Goal: Task Accomplishment & Management: Complete application form

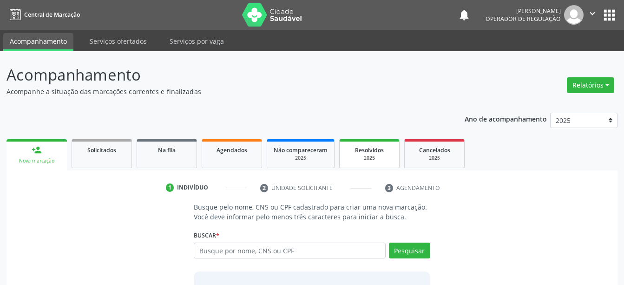
click at [371, 147] on span "Resolvidos" at bounding box center [369, 150] width 29 height 8
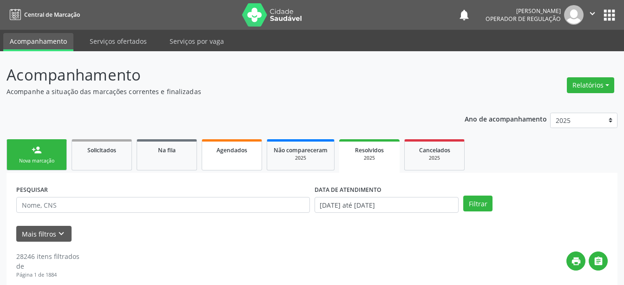
click at [240, 153] on span "Agendados" at bounding box center [232, 150] width 31 height 8
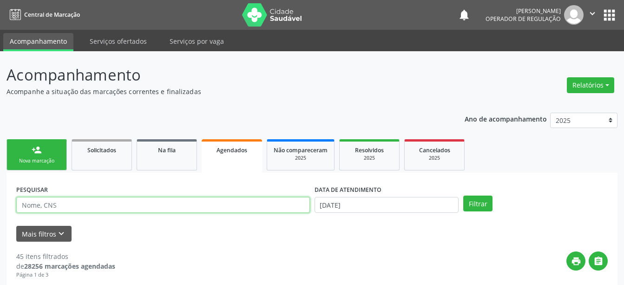
click at [205, 202] on input "text" at bounding box center [163, 205] width 294 height 16
type input "a"
type input "[PERSON_NAME]"
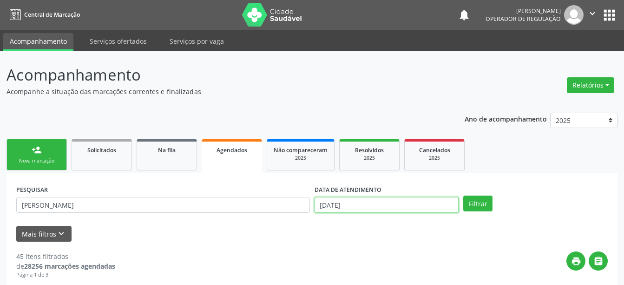
click at [369, 201] on input "[DATE]" at bounding box center [387, 205] width 145 height 16
click at [479, 205] on button "Filtrar" at bounding box center [478, 203] width 29 height 16
click at [477, 204] on button "Filtrar" at bounding box center [478, 203] width 29 height 16
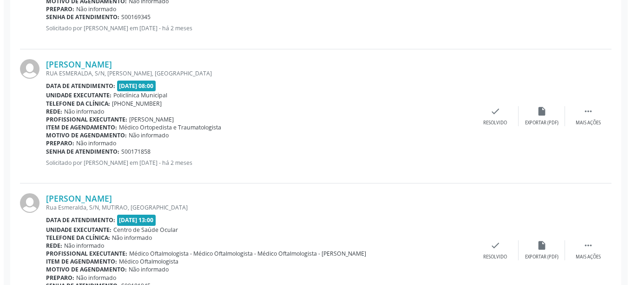
scroll to position [1082, 0]
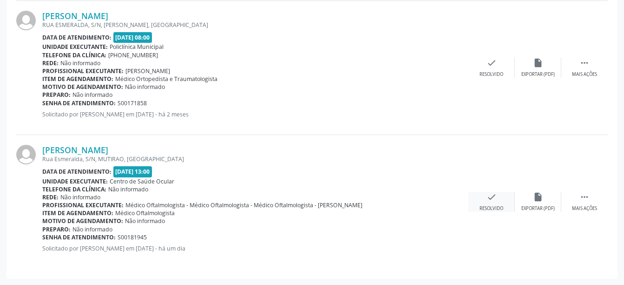
click at [490, 194] on icon "check" at bounding box center [492, 197] width 10 height 10
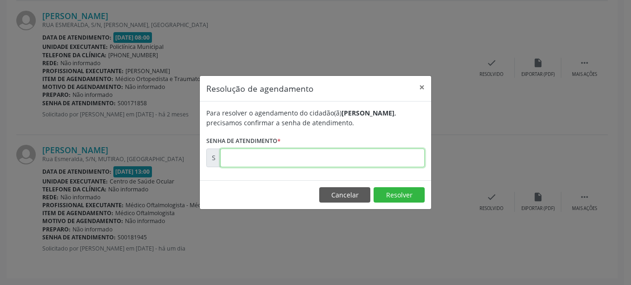
click at [378, 157] on input "text" at bounding box center [322, 157] width 205 height 19
type input "00181945"
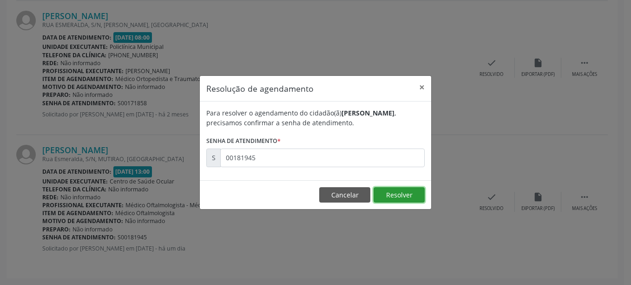
click at [399, 194] on button "Resolver" at bounding box center [399, 195] width 51 height 16
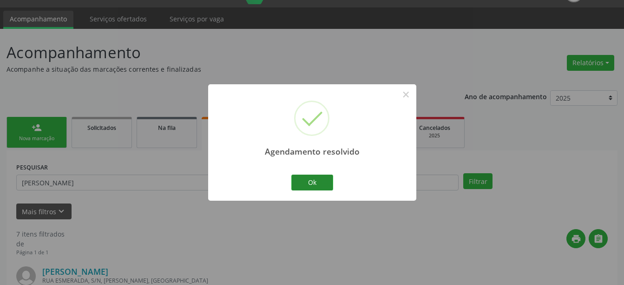
scroll to position [948, 0]
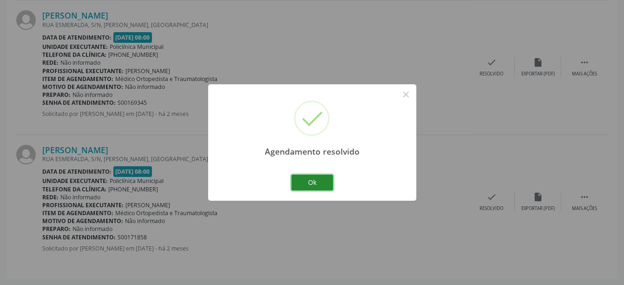
click at [296, 181] on button "Ok" at bounding box center [313, 182] width 42 height 16
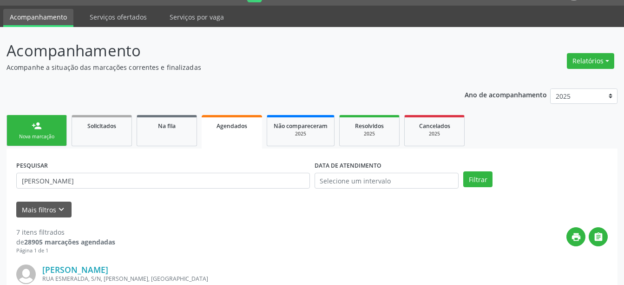
scroll to position [0, 0]
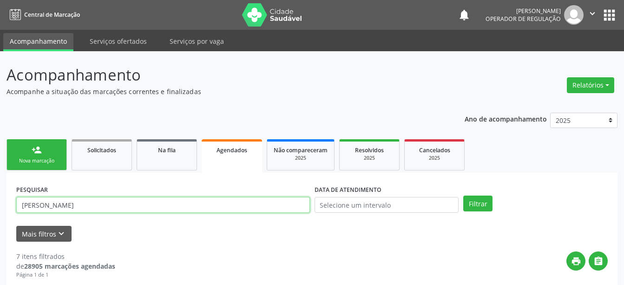
click at [237, 204] on input "[PERSON_NAME]" at bounding box center [163, 205] width 294 height 16
type input "[PERSON_NAME]"
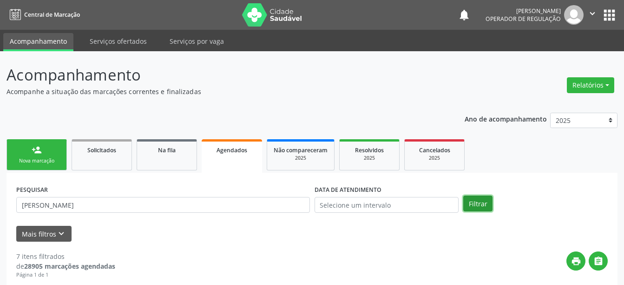
click at [481, 202] on button "Filtrar" at bounding box center [478, 203] width 29 height 16
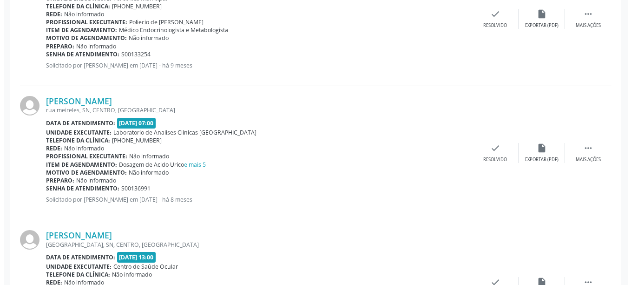
scroll to position [814, 0]
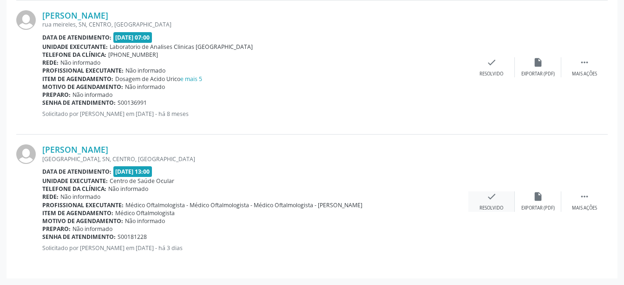
click at [493, 194] on icon "check" at bounding box center [492, 196] width 10 height 10
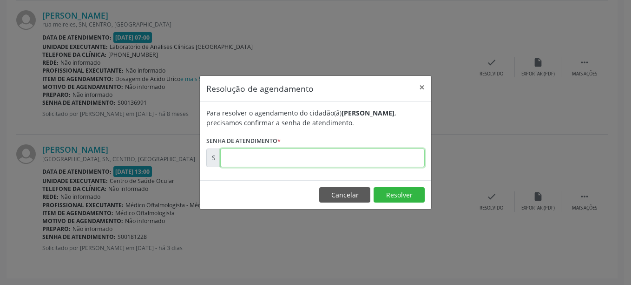
click at [318, 162] on input "text" at bounding box center [322, 157] width 205 height 19
type input "00181228"
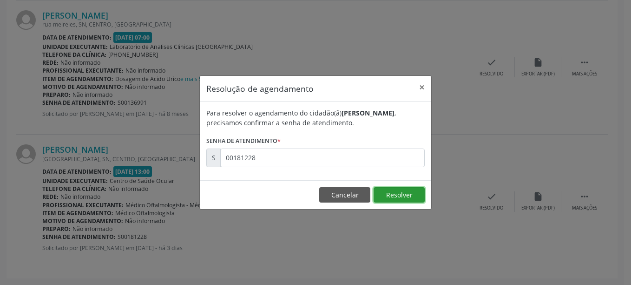
click at [396, 196] on button "Resolver" at bounding box center [399, 195] width 51 height 16
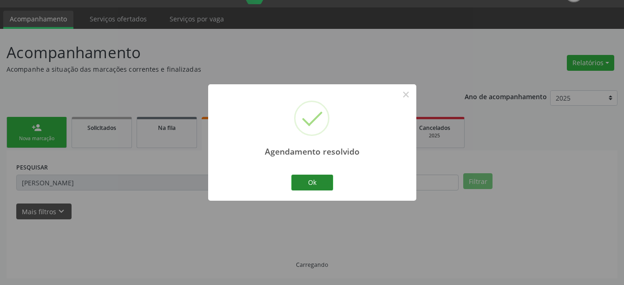
scroll to position [680, 0]
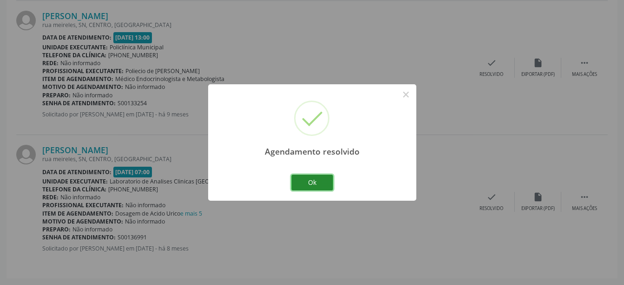
click at [310, 176] on button "Ok" at bounding box center [313, 182] width 42 height 16
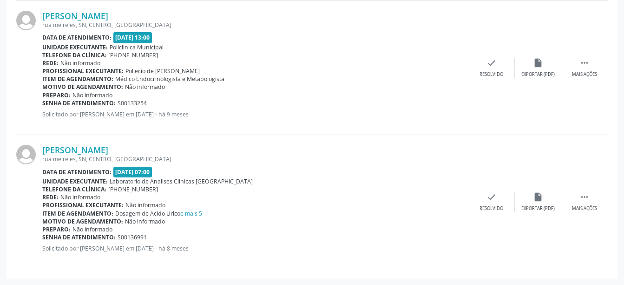
click at [383, 145] on div "[PERSON_NAME]" at bounding box center [255, 150] width 426 height 10
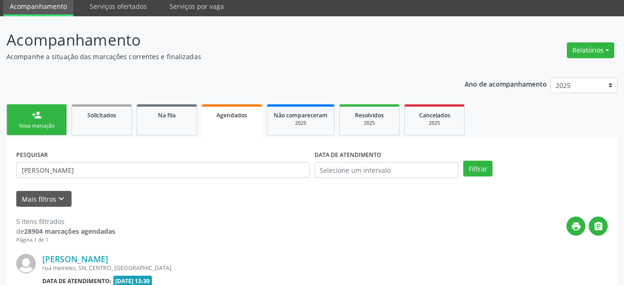
scroll to position [0, 0]
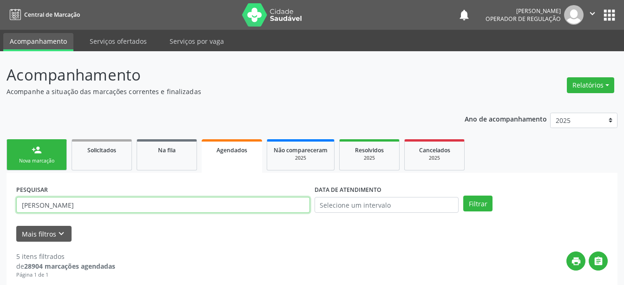
click at [125, 210] on input "[PERSON_NAME]" at bounding box center [163, 205] width 294 height 16
type input "[PERSON_NAME]"
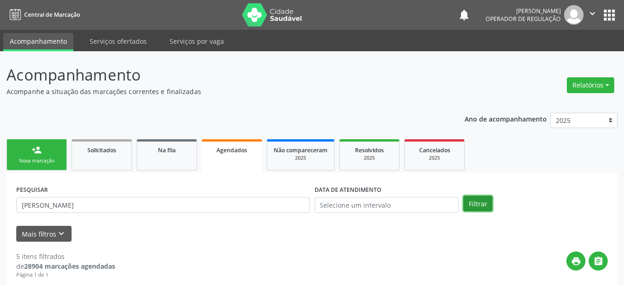
click at [487, 200] on button "Filtrar" at bounding box center [478, 203] width 29 height 16
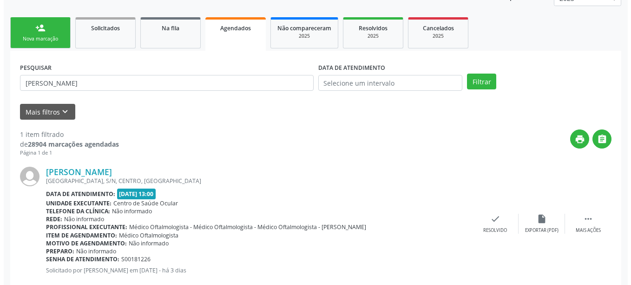
scroll to position [144, 0]
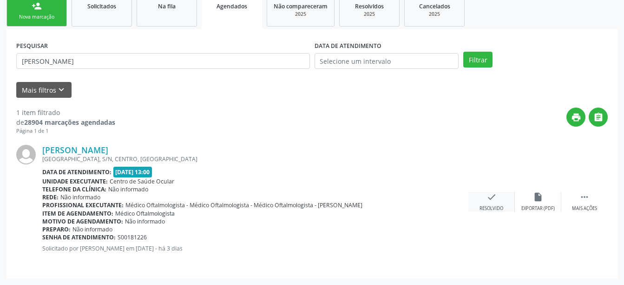
click at [496, 194] on icon "check" at bounding box center [492, 197] width 10 height 10
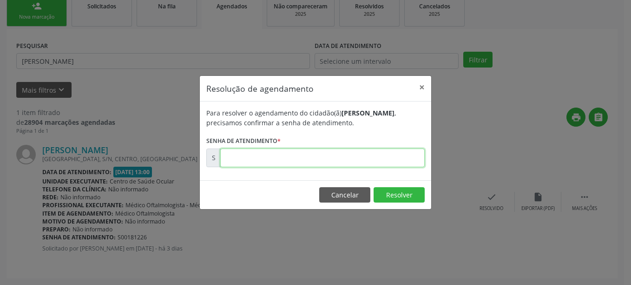
click at [283, 159] on input "text" at bounding box center [322, 157] width 205 height 19
type input "00181226"
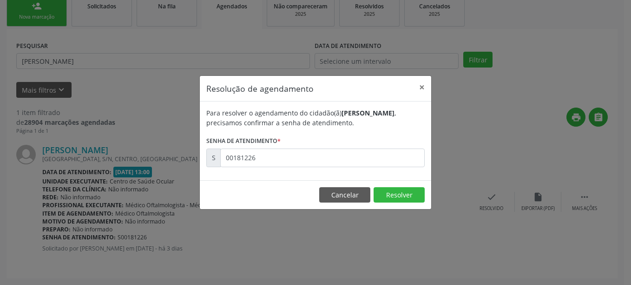
click at [404, 183] on footer "Cancelar Resolver" at bounding box center [316, 194] width 232 height 29
click at [402, 187] on button "Resolver" at bounding box center [399, 195] width 51 height 16
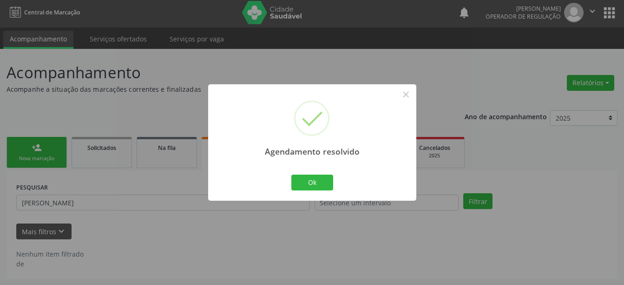
scroll to position [2, 0]
click at [327, 176] on button "Ok" at bounding box center [313, 182] width 42 height 16
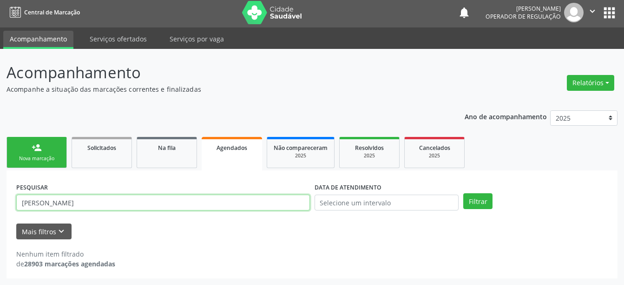
click at [223, 196] on input "[PERSON_NAME]" at bounding box center [163, 202] width 294 height 16
type input "[PERSON_NAME]"
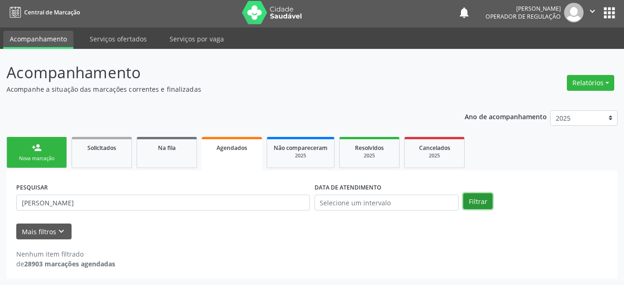
click at [472, 195] on button "Filtrar" at bounding box center [478, 201] width 29 height 16
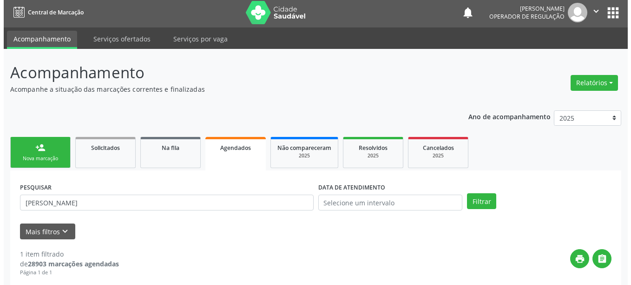
scroll to position [144, 0]
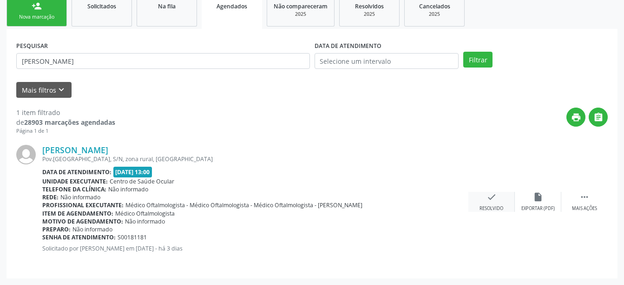
click at [489, 197] on icon "check" at bounding box center [492, 197] width 10 height 10
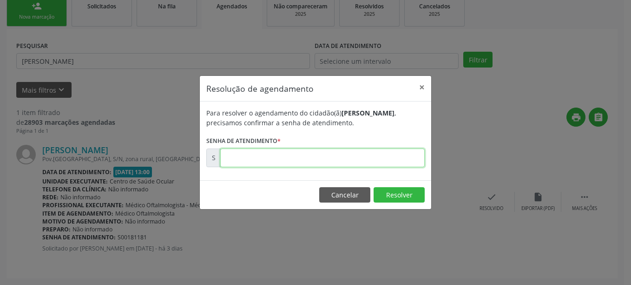
click at [372, 158] on input "text" at bounding box center [322, 157] width 205 height 19
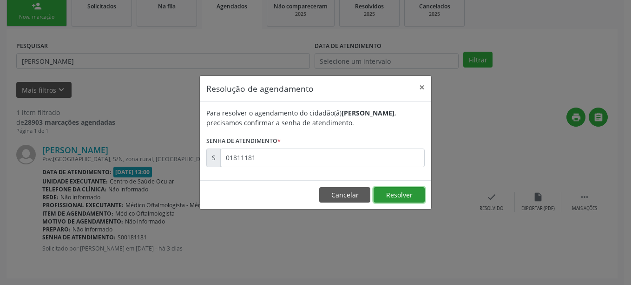
click at [387, 187] on button "Resolver" at bounding box center [399, 195] width 51 height 16
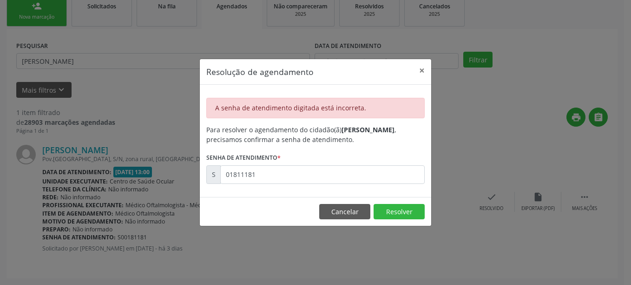
drag, startPoint x: 387, startPoint y: 187, endPoint x: 374, endPoint y: 170, distance: 21.6
click at [374, 170] on div "A senha de atendimento digitada está incorreta. Para resolver o agendamento do …" at bounding box center [316, 141] width 232 height 112
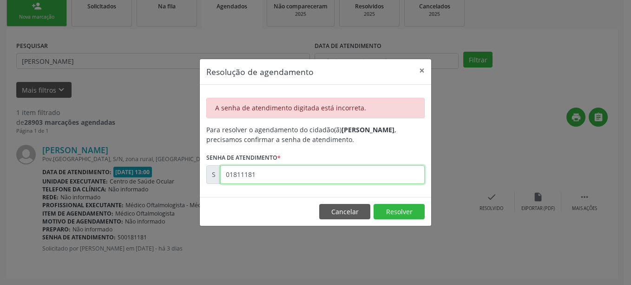
click at [374, 170] on input "01811181" at bounding box center [322, 174] width 205 height 19
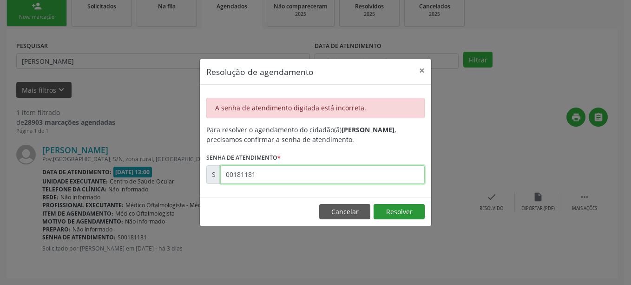
type input "00181181"
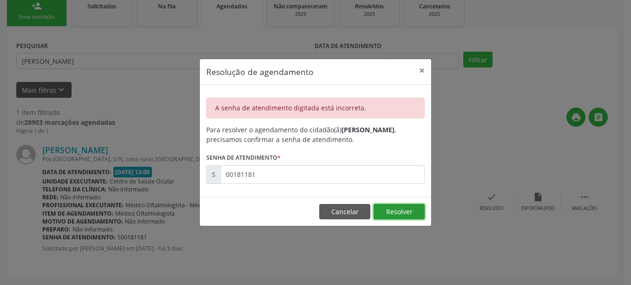
click at [387, 208] on button "Resolver" at bounding box center [399, 212] width 51 height 16
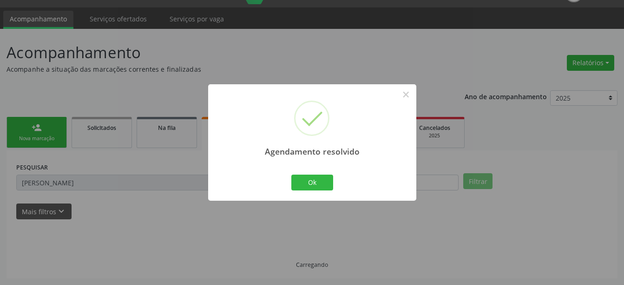
scroll to position [2, 0]
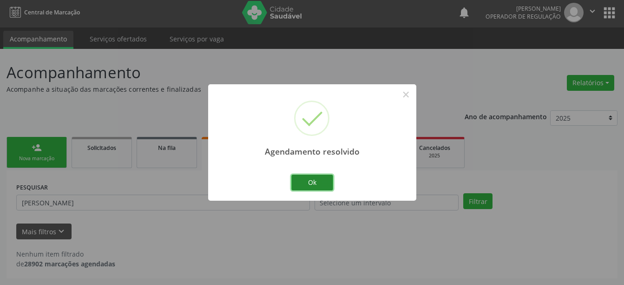
click at [325, 184] on button "Ok" at bounding box center [313, 182] width 42 height 16
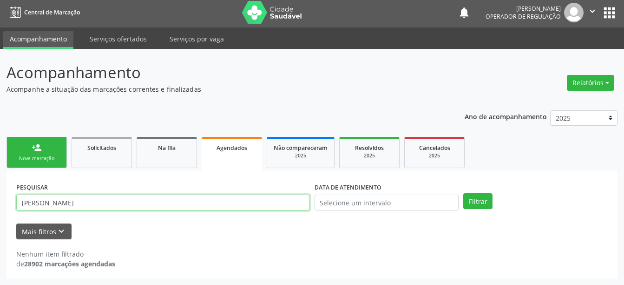
click at [214, 201] on input "[PERSON_NAME]" at bounding box center [163, 202] width 294 height 16
type input "[PERSON_NAME]"
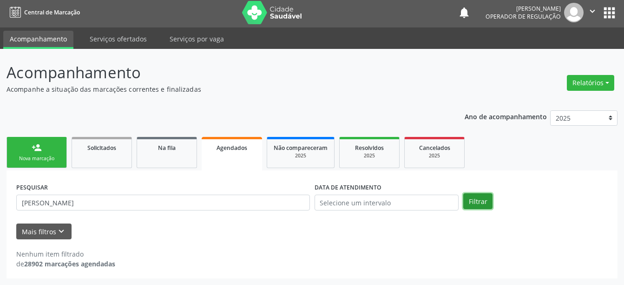
click at [475, 200] on button "Filtrar" at bounding box center [478, 201] width 29 height 16
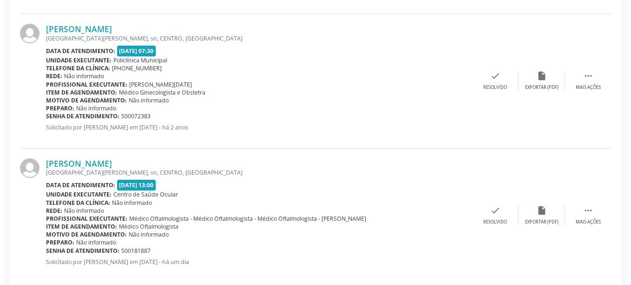
scroll to position [412, 0]
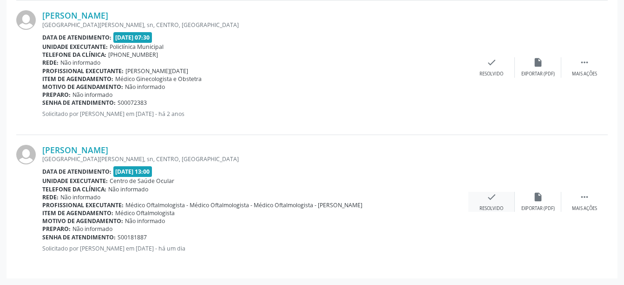
click at [491, 196] on icon "check" at bounding box center [492, 197] width 10 height 10
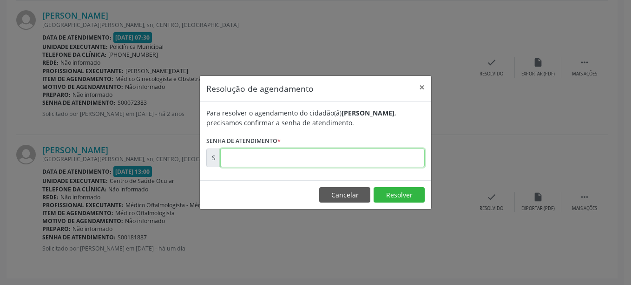
click at [388, 156] on input "text" at bounding box center [322, 157] width 205 height 19
type input "0"
type input "00181887"
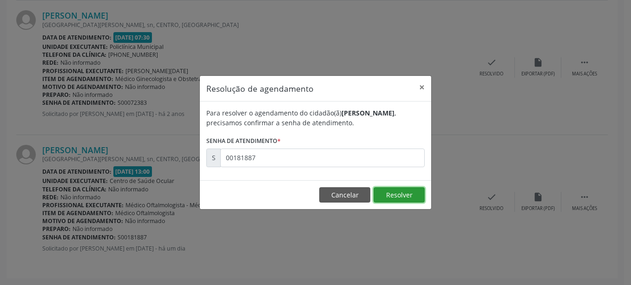
click at [390, 190] on button "Resolver" at bounding box center [399, 195] width 51 height 16
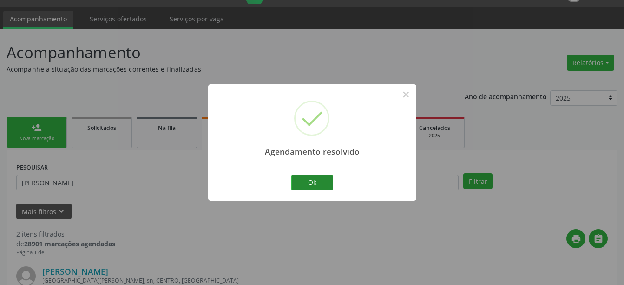
scroll to position [278, 0]
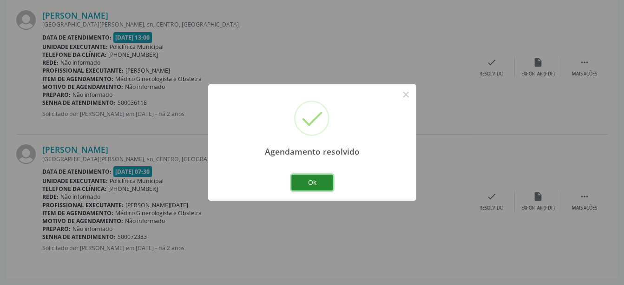
click at [297, 182] on button "Ok" at bounding box center [313, 182] width 42 height 16
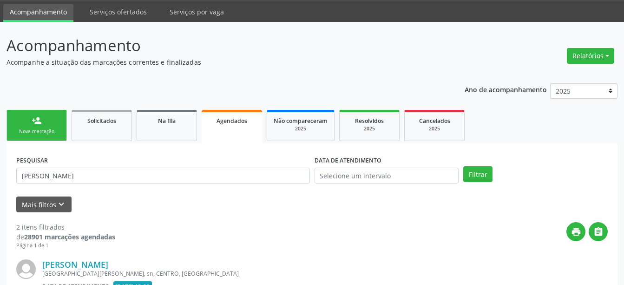
scroll to position [0, 0]
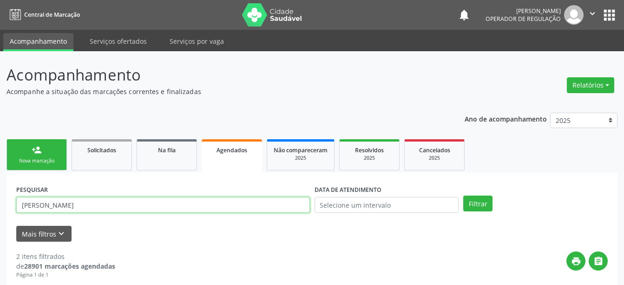
click at [246, 207] on input "[PERSON_NAME]" at bounding box center [163, 205] width 294 height 16
type input "[PERSON_NAME]"
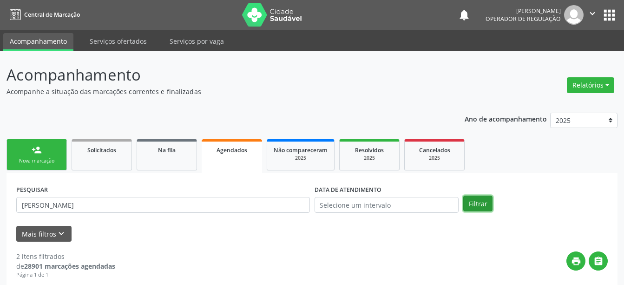
click at [476, 199] on button "Filtrar" at bounding box center [478, 203] width 29 height 16
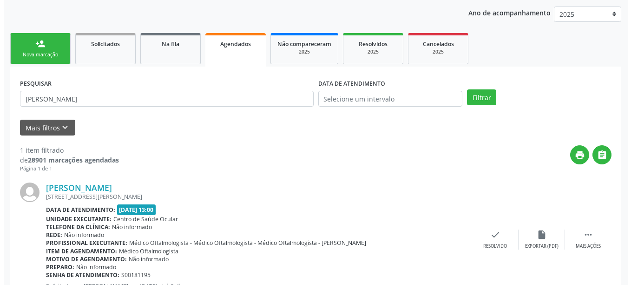
scroll to position [144, 0]
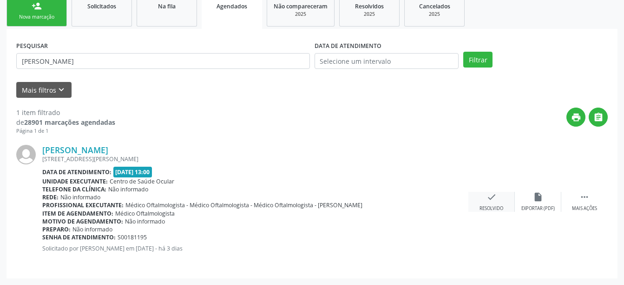
click at [488, 194] on icon "check" at bounding box center [492, 197] width 10 height 10
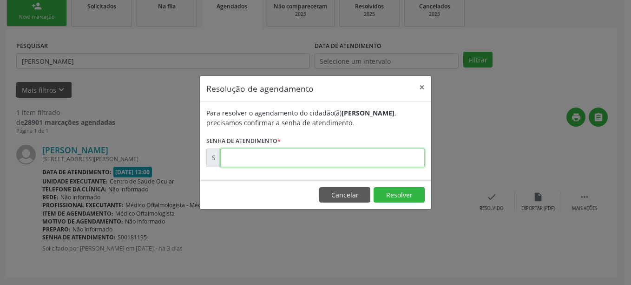
click at [364, 156] on input "text" at bounding box center [322, 157] width 205 height 19
type input "00181195"
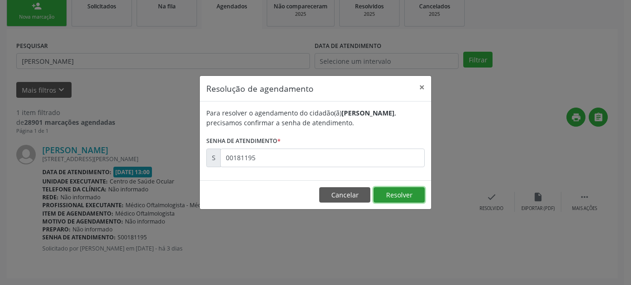
click at [402, 193] on button "Resolver" at bounding box center [399, 195] width 51 height 16
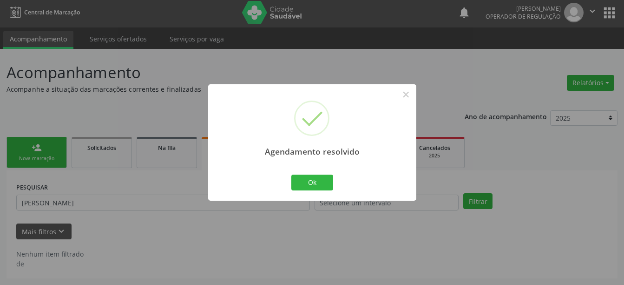
scroll to position [2, 0]
click at [293, 179] on button "Ok" at bounding box center [313, 182] width 42 height 16
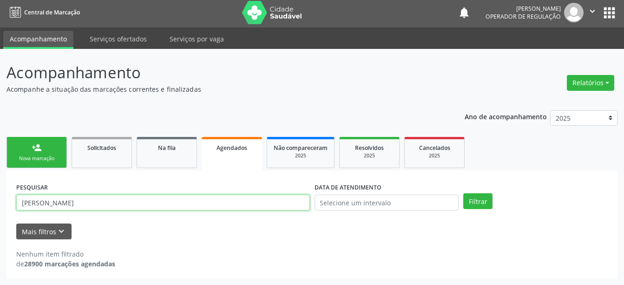
click at [194, 197] on input "[PERSON_NAME]" at bounding box center [163, 202] width 294 height 16
type input "]"
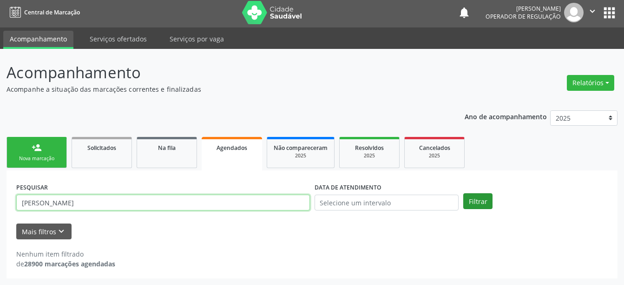
type input "[PERSON_NAME]"
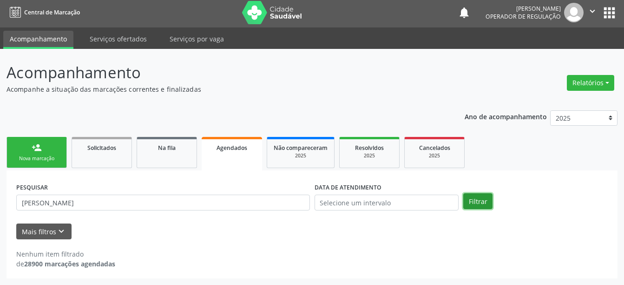
click at [474, 199] on button "Filtrar" at bounding box center [478, 201] width 29 height 16
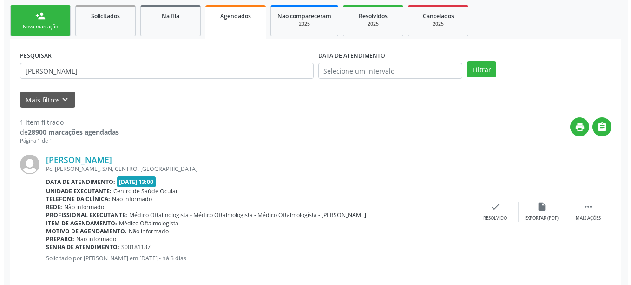
scroll to position [144, 0]
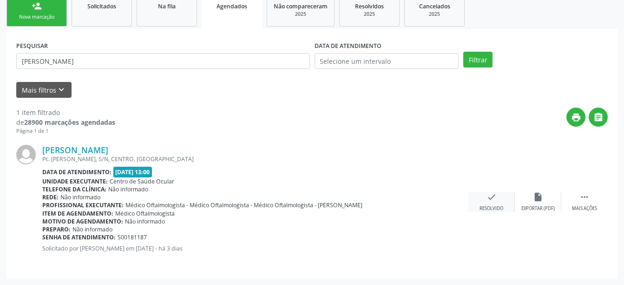
click at [491, 193] on icon "check" at bounding box center [492, 197] width 10 height 10
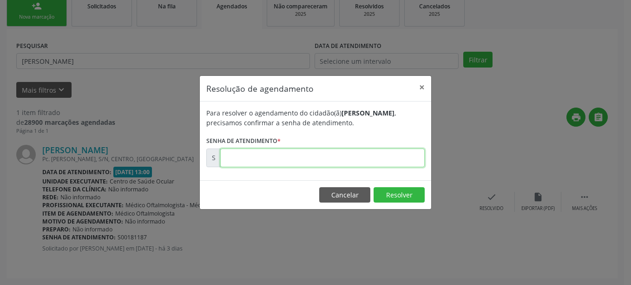
click at [348, 163] on input "text" at bounding box center [322, 157] width 205 height 19
type input "00181187"
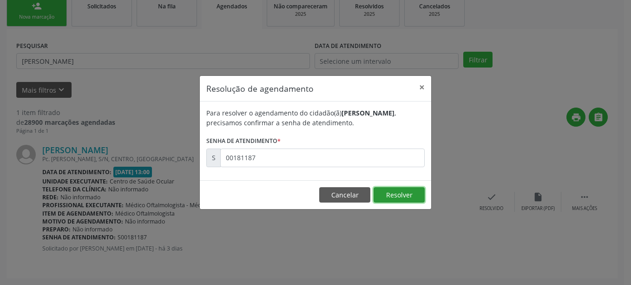
click at [394, 190] on button "Resolver" at bounding box center [399, 195] width 51 height 16
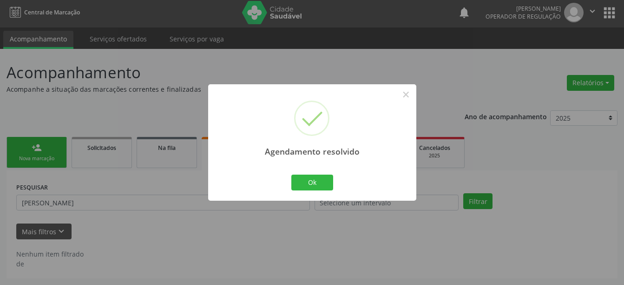
scroll to position [2, 0]
click at [316, 183] on button "Ok" at bounding box center [313, 182] width 42 height 16
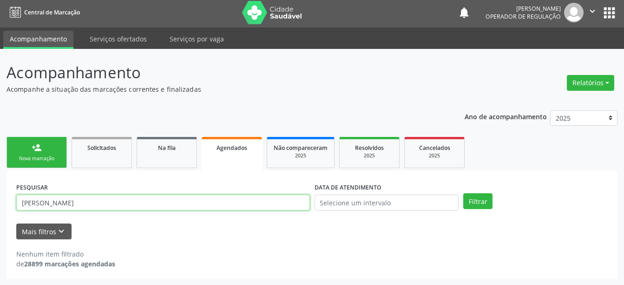
click at [232, 203] on input "[PERSON_NAME]" at bounding box center [163, 202] width 294 height 16
type input "tamila [PERSON_NAME]"
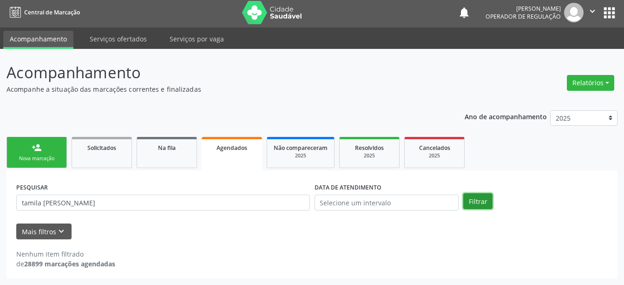
click at [480, 202] on button "Filtrar" at bounding box center [478, 201] width 29 height 16
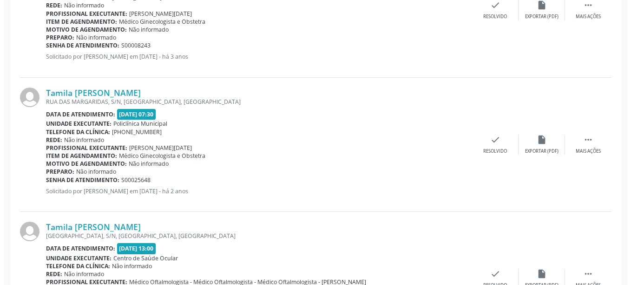
scroll to position [546, 0]
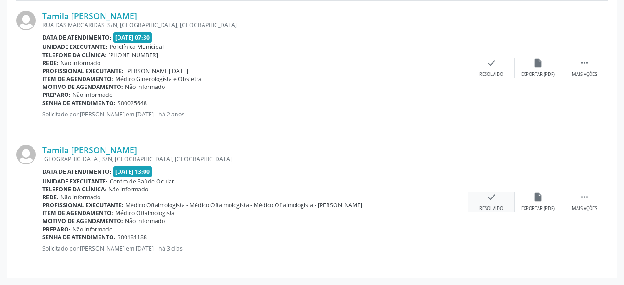
click at [487, 197] on icon "check" at bounding box center [492, 197] width 10 height 10
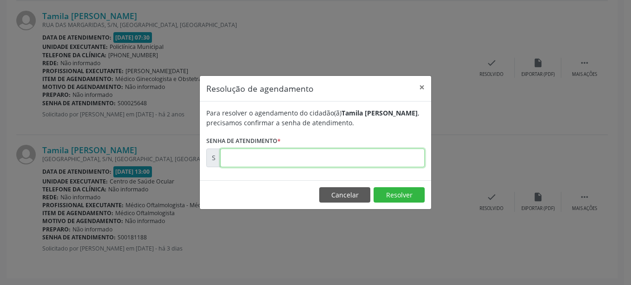
click at [394, 162] on input "text" at bounding box center [322, 157] width 205 height 19
type input "00181188"
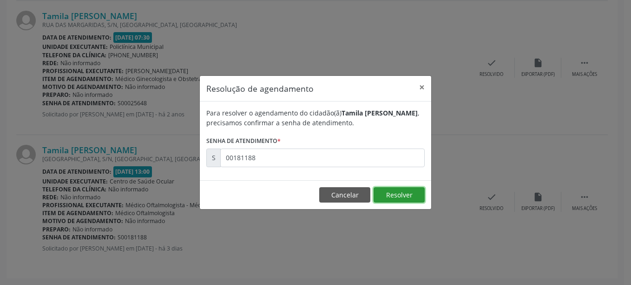
click at [408, 192] on button "Resolver" at bounding box center [399, 195] width 51 height 16
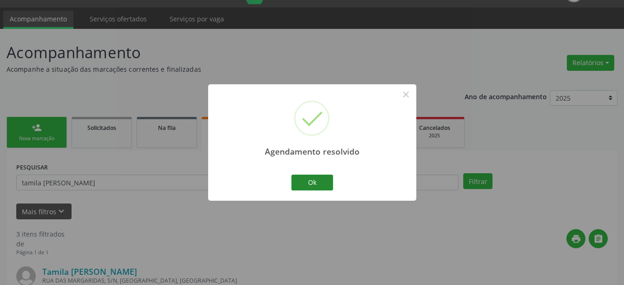
scroll to position [412, 0]
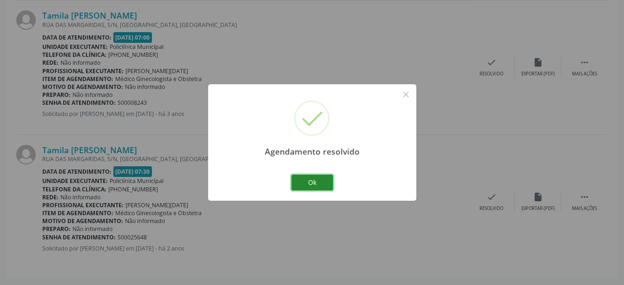
click at [297, 176] on button "Ok" at bounding box center [313, 182] width 42 height 16
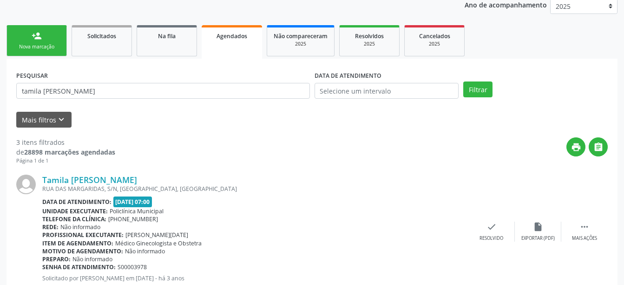
scroll to position [0, 0]
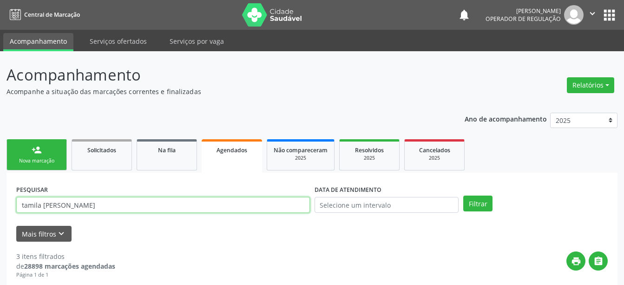
click at [218, 209] on input "tamila [PERSON_NAME]" at bounding box center [163, 205] width 294 height 16
type input "[PERSON_NAME] souto"
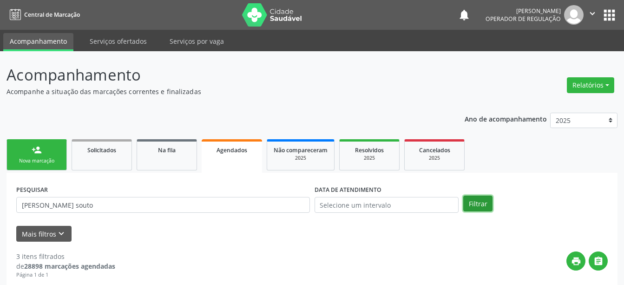
click at [473, 203] on button "Filtrar" at bounding box center [478, 203] width 29 height 16
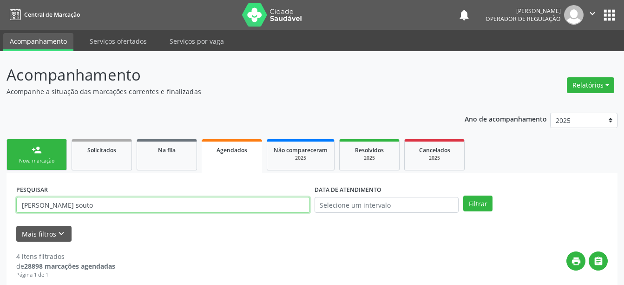
click at [230, 201] on input "[PERSON_NAME] souto" at bounding box center [163, 205] width 294 height 16
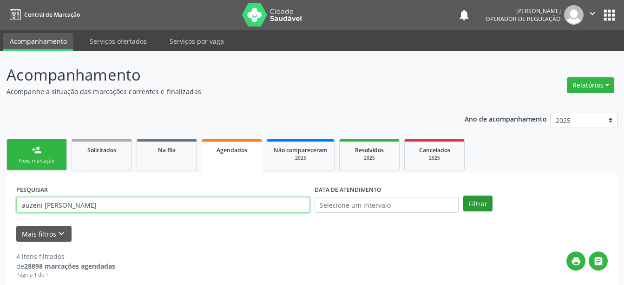
type input "auzeni [PERSON_NAME]"
click at [478, 199] on button "Filtrar" at bounding box center [478, 203] width 29 height 16
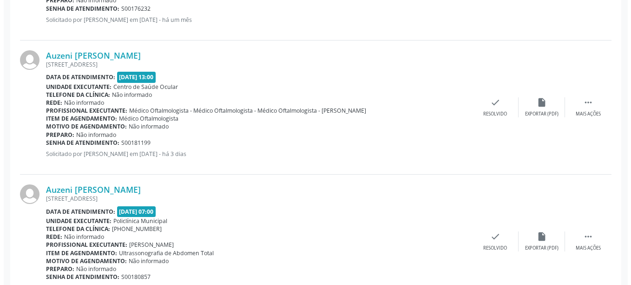
scroll to position [1216, 0]
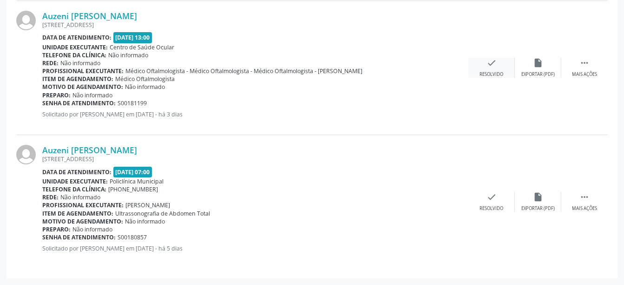
click at [493, 61] on icon "check" at bounding box center [492, 63] width 10 height 10
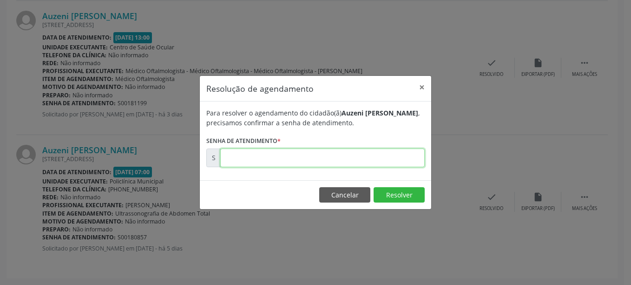
click at [292, 159] on input "text" at bounding box center [322, 157] width 205 height 19
type input "00181199"
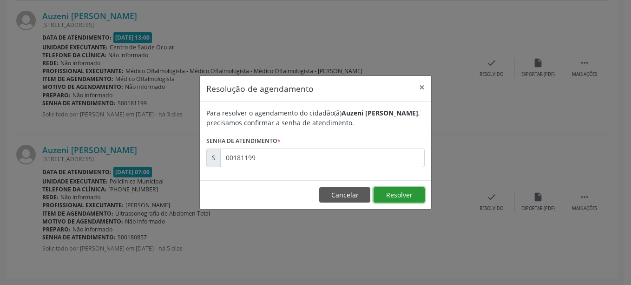
click at [389, 194] on button "Resolver" at bounding box center [399, 195] width 51 height 16
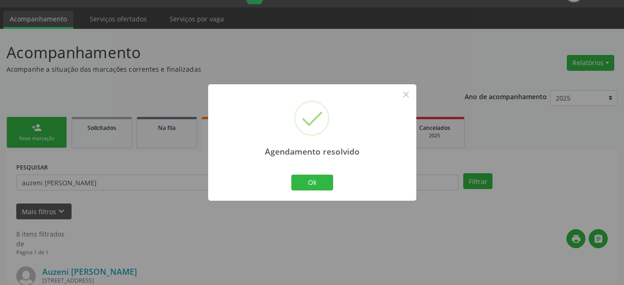
scroll to position [1082, 0]
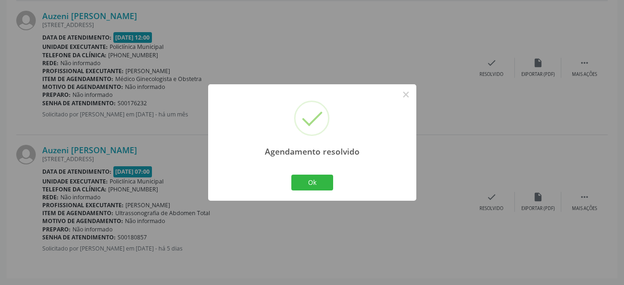
click at [321, 173] on div "Ok Cancel" at bounding box center [312, 182] width 46 height 20
click at [321, 174] on button "Ok" at bounding box center [313, 182] width 42 height 16
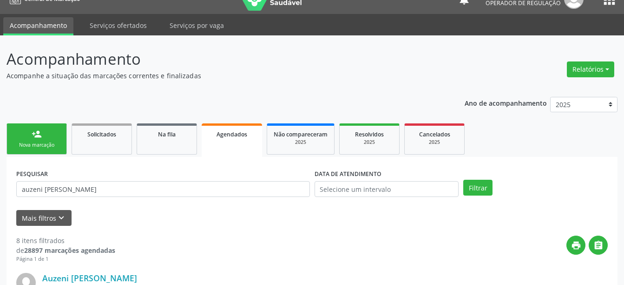
scroll to position [0, 0]
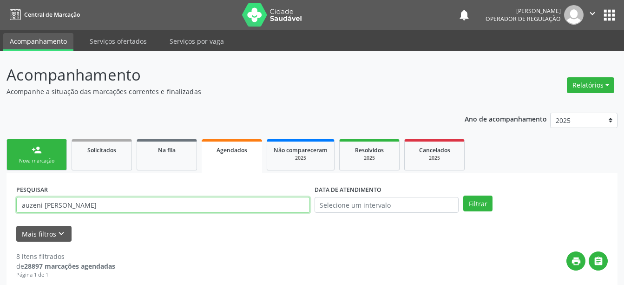
click at [265, 201] on input "auzeni [PERSON_NAME]" at bounding box center [163, 205] width 294 height 16
type input "[PERSON_NAME]"
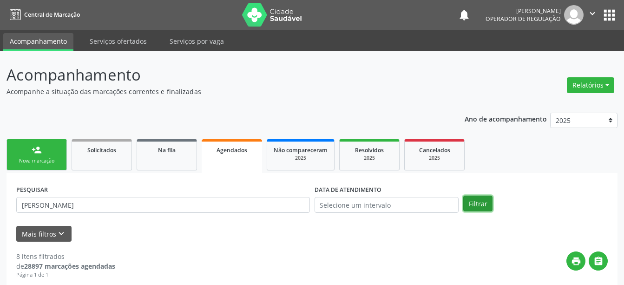
click at [481, 200] on button "Filtrar" at bounding box center [478, 203] width 29 height 16
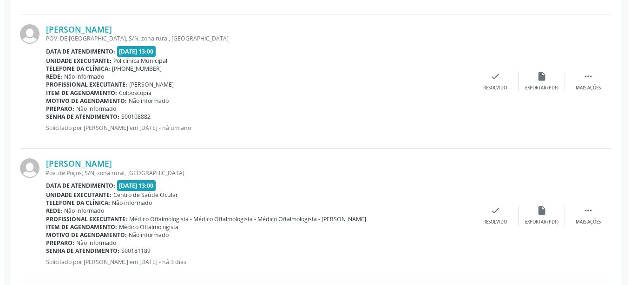
scroll to position [956, 0]
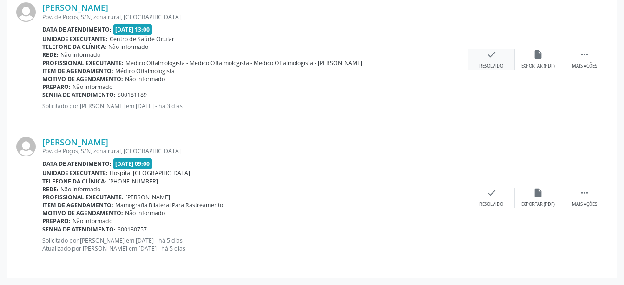
click at [495, 57] on icon "check" at bounding box center [492, 54] width 10 height 10
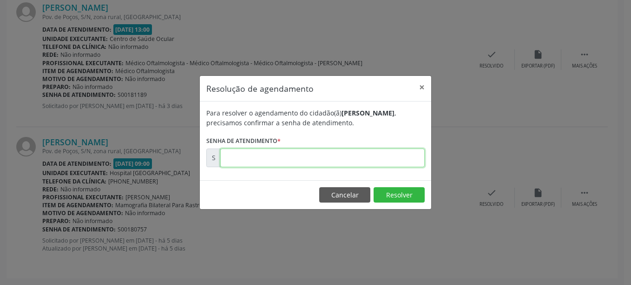
click at [378, 155] on input "text" at bounding box center [322, 157] width 205 height 19
type input "00181189"
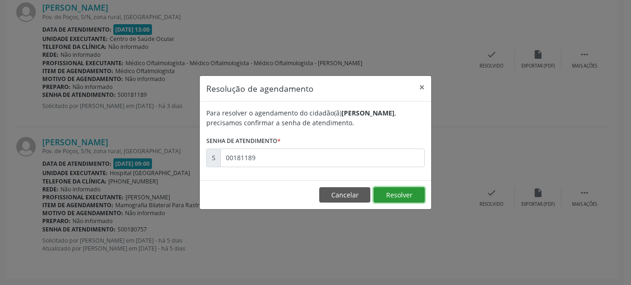
click at [391, 200] on button "Resolver" at bounding box center [399, 195] width 51 height 16
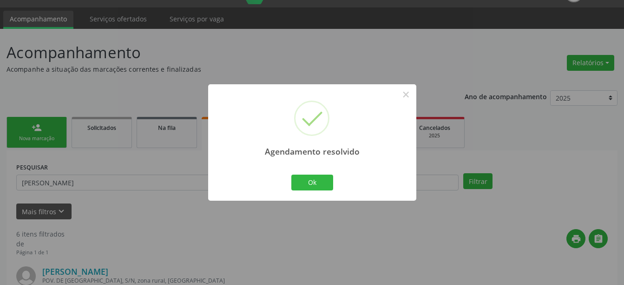
scroll to position [822, 0]
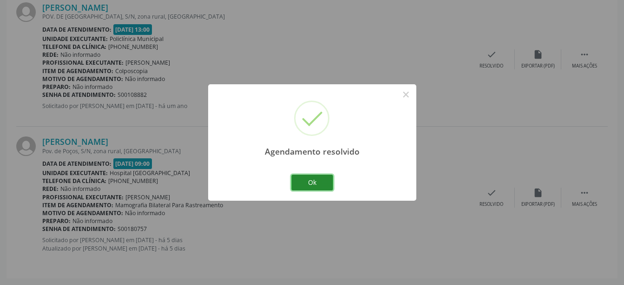
click at [318, 182] on button "Ok" at bounding box center [313, 182] width 42 height 16
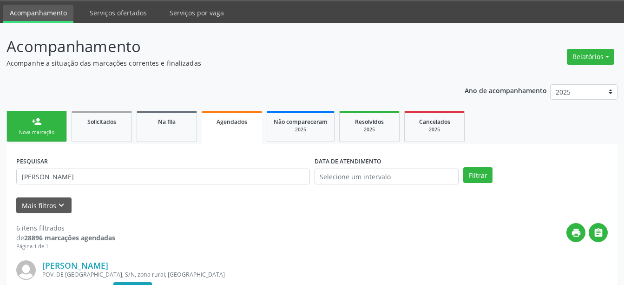
scroll to position [0, 0]
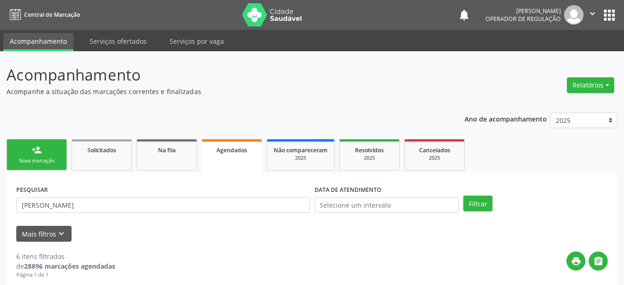
drag, startPoint x: 221, startPoint y: 212, endPoint x: 223, endPoint y: 202, distance: 10.5
click at [223, 202] on div "PESQUISAR [PERSON_NAME]" at bounding box center [163, 200] width 298 height 36
click at [223, 202] on input "[PERSON_NAME]" at bounding box center [163, 205] width 294 height 16
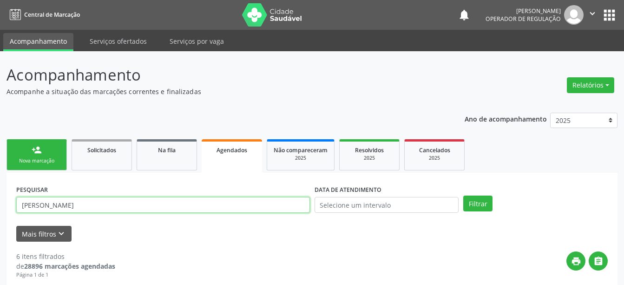
click at [223, 202] on input "[PERSON_NAME]" at bounding box center [163, 205] width 294 height 16
type input "[PERSON_NAME]"
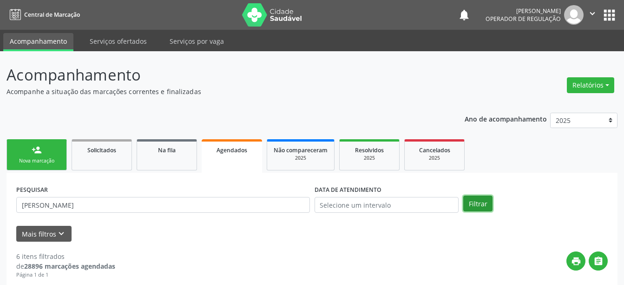
click at [473, 205] on button "Filtrar" at bounding box center [478, 203] width 29 height 16
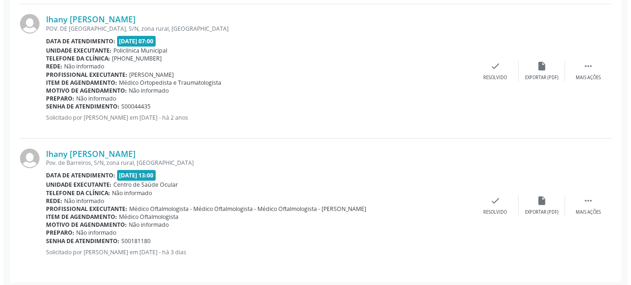
scroll to position [412, 0]
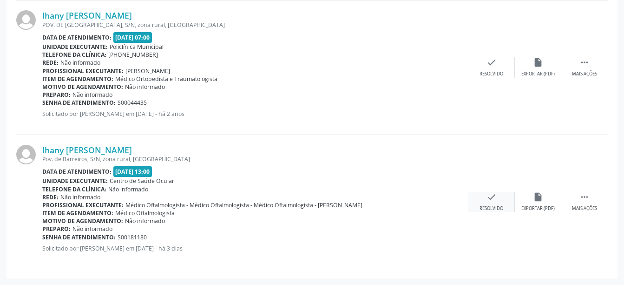
click at [487, 195] on icon "check" at bounding box center [492, 197] width 10 height 10
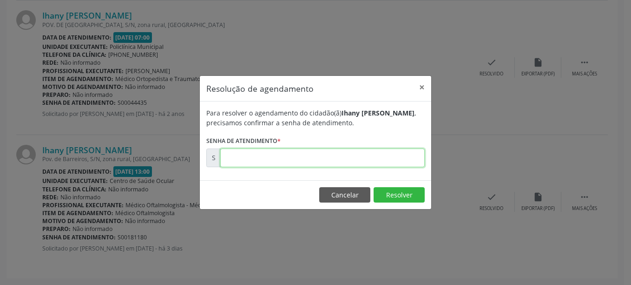
click at [300, 163] on input "text" at bounding box center [322, 157] width 205 height 19
type input "00181180"
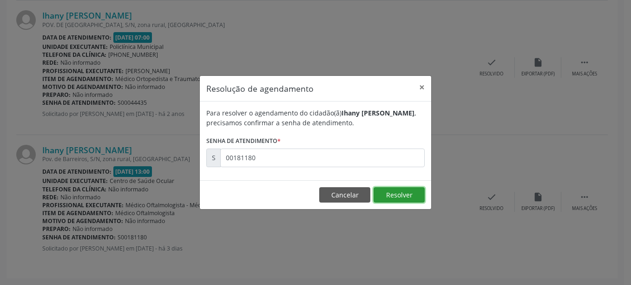
click at [418, 194] on button "Resolver" at bounding box center [399, 195] width 51 height 16
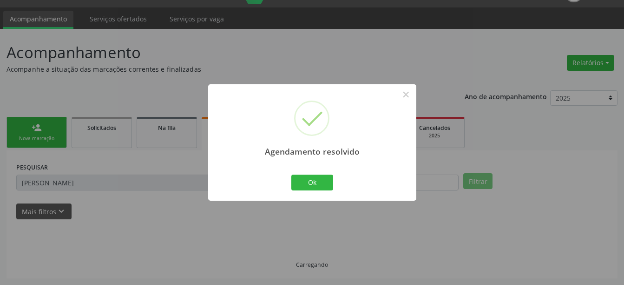
scroll to position [278, 0]
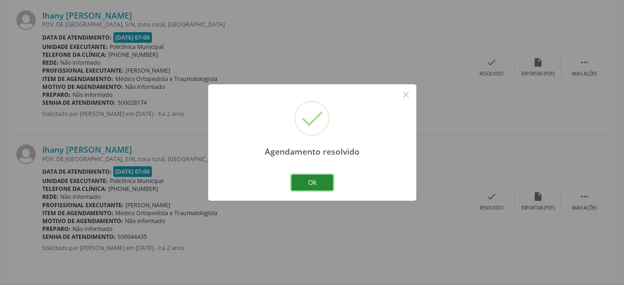
click at [299, 176] on button "Ok" at bounding box center [313, 182] width 42 height 16
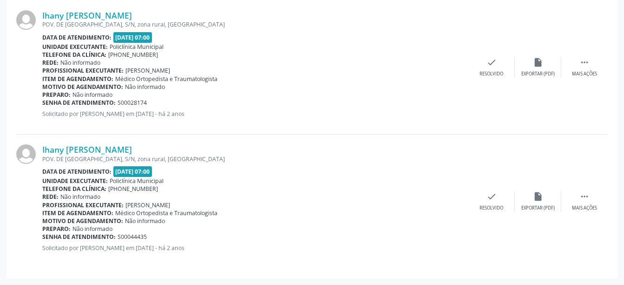
scroll to position [29, 0]
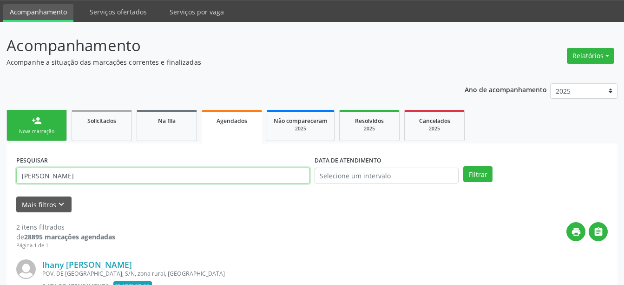
click at [221, 176] on input "[PERSON_NAME]" at bounding box center [163, 175] width 294 height 16
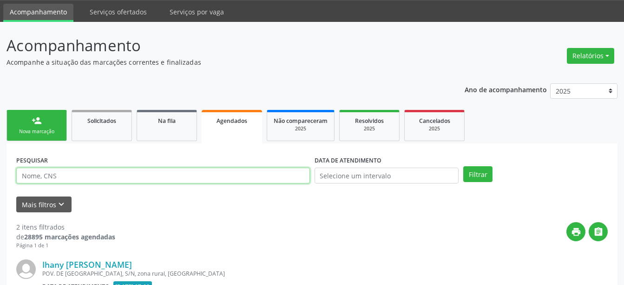
click at [221, 176] on input "text" at bounding box center [163, 175] width 294 height 16
type input "elizete [PERSON_NAME]"
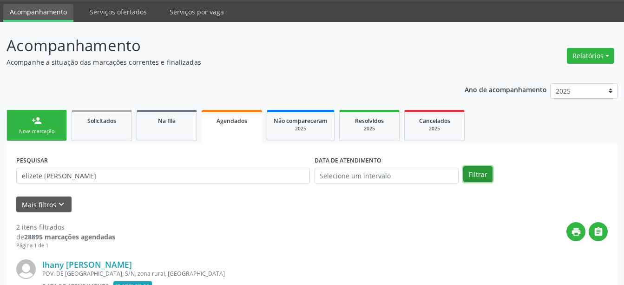
click at [472, 175] on button "Filtrar" at bounding box center [478, 174] width 29 height 16
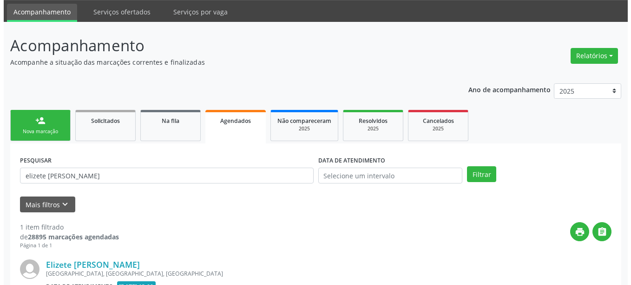
scroll to position [144, 0]
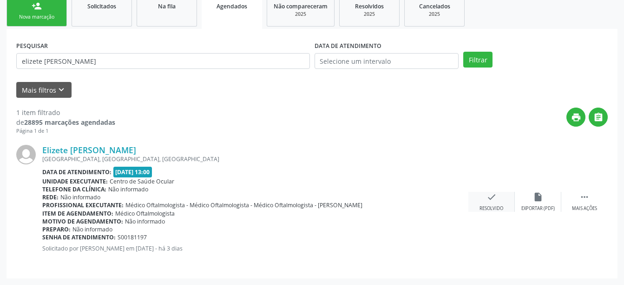
click at [492, 196] on icon "check" at bounding box center [492, 197] width 10 height 10
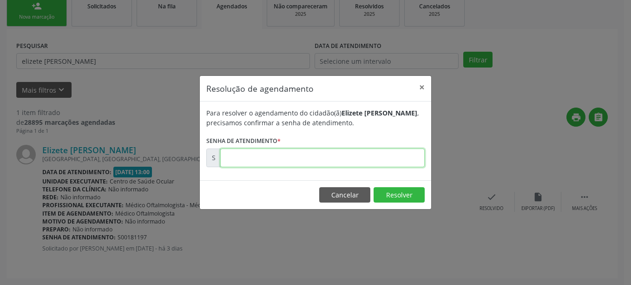
click at [335, 150] on input "text" at bounding box center [322, 157] width 205 height 19
type input "00181197"
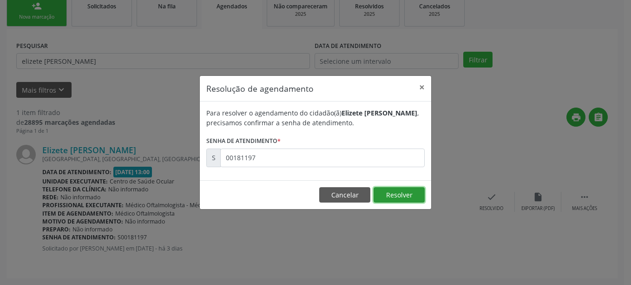
click at [390, 194] on button "Resolver" at bounding box center [399, 195] width 51 height 16
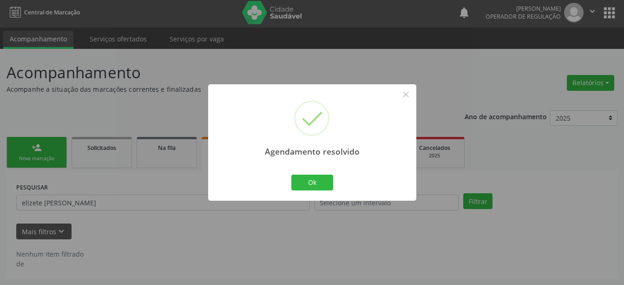
scroll to position [2, 0]
click at [309, 185] on button "Ok" at bounding box center [313, 182] width 42 height 16
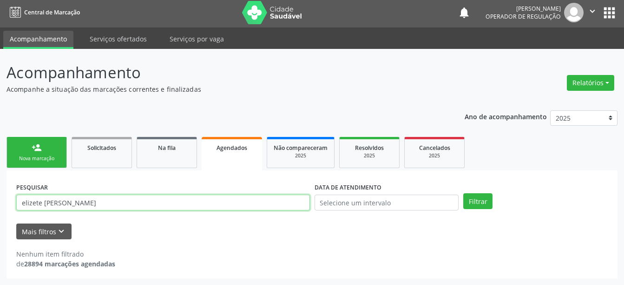
click at [182, 206] on input "elizete [PERSON_NAME]" at bounding box center [163, 202] width 294 height 16
type input "[PERSON_NAME]"
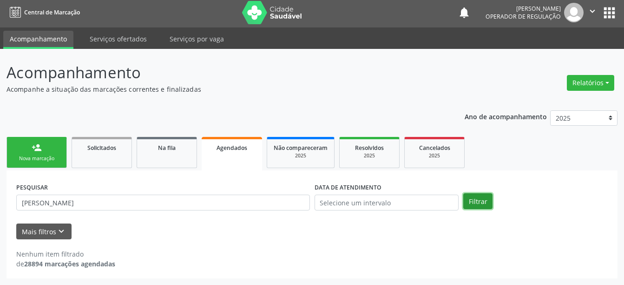
click at [474, 198] on button "Filtrar" at bounding box center [478, 201] width 29 height 16
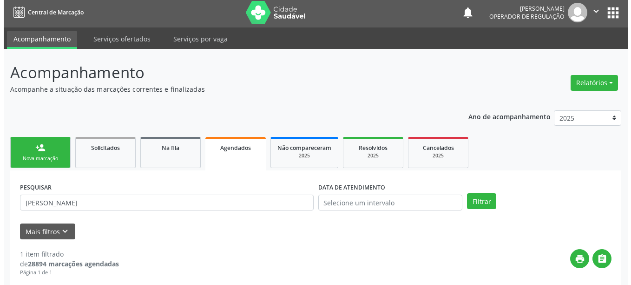
scroll to position [144, 0]
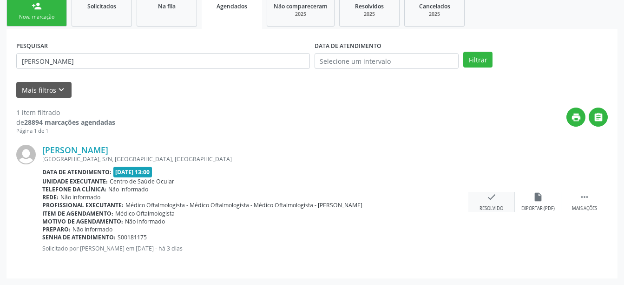
click at [496, 201] on icon "check" at bounding box center [492, 197] width 10 height 10
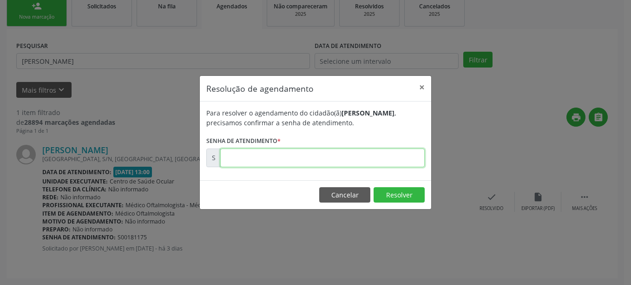
click at [390, 159] on input "text" at bounding box center [322, 157] width 205 height 19
type input "00181175"
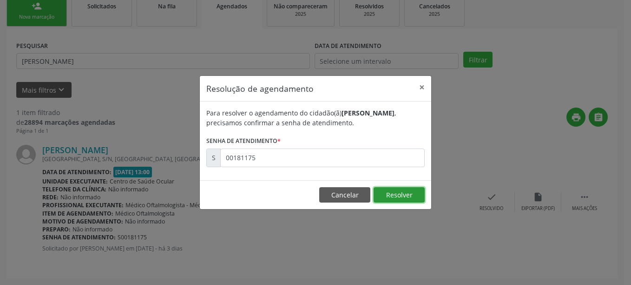
click at [390, 192] on button "Resolver" at bounding box center [399, 195] width 51 height 16
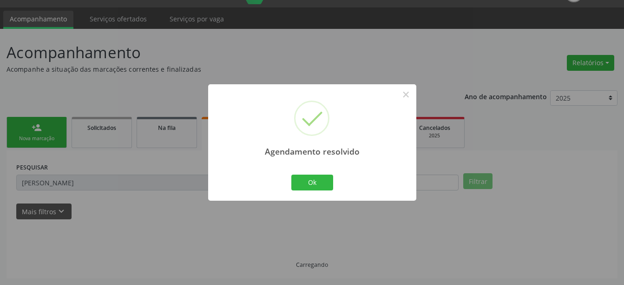
scroll to position [2, 0]
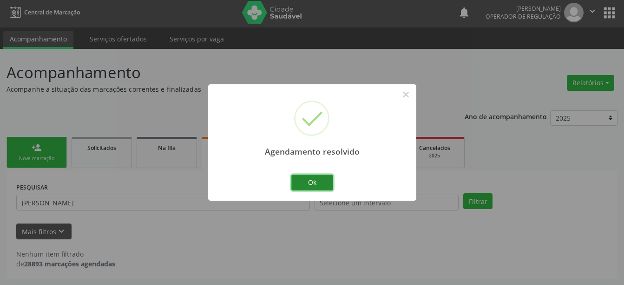
click at [308, 179] on button "Ok" at bounding box center [313, 182] width 42 height 16
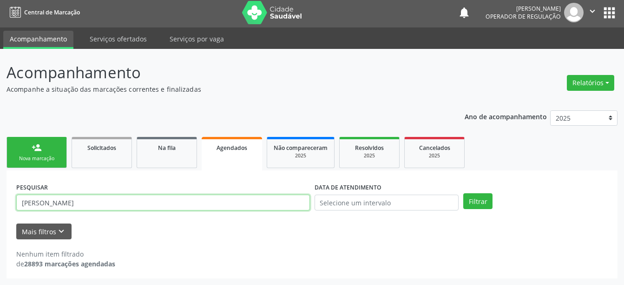
click at [203, 197] on input "[PERSON_NAME]" at bounding box center [163, 202] width 294 height 16
type input "[PERSON_NAME]"
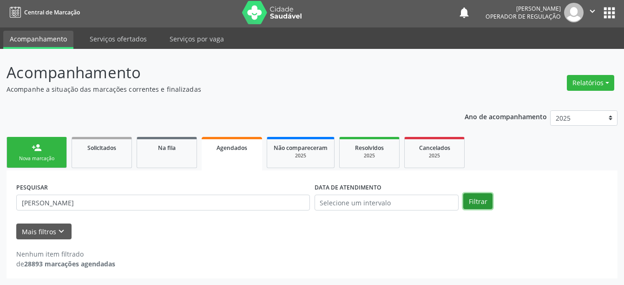
click at [485, 202] on button "Filtrar" at bounding box center [478, 201] width 29 height 16
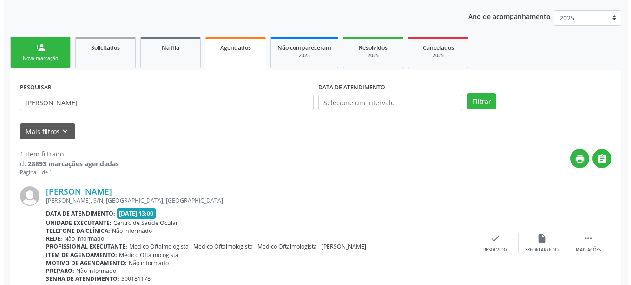
scroll to position [144, 0]
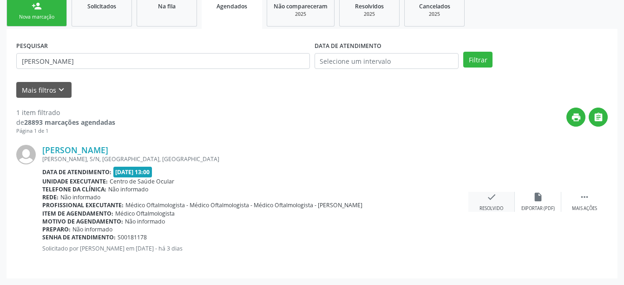
click at [492, 196] on icon "check" at bounding box center [492, 197] width 10 height 10
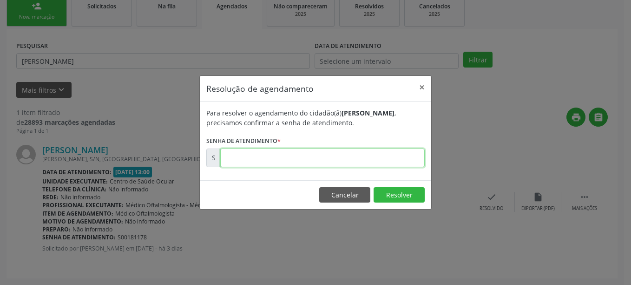
click at [277, 160] on input "text" at bounding box center [322, 157] width 205 height 19
type input "00181178"
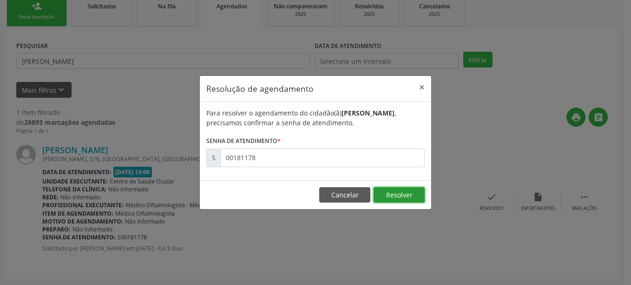
click at [384, 188] on button "Resolver" at bounding box center [399, 195] width 51 height 16
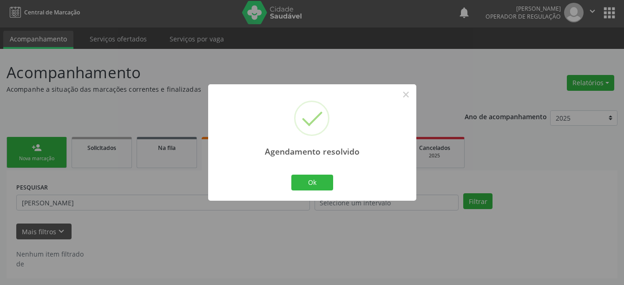
scroll to position [2, 0]
click at [307, 184] on button "Ok" at bounding box center [313, 182] width 42 height 16
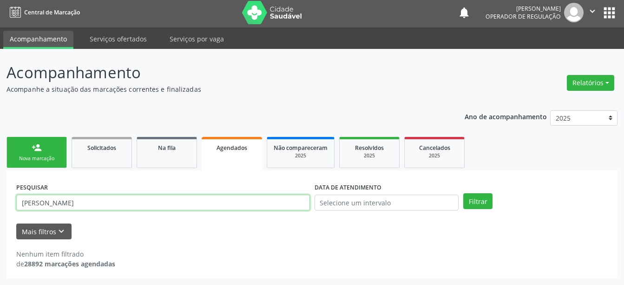
click at [244, 206] on input "[PERSON_NAME]" at bounding box center [163, 202] width 294 height 16
type input "[PERSON_NAME]"
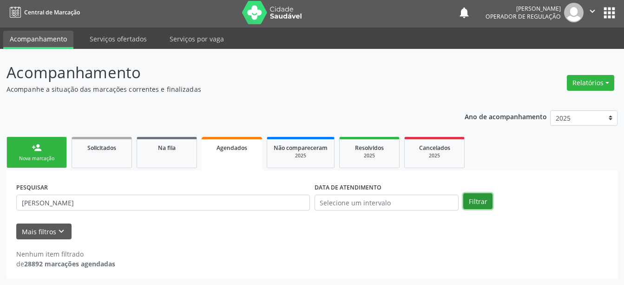
click at [474, 200] on button "Filtrar" at bounding box center [478, 201] width 29 height 16
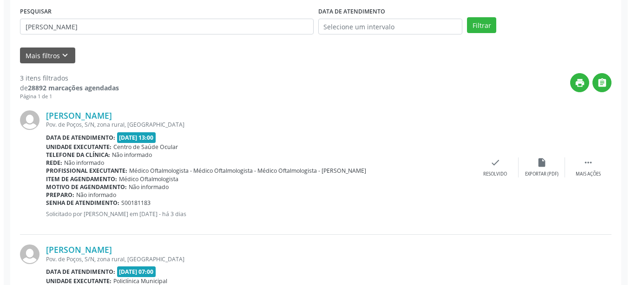
scroll to position [146, 0]
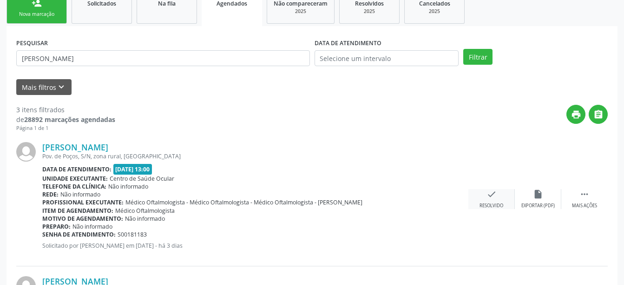
click at [493, 192] on icon "check" at bounding box center [492, 194] width 10 height 10
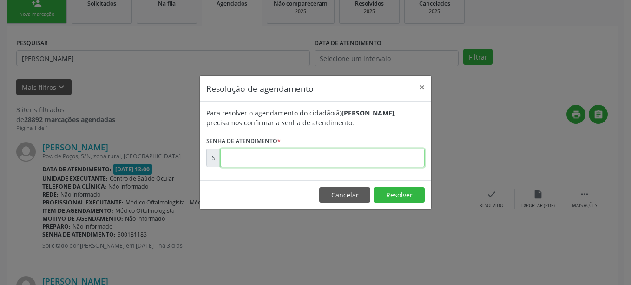
click at [394, 158] on input "text" at bounding box center [322, 157] width 205 height 19
click at [394, 158] on input "00000181" at bounding box center [322, 157] width 205 height 19
type input "00181183"
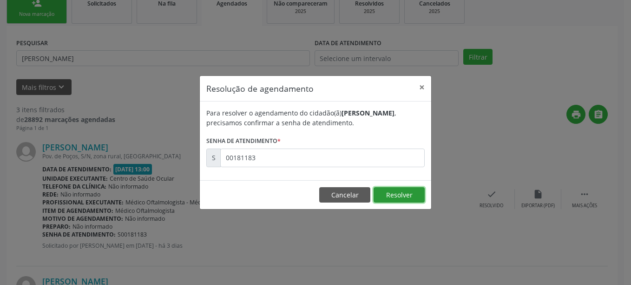
click at [400, 189] on button "Resolver" at bounding box center [399, 195] width 51 height 16
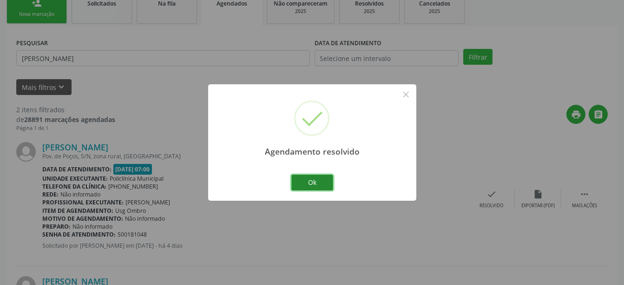
click at [326, 178] on button "Ok" at bounding box center [313, 182] width 42 height 16
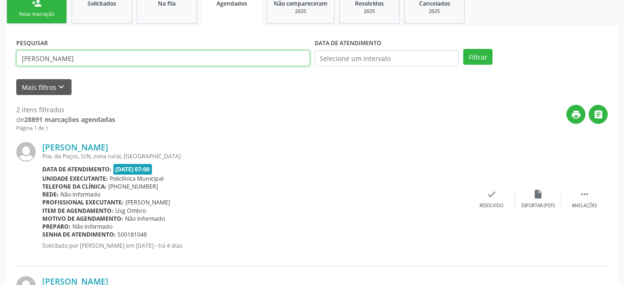
click at [290, 56] on input "[PERSON_NAME]" at bounding box center [163, 58] width 294 height 16
type input "[PERSON_NAME]"
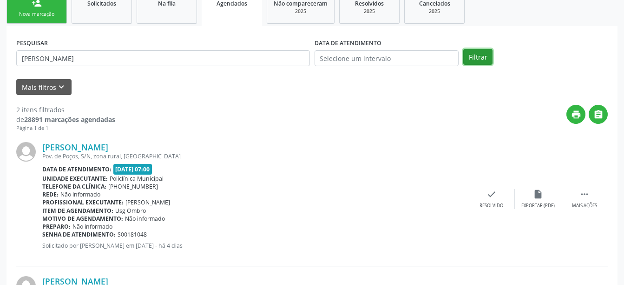
click at [476, 60] on button "Filtrar" at bounding box center [478, 57] width 29 height 16
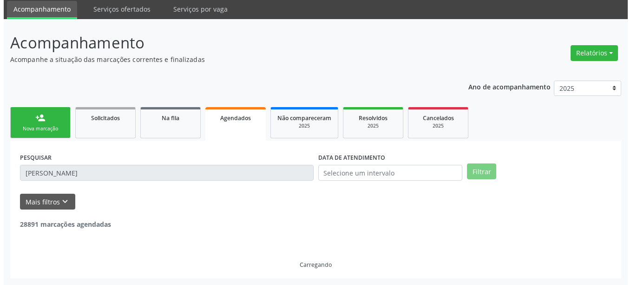
scroll to position [144, 0]
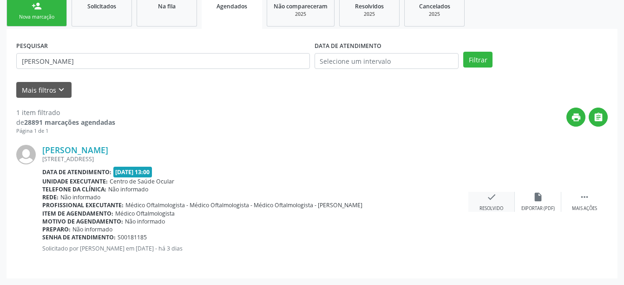
click at [499, 200] on div "check Resolvido" at bounding box center [492, 202] width 46 height 20
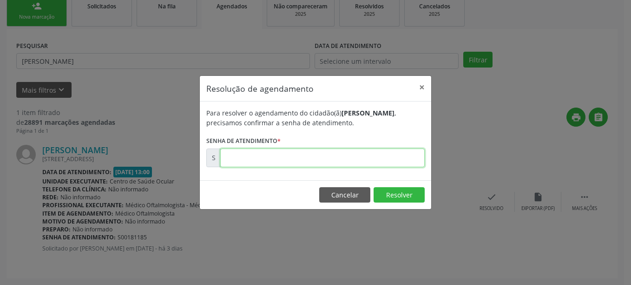
click at [365, 156] on input "text" at bounding box center [322, 157] width 205 height 19
type input "00181185"
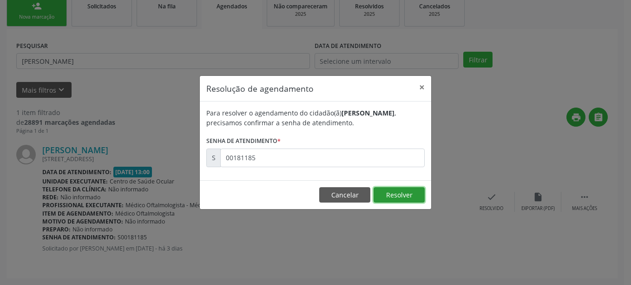
click at [392, 194] on button "Resolver" at bounding box center [399, 195] width 51 height 16
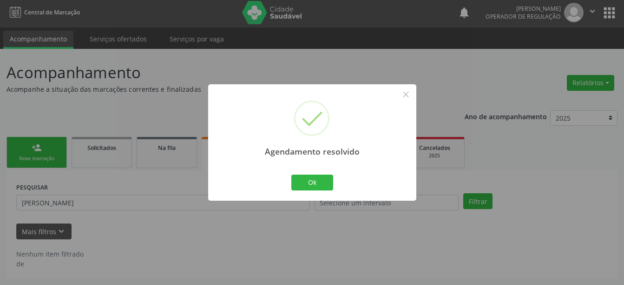
scroll to position [2, 0]
click at [315, 179] on button "Ok" at bounding box center [313, 182] width 42 height 16
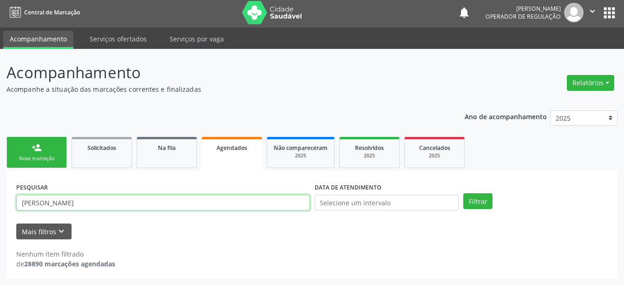
click at [279, 199] on input "[PERSON_NAME]" at bounding box center [163, 202] width 294 height 16
type input "[PERSON_NAME] [PERSON_NAME]"
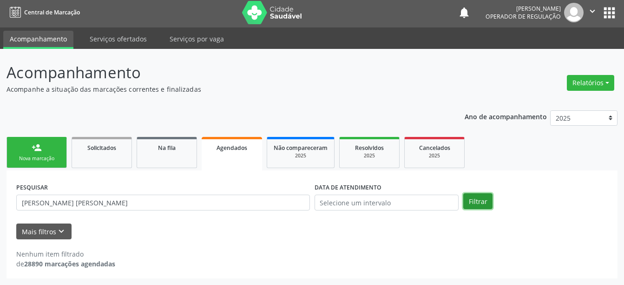
click at [475, 201] on button "Filtrar" at bounding box center [478, 201] width 29 height 16
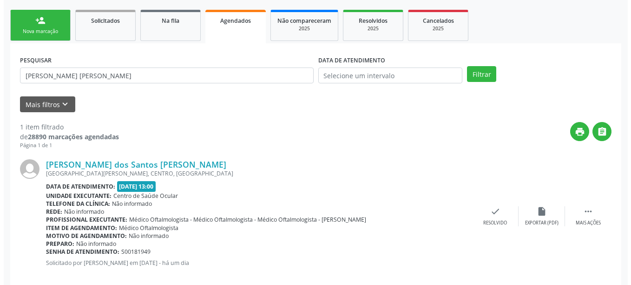
scroll to position [144, 0]
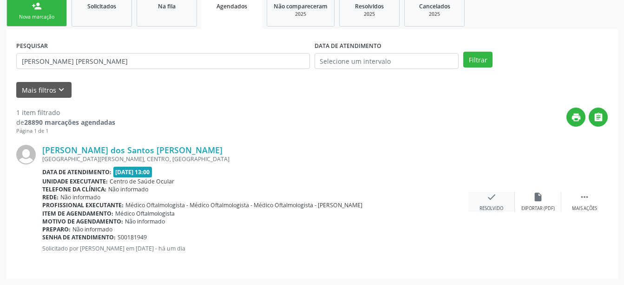
click at [487, 197] on icon "check" at bounding box center [492, 197] width 10 height 10
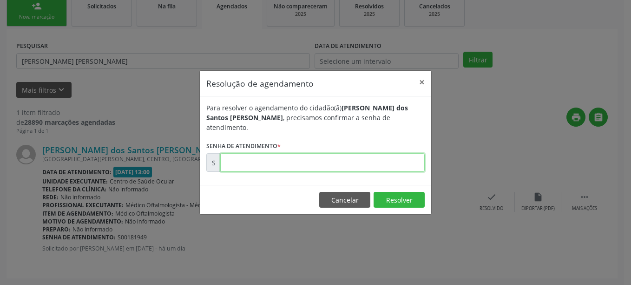
click at [383, 157] on input "text" at bounding box center [322, 162] width 205 height 19
type input "00181949"
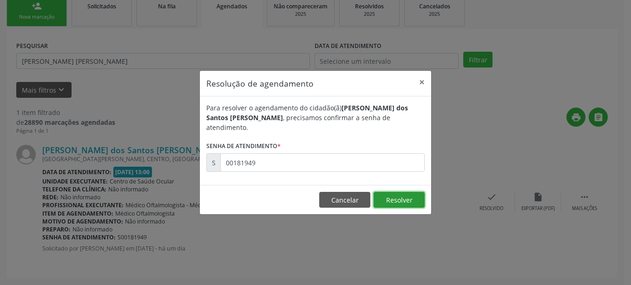
click at [404, 193] on button "Resolver" at bounding box center [399, 200] width 51 height 16
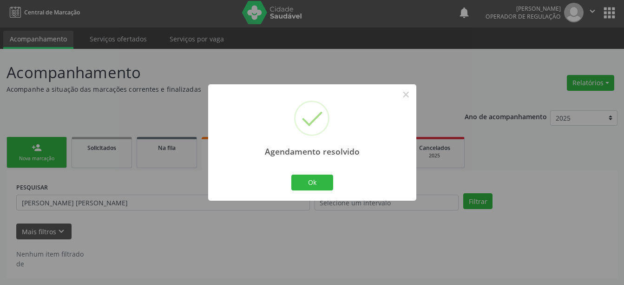
scroll to position [2, 0]
click at [312, 180] on button "Ok" at bounding box center [313, 182] width 42 height 16
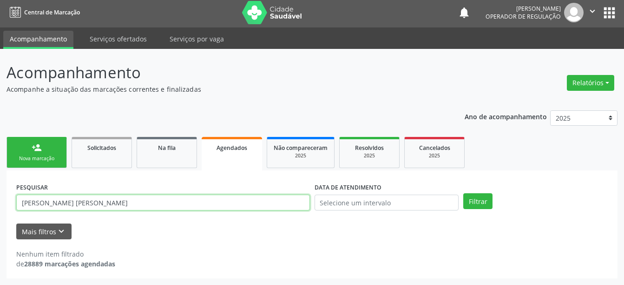
click at [211, 205] on input "[PERSON_NAME] [PERSON_NAME]" at bounding box center [163, 202] width 294 height 16
click at [211, 205] on input "text" at bounding box center [163, 202] width 294 height 16
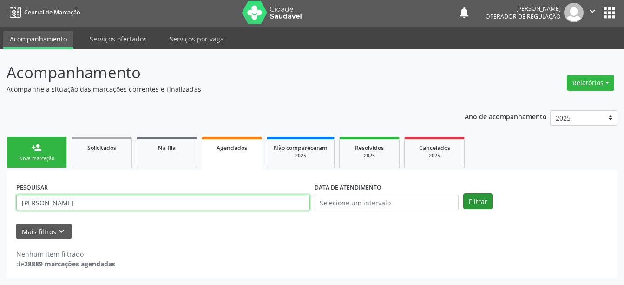
type input "[PERSON_NAME]"
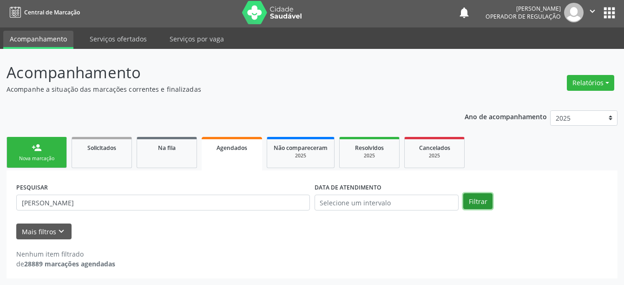
click at [486, 196] on button "Filtrar" at bounding box center [478, 201] width 29 height 16
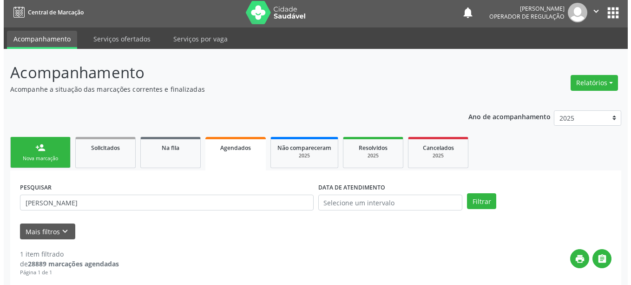
scroll to position [144, 0]
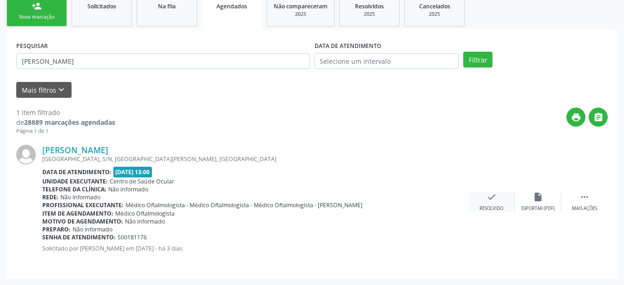
drag, startPoint x: 489, startPoint y: 191, endPoint x: 490, endPoint y: 197, distance: 5.8
click at [490, 197] on div "[PERSON_NAME] [GEOGRAPHIC_DATA], S/N, BAIRRO [GEOGRAPHIC_DATA], [GEOGRAPHIC_DAT…" at bounding box center [312, 201] width 592 height 133
click at [490, 197] on icon "check" at bounding box center [492, 197] width 10 height 10
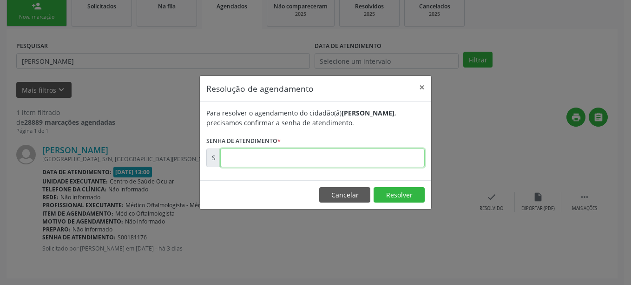
click at [375, 149] on input "text" at bounding box center [322, 157] width 205 height 19
type input "00181176"
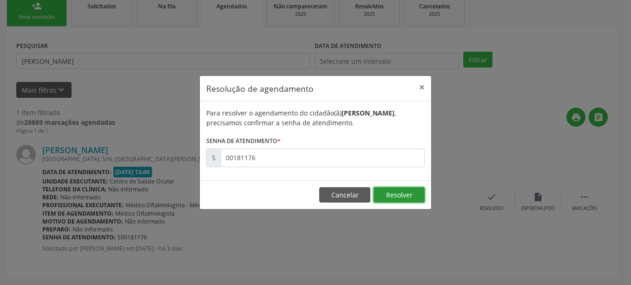
click at [402, 191] on button "Resolver" at bounding box center [399, 195] width 51 height 16
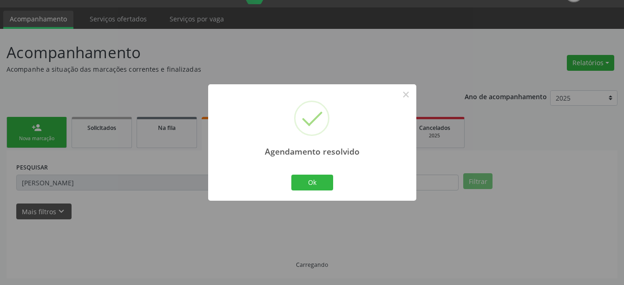
click at [402, 191] on div "Agendamento resolvido × Ok Cancel" at bounding box center [312, 142] width 208 height 116
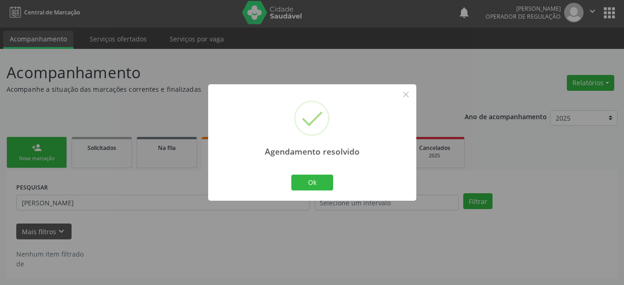
scroll to position [2, 0]
click at [328, 185] on button "Ok" at bounding box center [313, 182] width 42 height 16
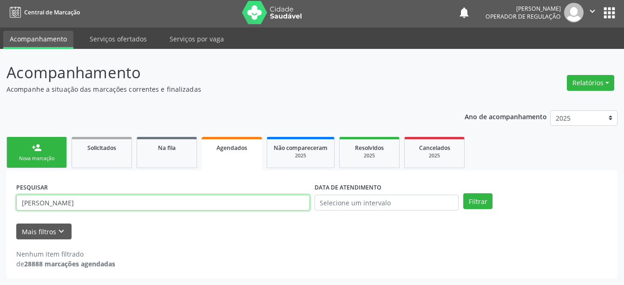
click at [266, 195] on input "[PERSON_NAME]" at bounding box center [163, 202] width 294 height 16
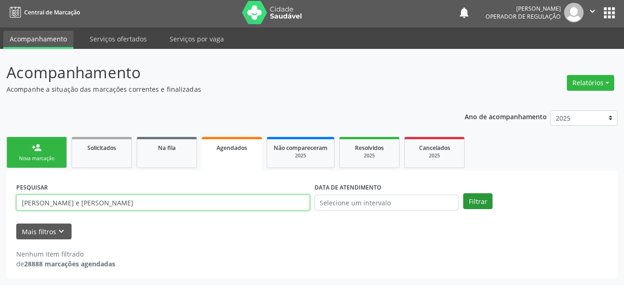
type input "[PERSON_NAME] e [PERSON_NAME]"
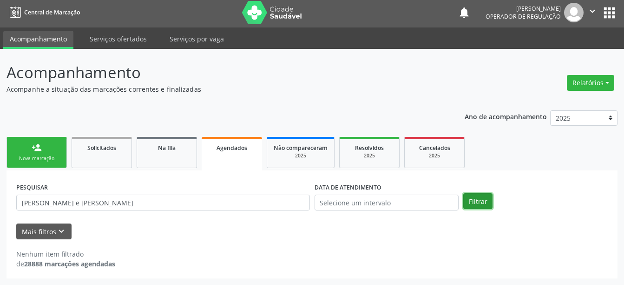
click at [471, 200] on button "Filtrar" at bounding box center [478, 201] width 29 height 16
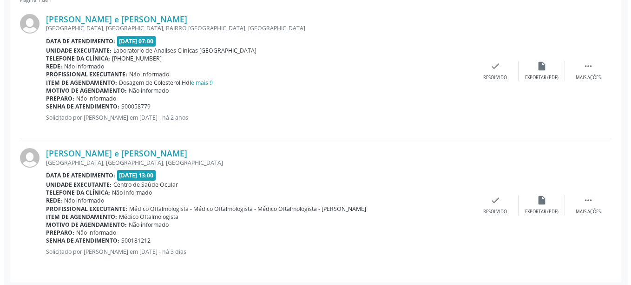
scroll to position [278, 0]
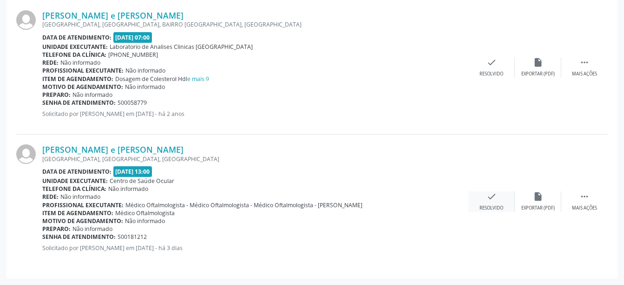
click at [494, 198] on icon "check" at bounding box center [492, 196] width 10 height 10
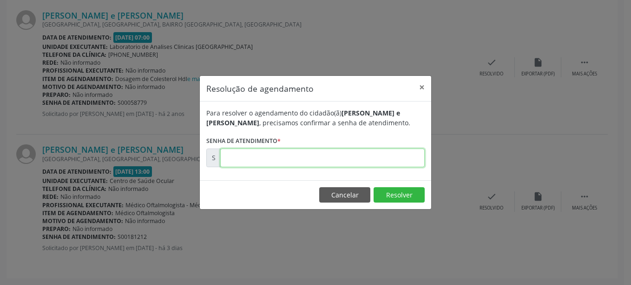
click at [402, 150] on input "text" at bounding box center [322, 157] width 205 height 19
type input "00181212"
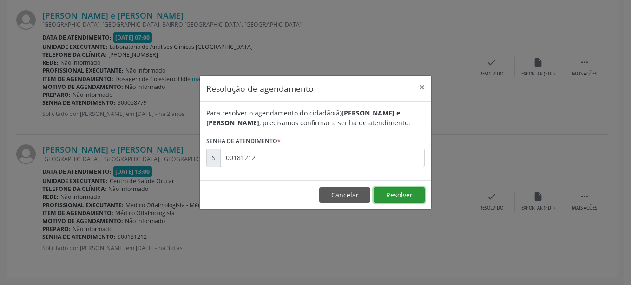
click at [418, 190] on button "Resolver" at bounding box center [399, 195] width 51 height 16
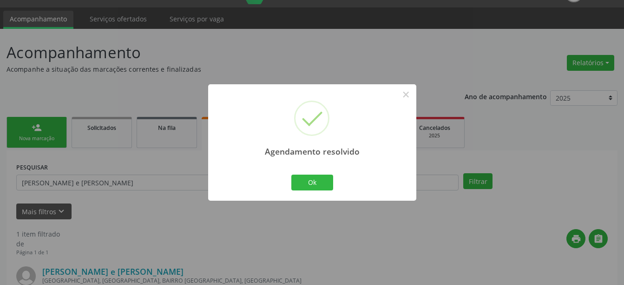
scroll to position [144, 0]
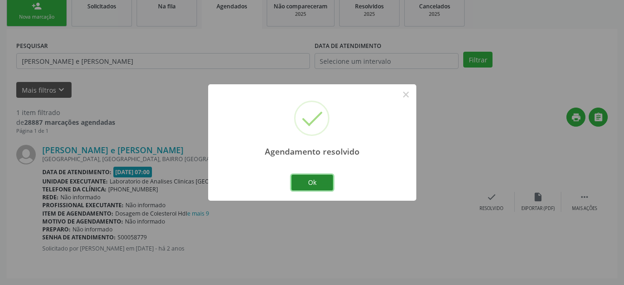
click at [316, 185] on button "Ok" at bounding box center [313, 182] width 42 height 16
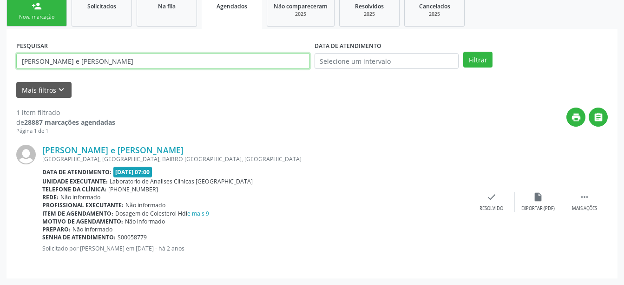
click at [192, 61] on input "[PERSON_NAME] e [PERSON_NAME]" at bounding box center [163, 61] width 294 height 16
type input "[PERSON_NAME]"
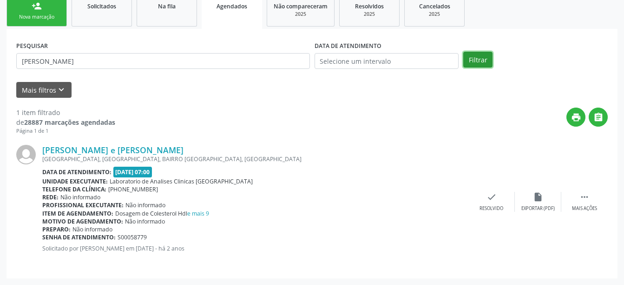
click at [473, 60] on button "Filtrar" at bounding box center [478, 60] width 29 height 16
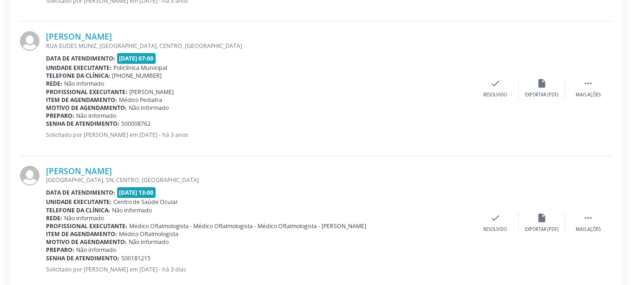
scroll to position [412, 0]
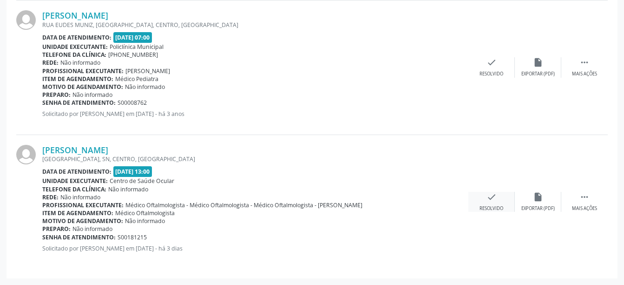
click at [493, 195] on icon "check" at bounding box center [492, 197] width 10 height 10
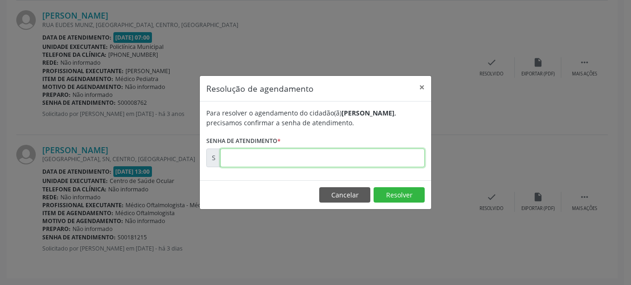
click at [403, 159] on input "text" at bounding box center [322, 157] width 205 height 19
type input "00181215"
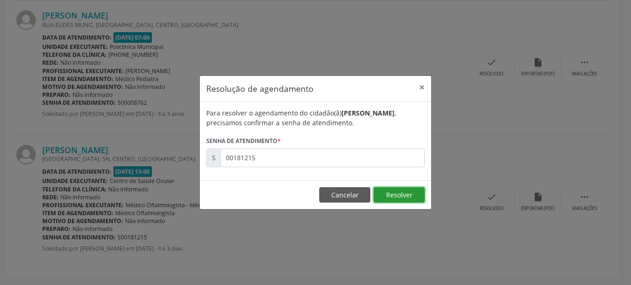
click at [405, 193] on button "Resolver" at bounding box center [399, 195] width 51 height 16
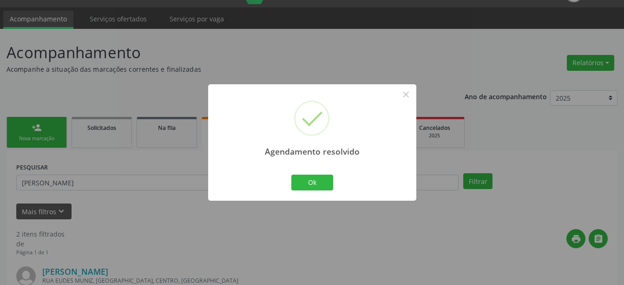
scroll to position [278, 0]
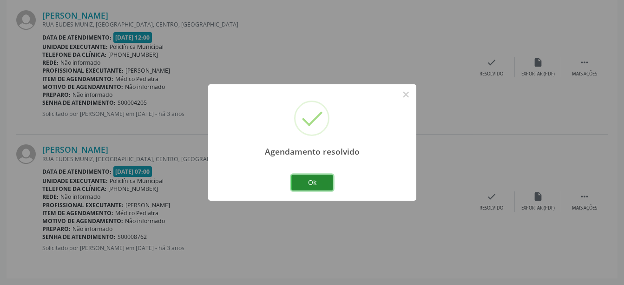
click at [312, 179] on button "Ok" at bounding box center [313, 182] width 42 height 16
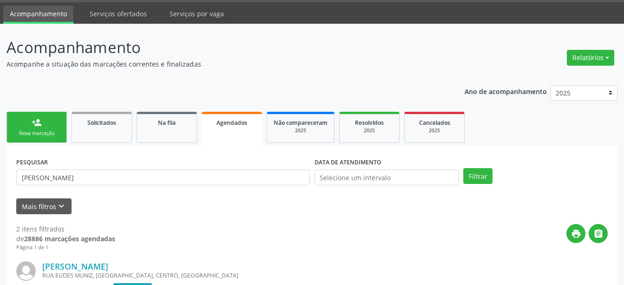
scroll to position [0, 0]
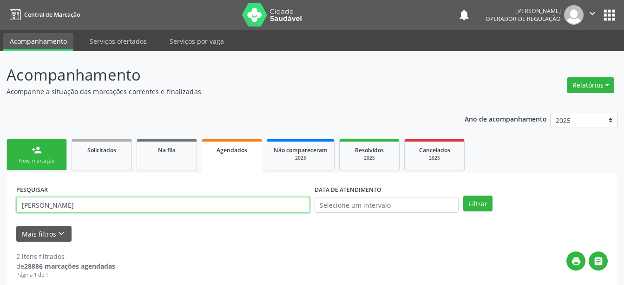
click at [212, 208] on input "[PERSON_NAME]" at bounding box center [163, 205] width 294 height 16
type input "[PERSON_NAME]"
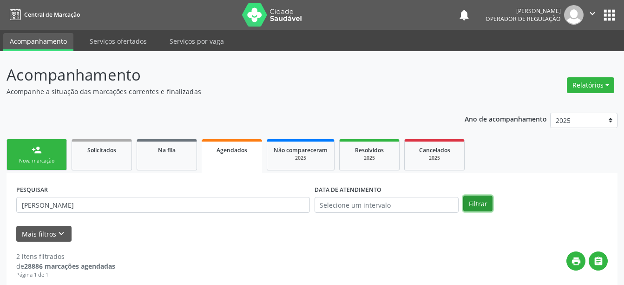
click at [474, 203] on button "Filtrar" at bounding box center [478, 203] width 29 height 16
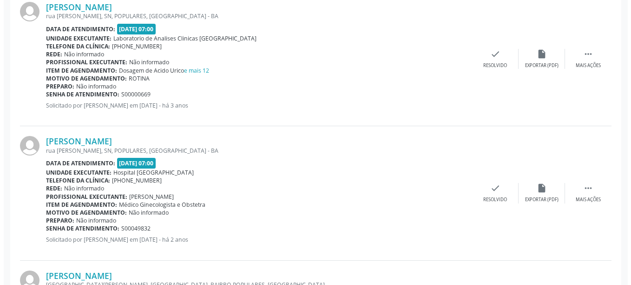
scroll to position [412, 0]
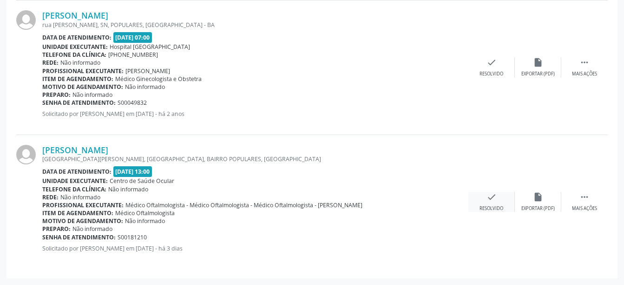
click at [491, 198] on icon "check" at bounding box center [492, 197] width 10 height 10
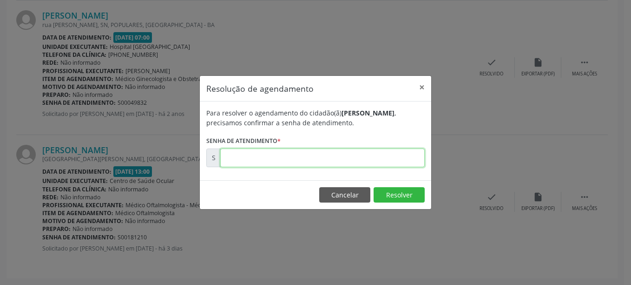
click at [400, 160] on input "text" at bounding box center [322, 157] width 205 height 19
type input "00181210"
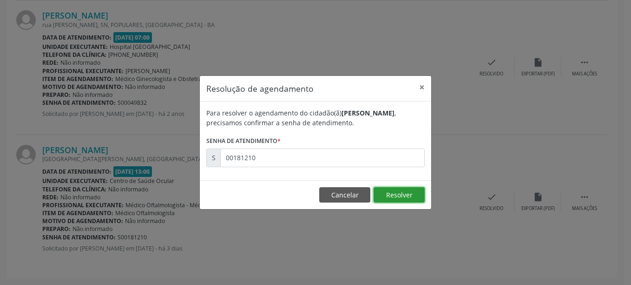
click at [406, 187] on button "Resolver" at bounding box center [399, 195] width 51 height 16
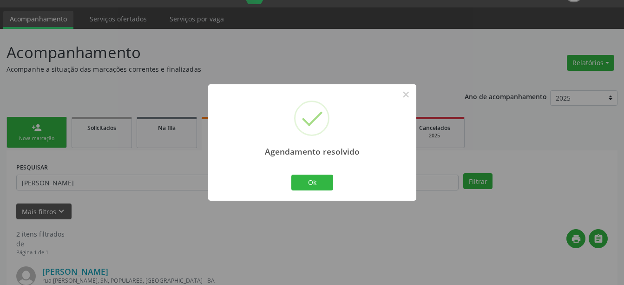
scroll to position [278, 0]
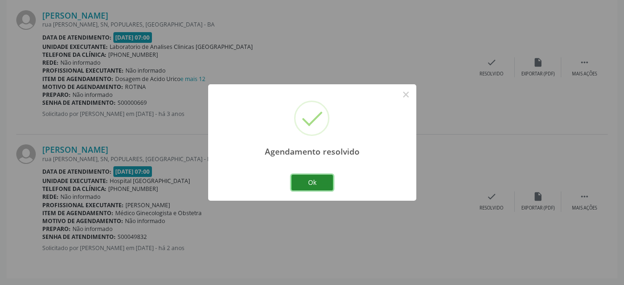
click at [324, 181] on button "Ok" at bounding box center [313, 182] width 42 height 16
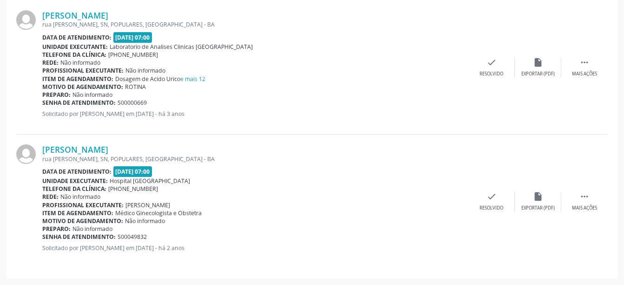
scroll to position [29, 0]
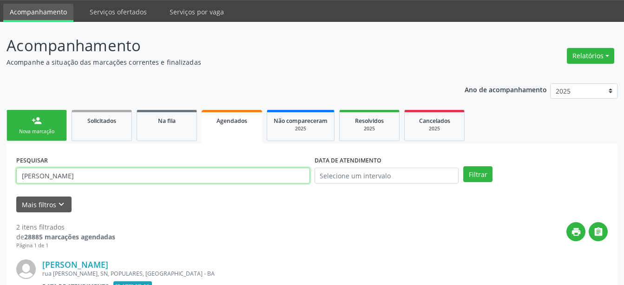
click at [200, 171] on input "[PERSON_NAME]" at bounding box center [163, 175] width 294 height 16
type input "[PERSON_NAME]"
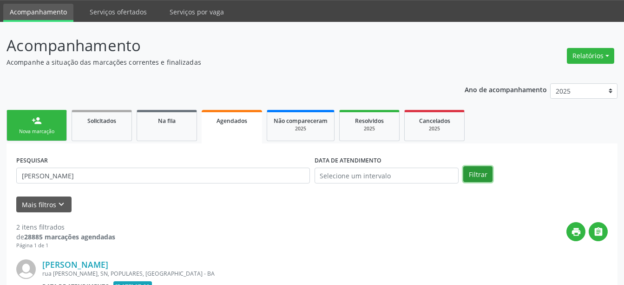
click at [476, 179] on button "Filtrar" at bounding box center [478, 174] width 29 height 16
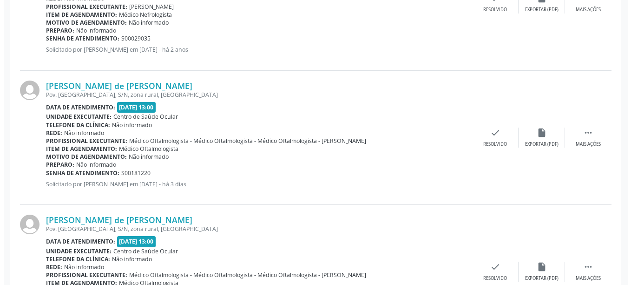
scroll to position [1082, 0]
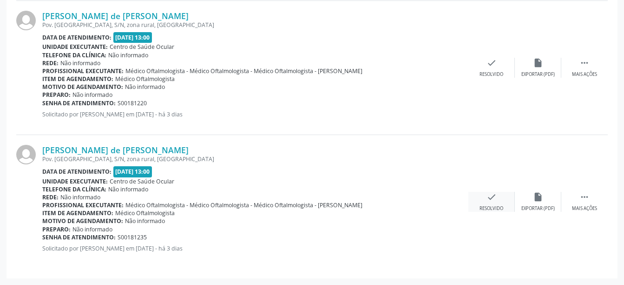
click at [492, 194] on icon "check" at bounding box center [492, 197] width 10 height 10
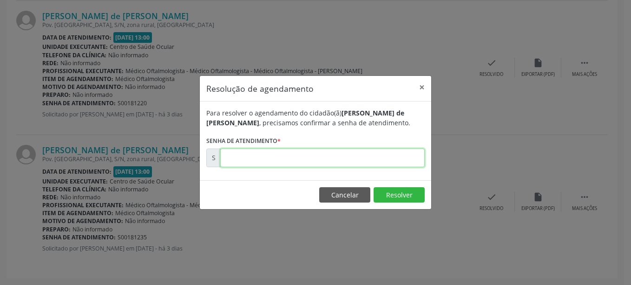
click at [361, 155] on input "text" at bounding box center [322, 157] width 205 height 19
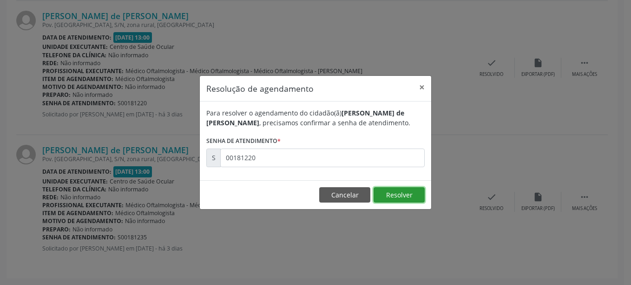
click at [391, 199] on button "Resolver" at bounding box center [399, 195] width 51 height 16
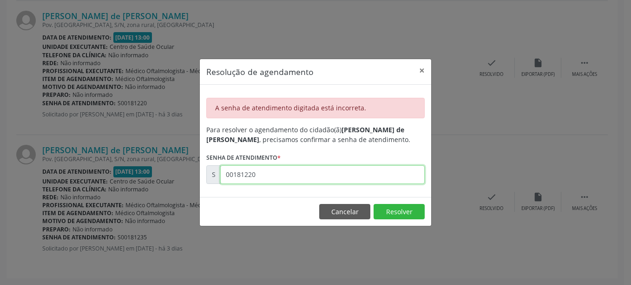
click at [378, 172] on input "00181220" at bounding box center [322, 174] width 205 height 19
type input "00000000"
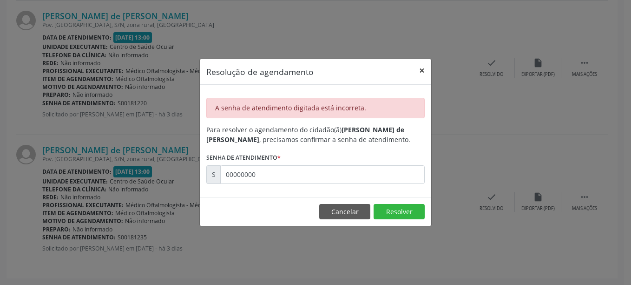
click at [421, 66] on button "×" at bounding box center [422, 70] width 19 height 23
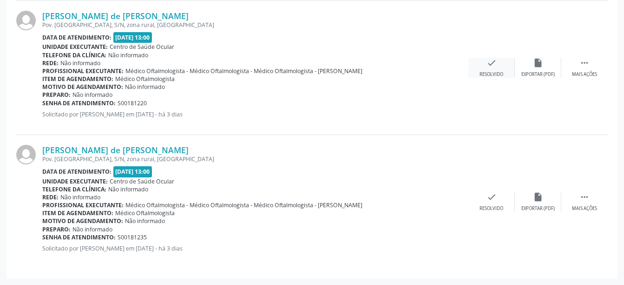
click at [488, 58] on icon "check" at bounding box center [492, 63] width 10 height 10
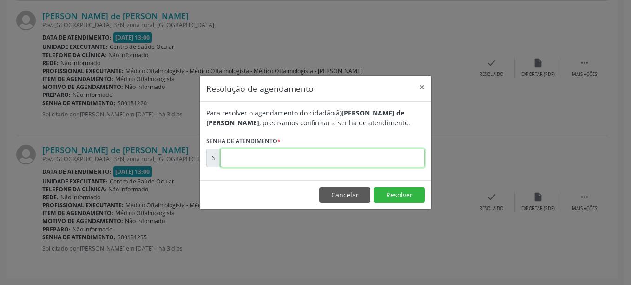
click at [342, 162] on input "text" at bounding box center [322, 157] width 205 height 19
click at [342, 162] on input "00000181" at bounding box center [322, 157] width 205 height 19
type input "00181220"
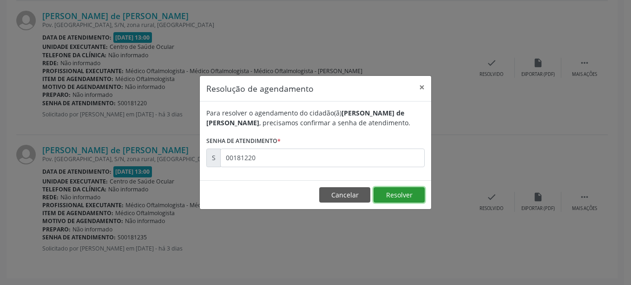
click at [396, 197] on button "Resolver" at bounding box center [399, 195] width 51 height 16
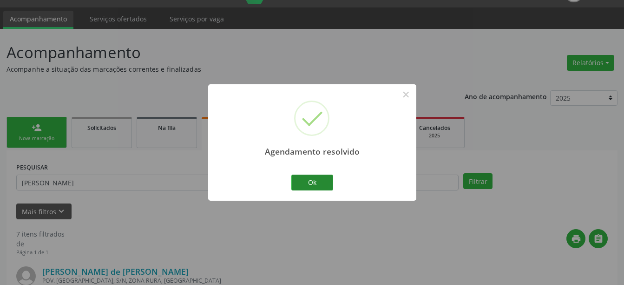
scroll to position [948, 0]
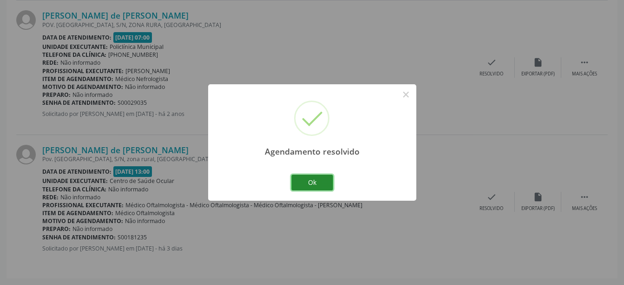
click at [307, 182] on button "Ok" at bounding box center [313, 182] width 42 height 16
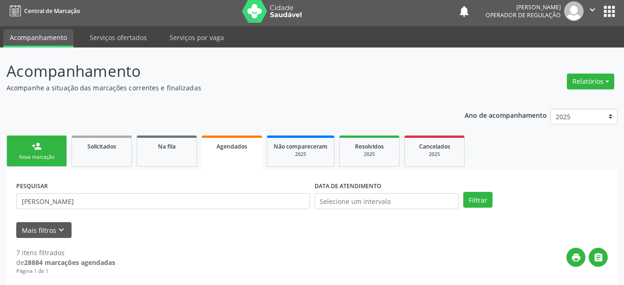
scroll to position [0, 0]
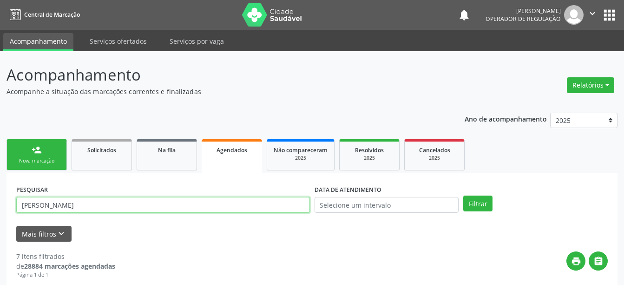
click at [282, 199] on input "[PERSON_NAME]" at bounding box center [163, 205] width 294 height 16
type input "[PERSON_NAME]"
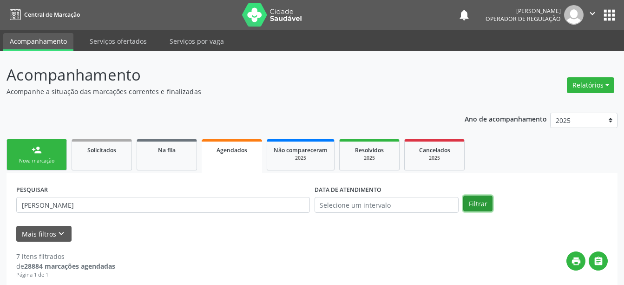
click at [470, 205] on button "Filtrar" at bounding box center [478, 203] width 29 height 16
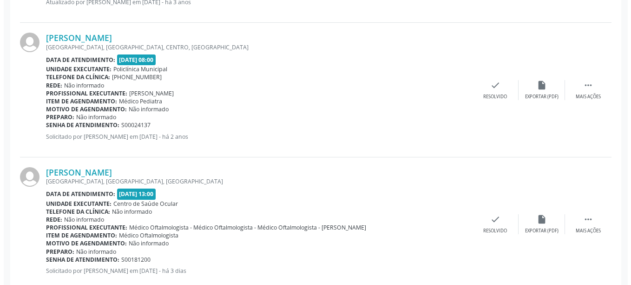
scroll to position [420, 0]
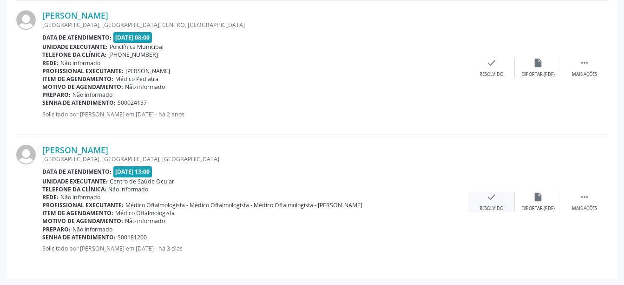
click at [492, 192] on icon "check" at bounding box center [492, 197] width 10 height 10
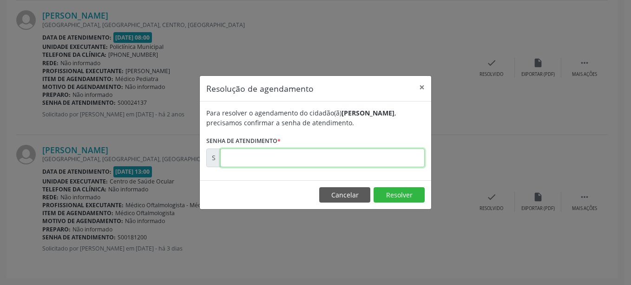
click at [317, 154] on input "text" at bounding box center [322, 157] width 205 height 19
type input "00181200"
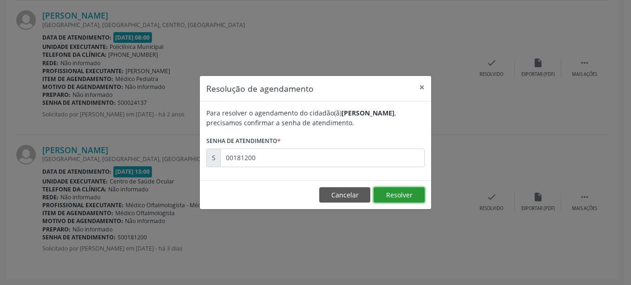
click at [398, 193] on button "Resolver" at bounding box center [399, 195] width 51 height 16
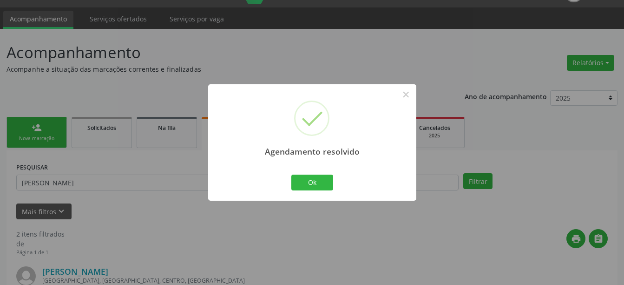
scroll to position [286, 0]
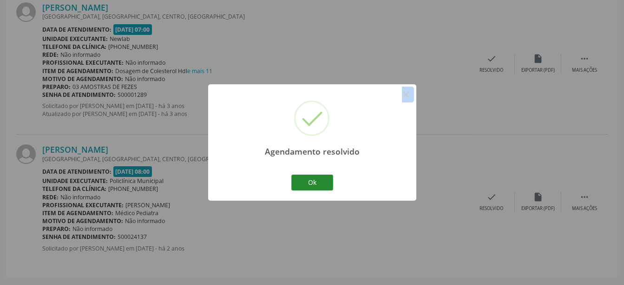
drag, startPoint x: 398, startPoint y: 193, endPoint x: 312, endPoint y: 184, distance: 86.0
click at [312, 184] on div "Agendamento resolvido × Ok Cancel" at bounding box center [312, 142] width 208 height 116
click at [312, 184] on button "Ok" at bounding box center [313, 182] width 42 height 16
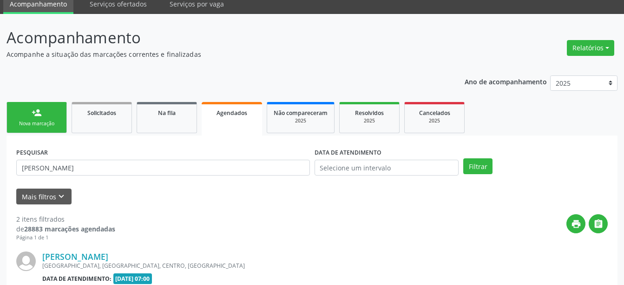
scroll to position [0, 0]
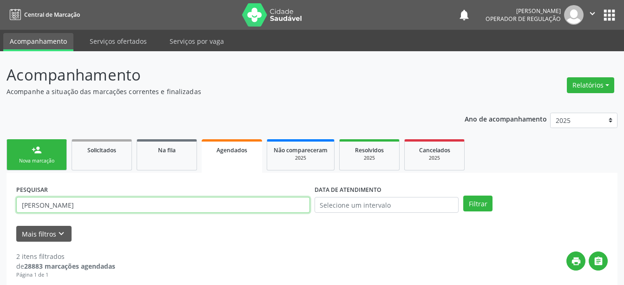
click at [236, 203] on input "[PERSON_NAME]" at bounding box center [163, 205] width 294 height 16
type input "valdete [PERSON_NAME]"
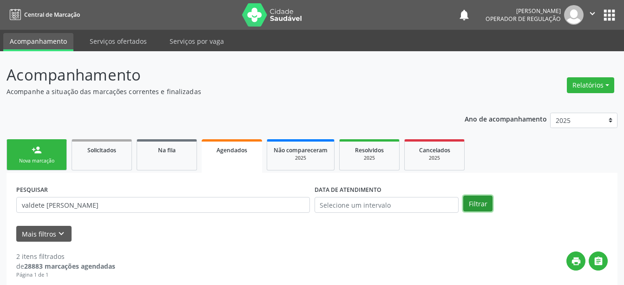
click at [477, 206] on button "Filtrar" at bounding box center [478, 203] width 29 height 16
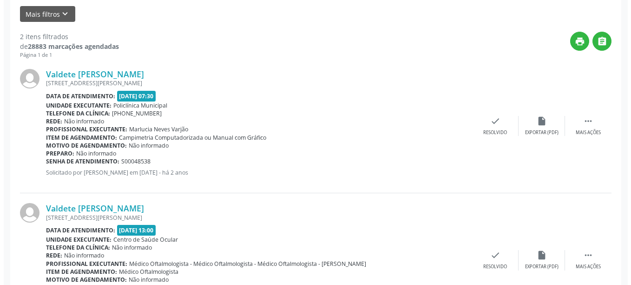
scroll to position [278, 0]
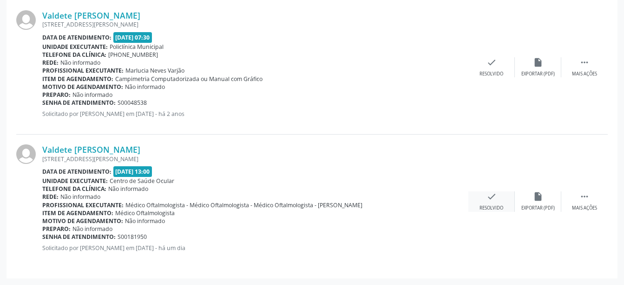
click at [488, 198] on icon "check" at bounding box center [492, 196] width 10 height 10
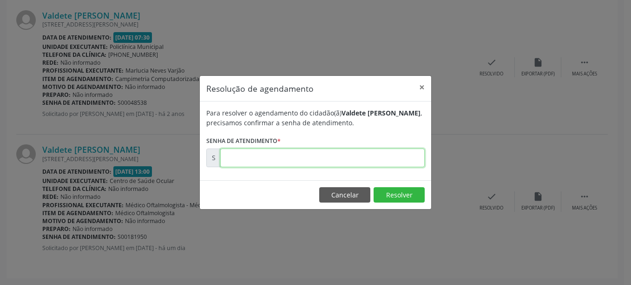
click at [366, 156] on input "text" at bounding box center [322, 157] width 205 height 19
type input "00181950"
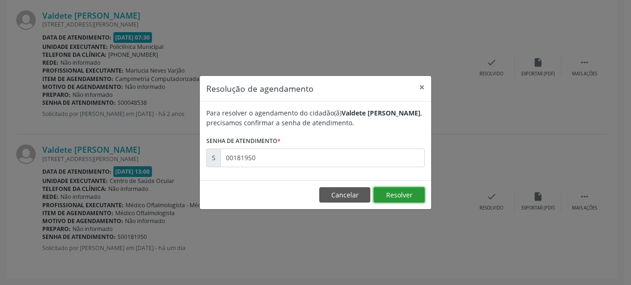
click at [400, 198] on button "Resolver" at bounding box center [399, 195] width 51 height 16
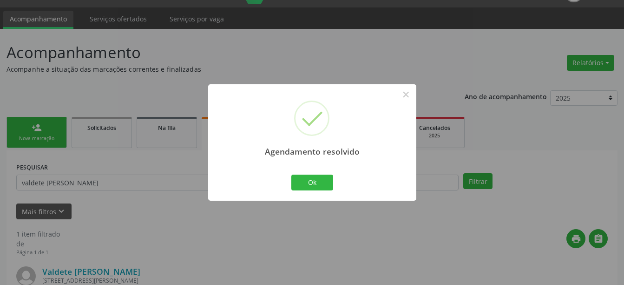
scroll to position [144, 0]
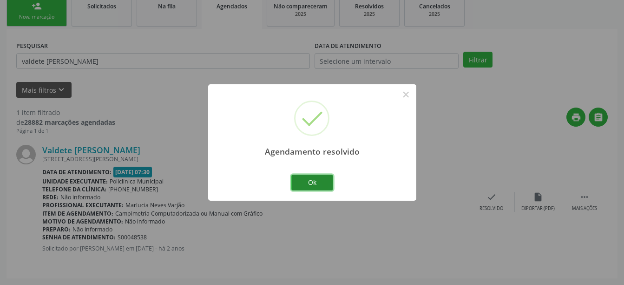
click at [318, 181] on button "Ok" at bounding box center [313, 182] width 42 height 16
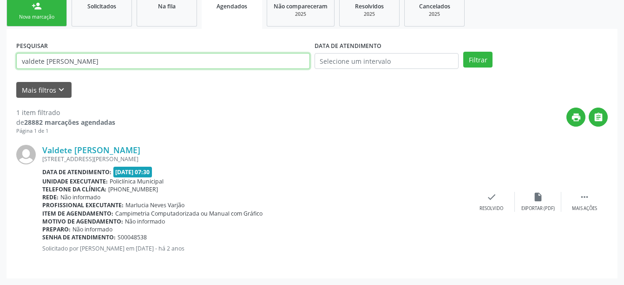
click at [248, 60] on input "valdete [PERSON_NAME]" at bounding box center [163, 61] width 294 height 16
type input "[PERSON_NAME]"
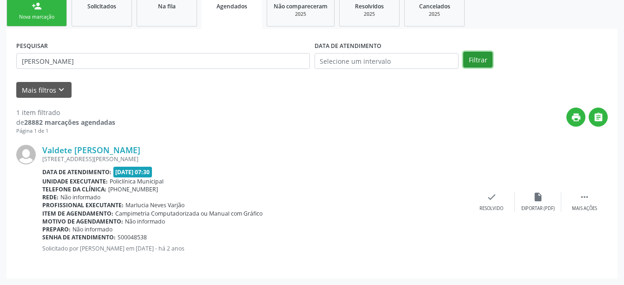
click at [471, 60] on button "Filtrar" at bounding box center [478, 60] width 29 height 16
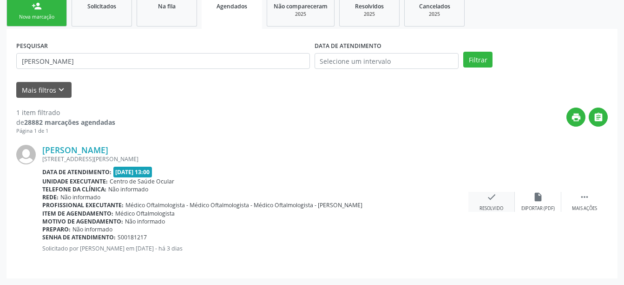
click at [489, 198] on icon "check" at bounding box center [492, 197] width 10 height 10
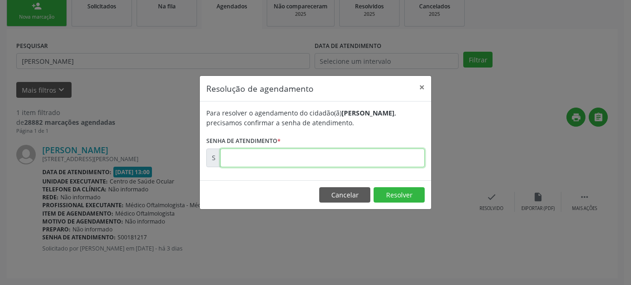
click at [373, 157] on input "text" at bounding box center [322, 157] width 205 height 19
type input "00181217"
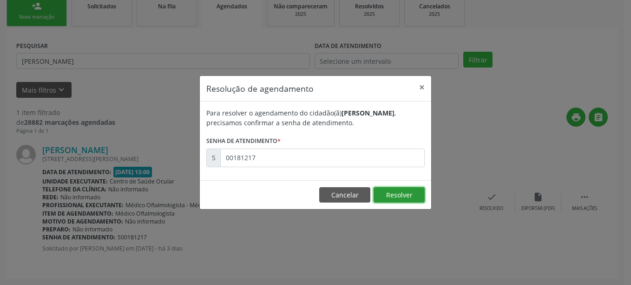
click at [379, 194] on button "Resolver" at bounding box center [399, 195] width 51 height 16
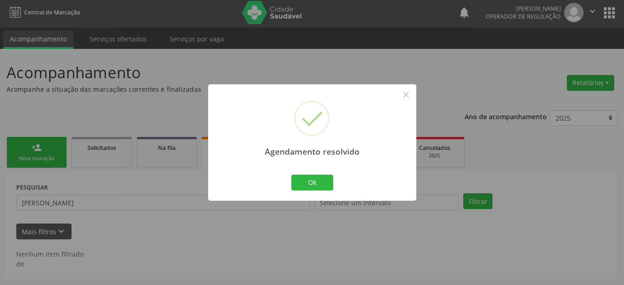
scroll to position [2, 0]
click at [321, 183] on button "Ok" at bounding box center [313, 182] width 42 height 16
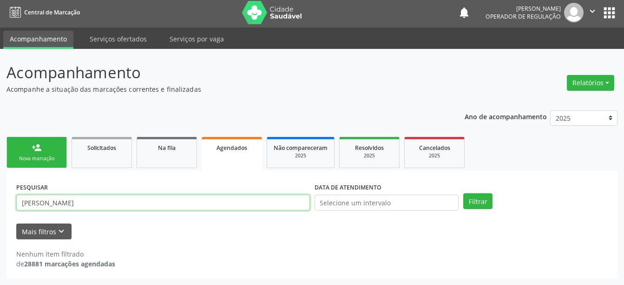
click at [198, 200] on input "[PERSON_NAME]" at bounding box center [163, 202] width 294 height 16
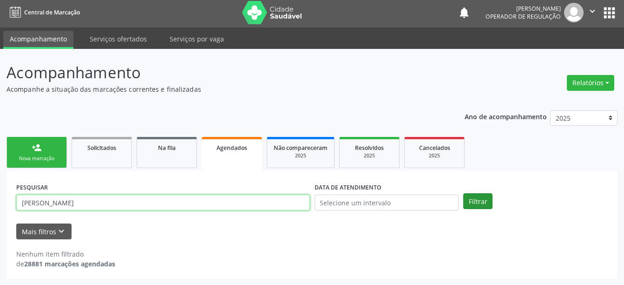
type input "[PERSON_NAME]"
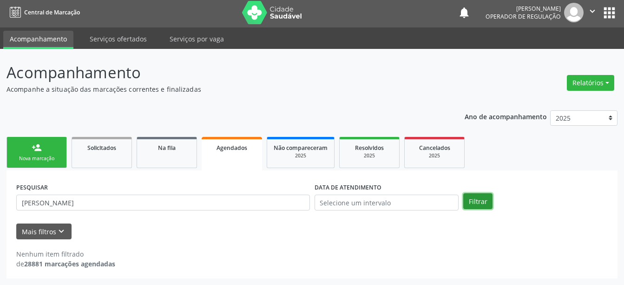
click at [474, 205] on button "Filtrar" at bounding box center [478, 201] width 29 height 16
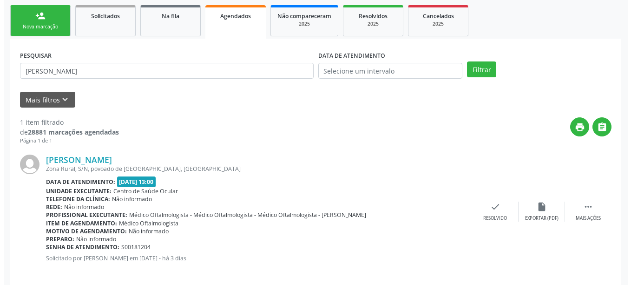
scroll to position [144, 0]
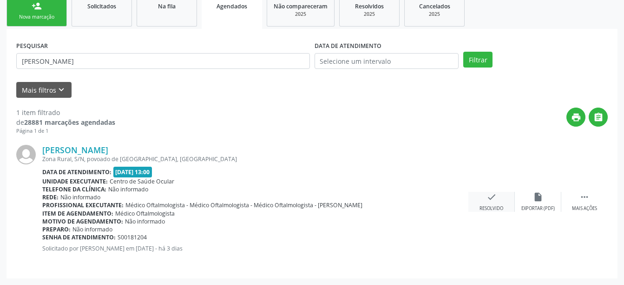
click at [490, 194] on icon "check" at bounding box center [492, 197] width 10 height 10
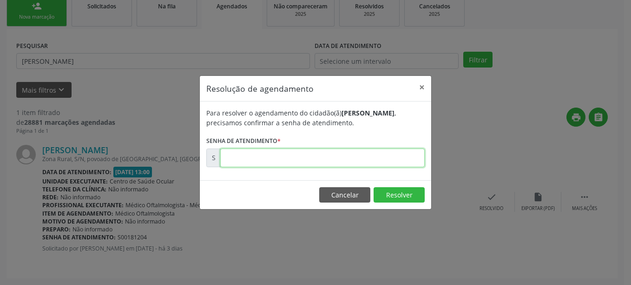
click at [415, 157] on input "text" at bounding box center [322, 157] width 205 height 19
type input "0"
type input "00181204"
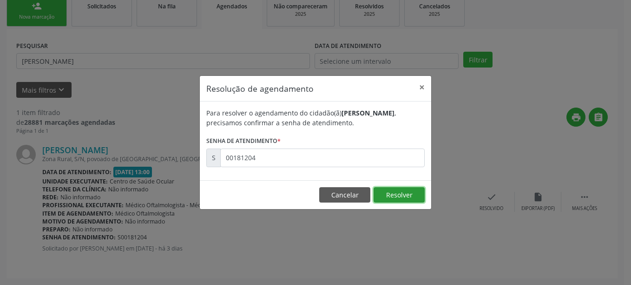
click at [408, 190] on button "Resolver" at bounding box center [399, 195] width 51 height 16
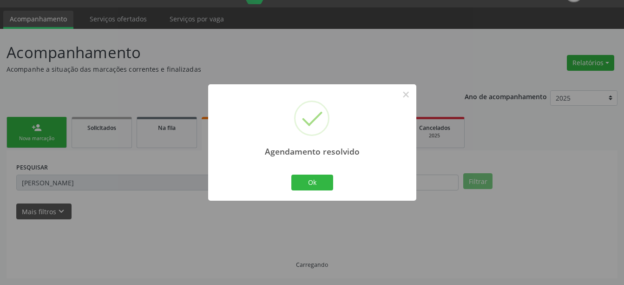
scroll to position [2, 0]
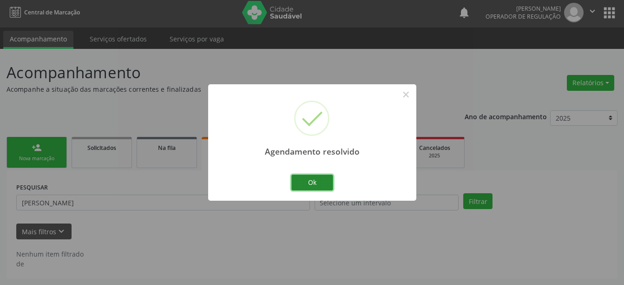
click at [307, 183] on button "Ok" at bounding box center [313, 182] width 42 height 16
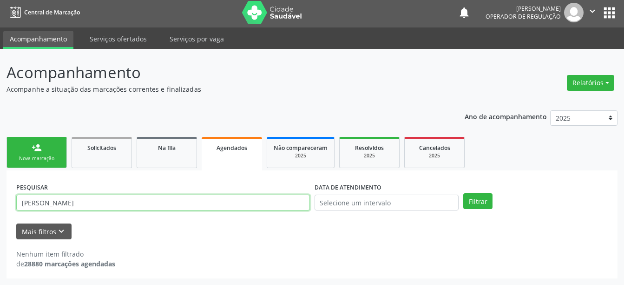
click at [181, 202] on input "[PERSON_NAME]" at bounding box center [163, 202] width 294 height 16
type input "[PERSON_NAME]"
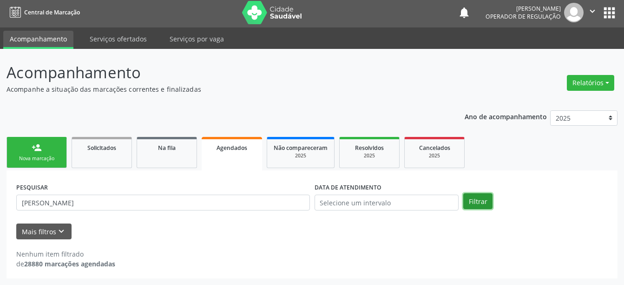
click at [478, 203] on button "Filtrar" at bounding box center [478, 201] width 29 height 16
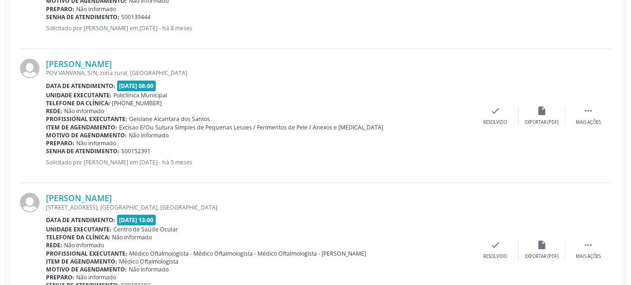
scroll to position [814, 0]
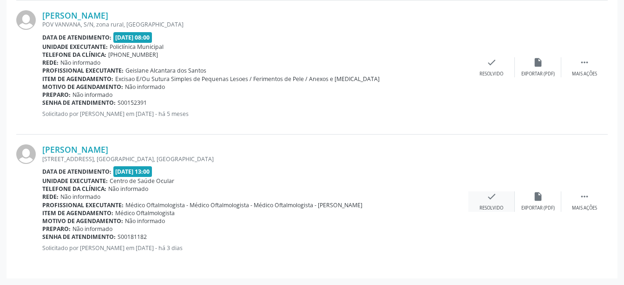
click at [494, 195] on icon "check" at bounding box center [492, 196] width 10 height 10
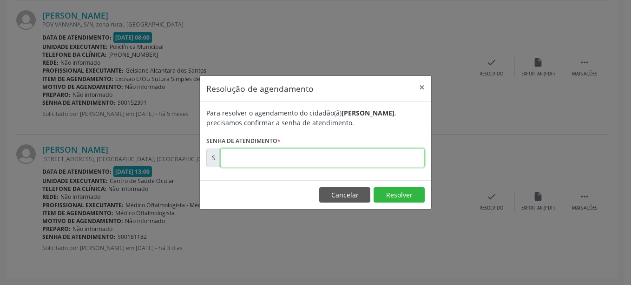
click at [371, 154] on input "text" at bounding box center [322, 157] width 205 height 19
type input "00181182"
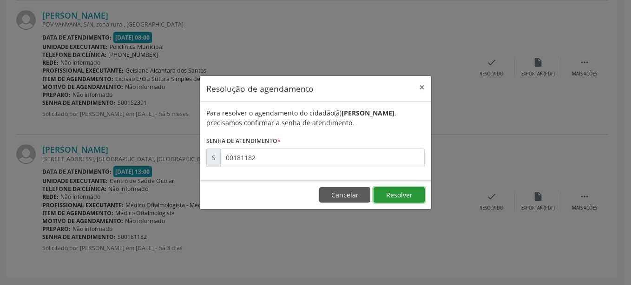
click at [417, 196] on button "Resolver" at bounding box center [399, 195] width 51 height 16
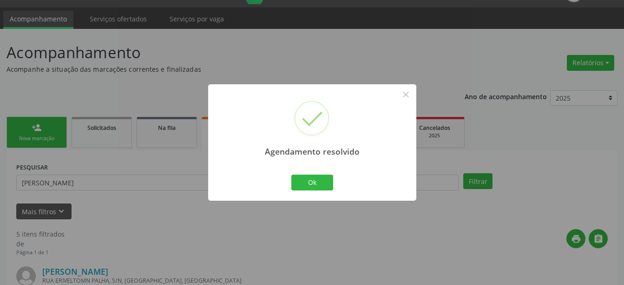
scroll to position [680, 0]
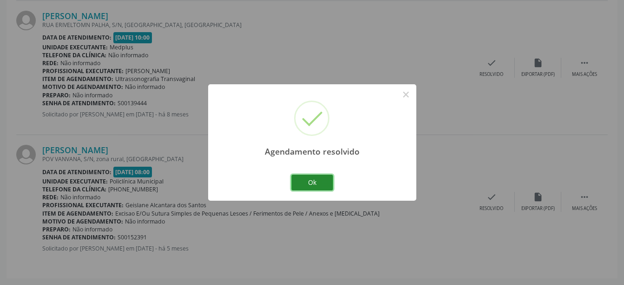
click at [326, 181] on button "Ok" at bounding box center [313, 182] width 42 height 16
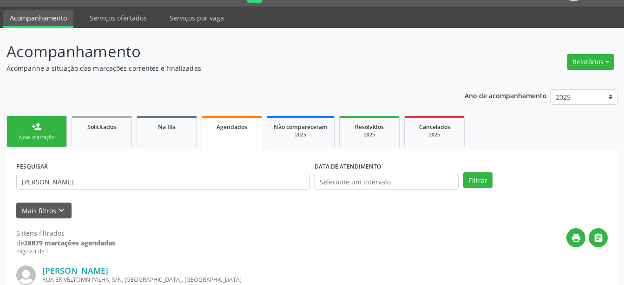
scroll to position [0, 0]
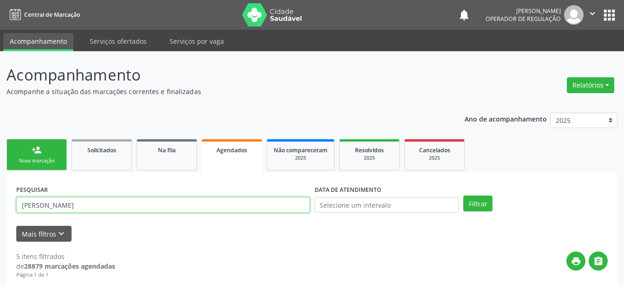
click at [97, 206] on input "[PERSON_NAME]" at bounding box center [163, 205] width 294 height 16
type input "[PERSON_NAME]"
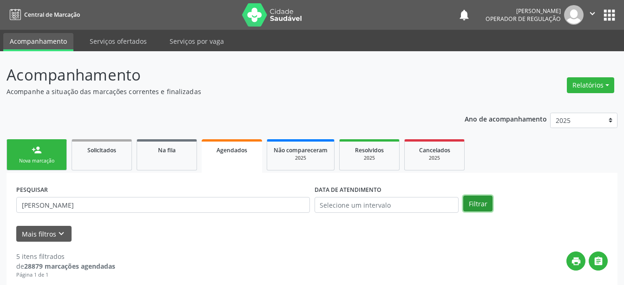
click at [488, 203] on button "Filtrar" at bounding box center [478, 203] width 29 height 16
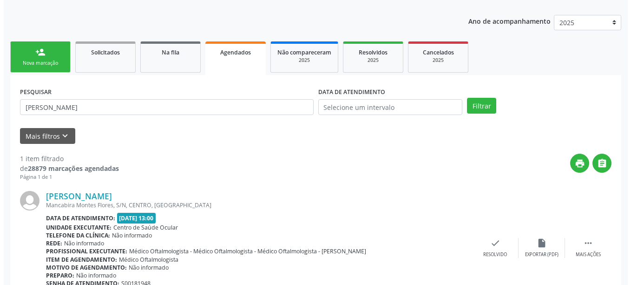
scroll to position [144, 0]
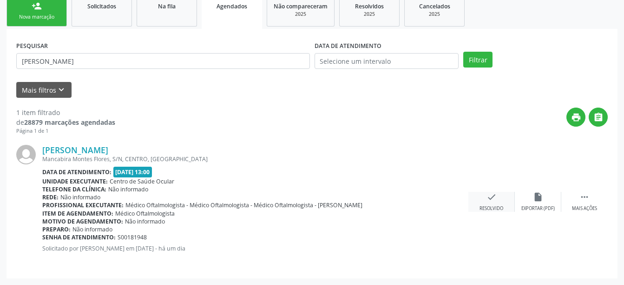
click at [492, 199] on icon "check" at bounding box center [492, 197] width 10 height 10
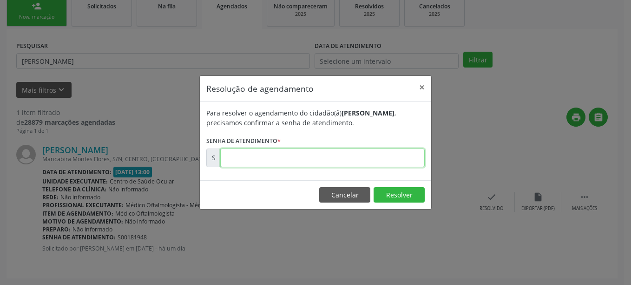
click at [384, 160] on input "text" at bounding box center [322, 157] width 205 height 19
type input "00181948"
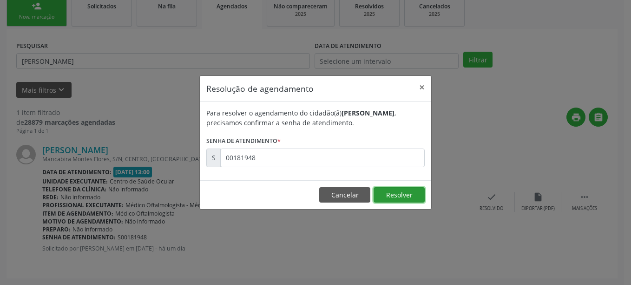
click at [399, 190] on button "Resolver" at bounding box center [399, 195] width 51 height 16
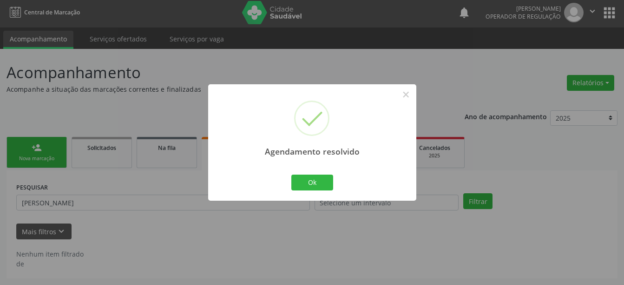
scroll to position [2, 0]
click at [329, 181] on button "Ok" at bounding box center [313, 182] width 42 height 16
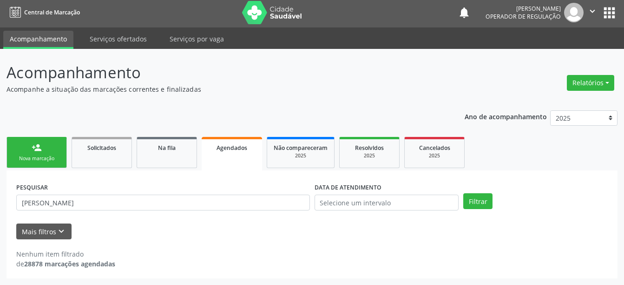
drag, startPoint x: 231, startPoint y: 187, endPoint x: 217, endPoint y: 209, distance: 25.9
click at [217, 209] on div "PESQUISAR [PERSON_NAME]" at bounding box center [163, 198] width 298 height 36
click at [217, 209] on input "[PERSON_NAME]" at bounding box center [163, 202] width 294 height 16
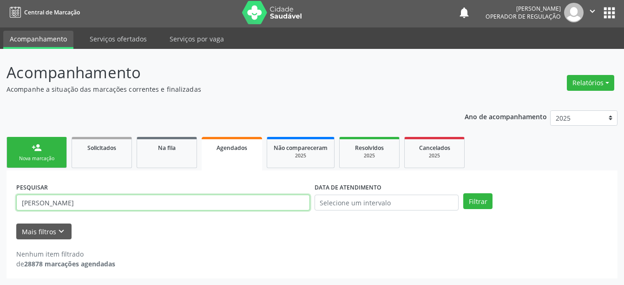
type input "]"
type input "[PERSON_NAME]"
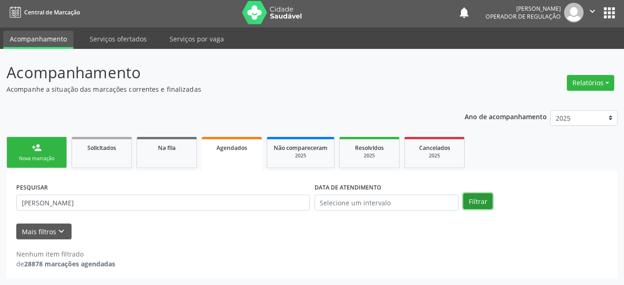
click at [472, 194] on button "Filtrar" at bounding box center [478, 201] width 29 height 16
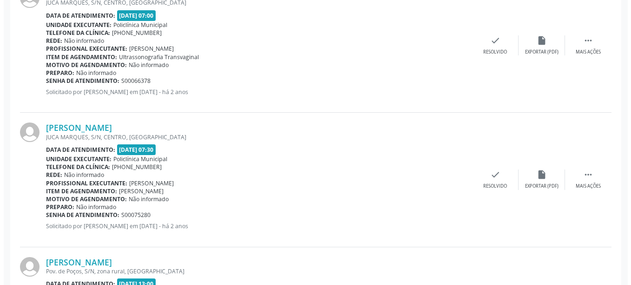
scroll to position [420, 0]
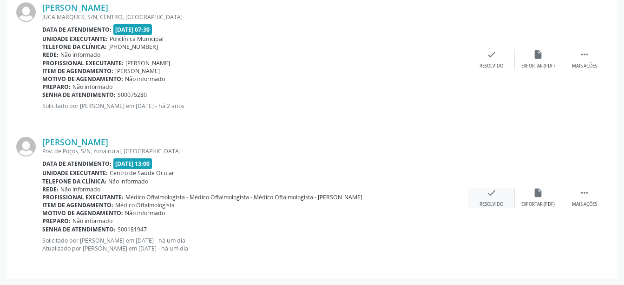
click at [490, 190] on icon "check" at bounding box center [492, 192] width 10 height 10
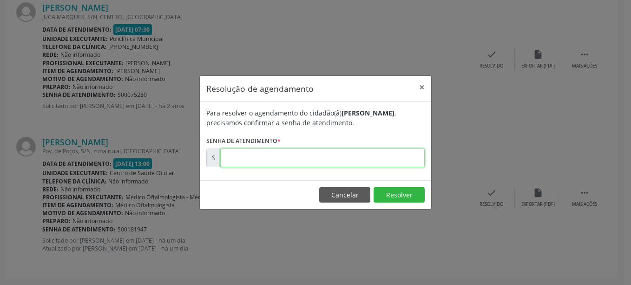
click at [365, 157] on input "text" at bounding box center [322, 157] width 205 height 19
type input "00181947"
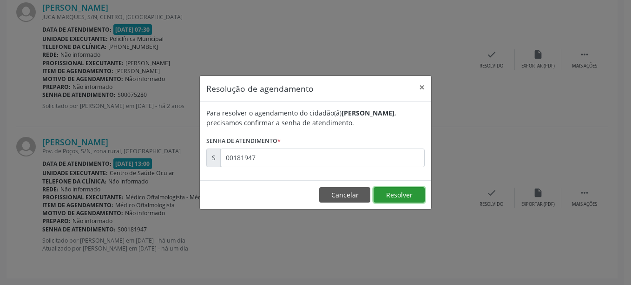
click at [408, 194] on button "Resolver" at bounding box center [399, 195] width 51 height 16
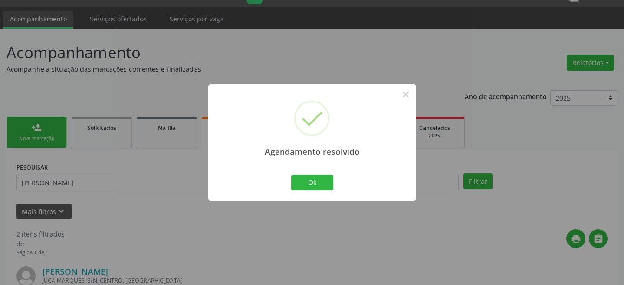
scroll to position [278, 0]
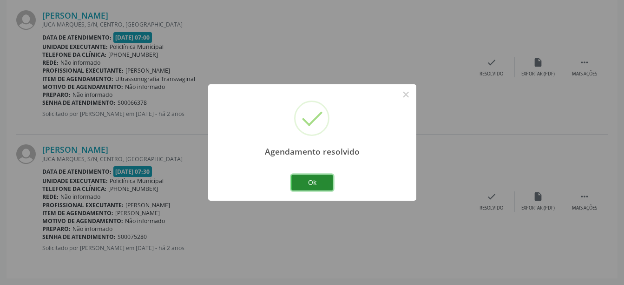
click at [305, 185] on button "Ok" at bounding box center [313, 182] width 42 height 16
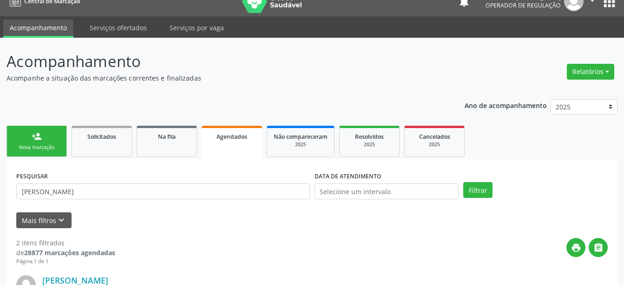
scroll to position [3, 0]
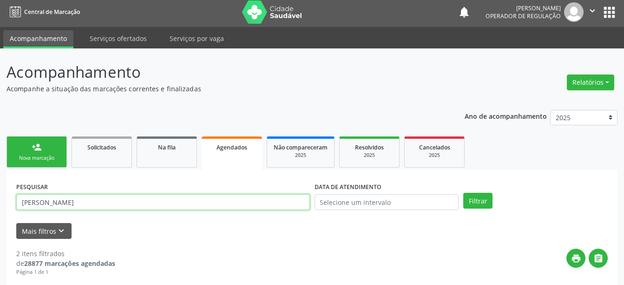
click at [206, 209] on input "[PERSON_NAME]" at bounding box center [163, 202] width 294 height 16
type input "[PERSON_NAME]"
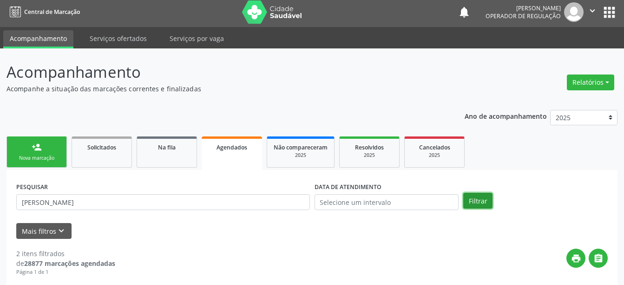
click at [475, 194] on button "Filtrar" at bounding box center [478, 200] width 29 height 16
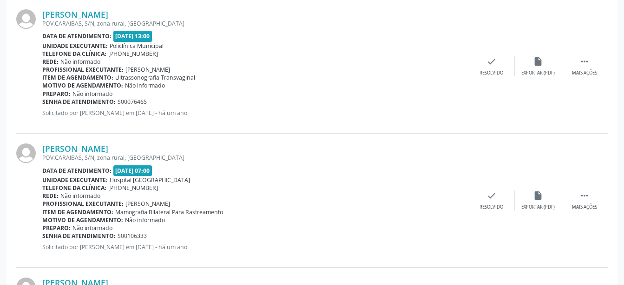
scroll to position [2047, 0]
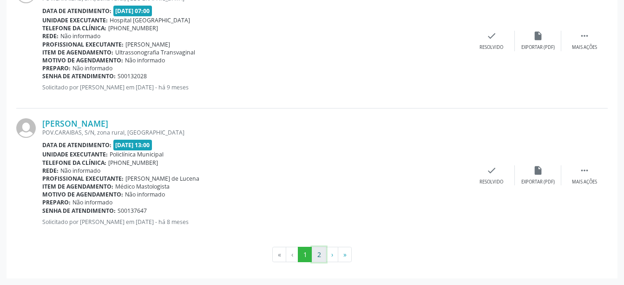
click at [317, 254] on button "2" at bounding box center [319, 254] width 14 height 16
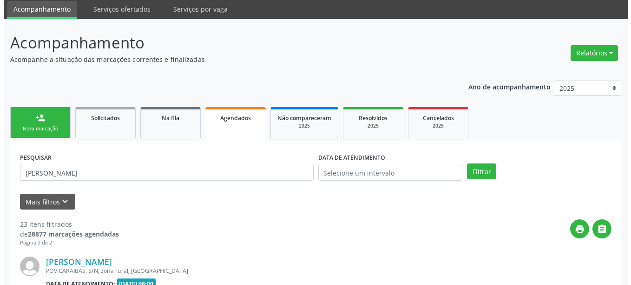
scroll to position [1109, 0]
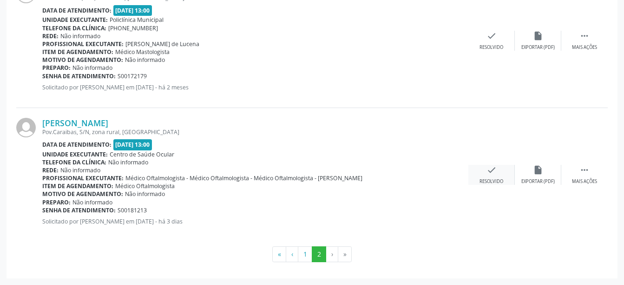
click at [492, 168] on icon "check" at bounding box center [492, 170] width 10 height 10
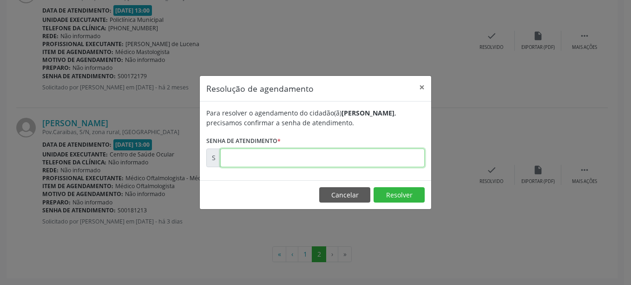
click at [384, 158] on input "text" at bounding box center [322, 157] width 205 height 19
type input "00181213"
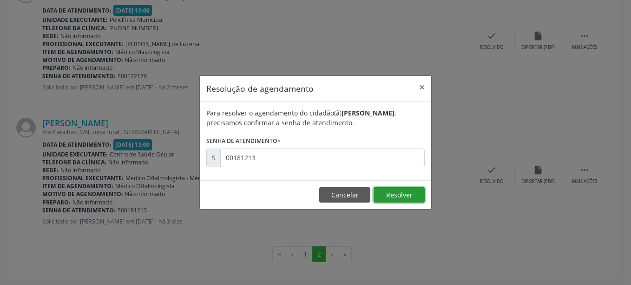
click at [384, 199] on button "Resolver" at bounding box center [399, 195] width 51 height 16
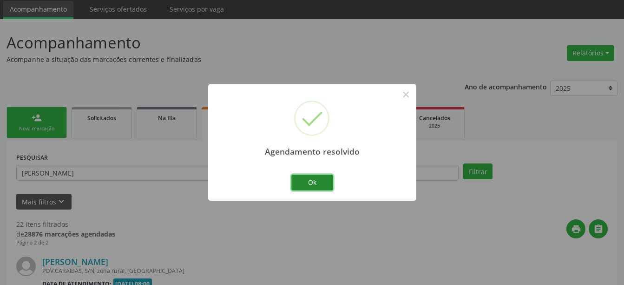
click at [294, 179] on button "Ok" at bounding box center [313, 182] width 42 height 16
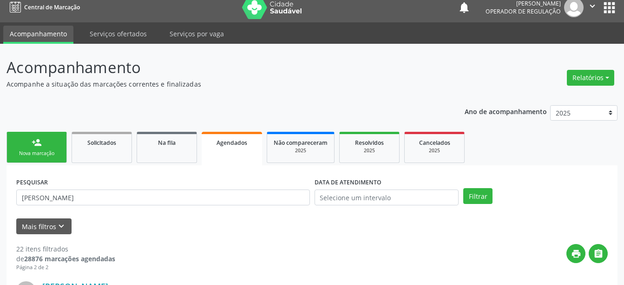
scroll to position [0, 0]
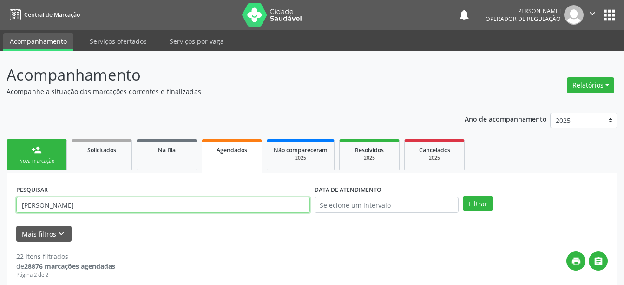
click at [126, 201] on input "[PERSON_NAME]" at bounding box center [163, 205] width 294 height 16
type input "GIRLANDE [PERSON_NAME]"
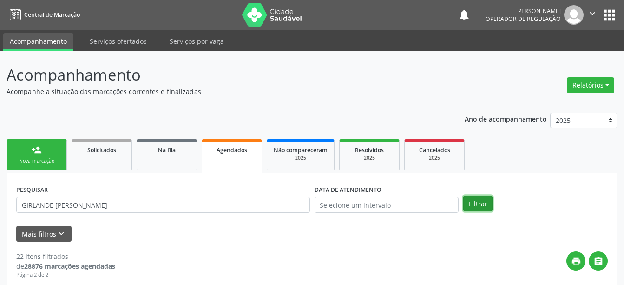
click at [471, 203] on button "Filtrar" at bounding box center [478, 203] width 29 height 16
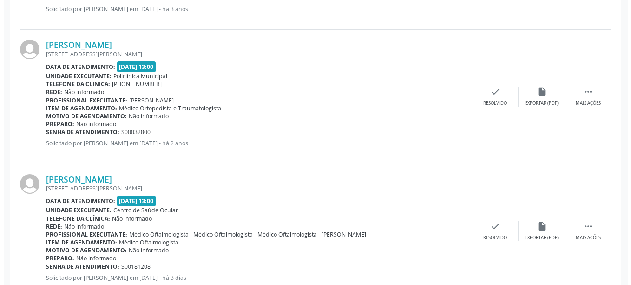
scroll to position [412, 0]
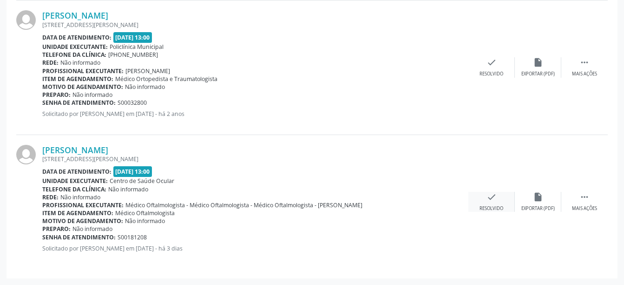
click at [491, 196] on icon "check" at bounding box center [492, 197] width 10 height 10
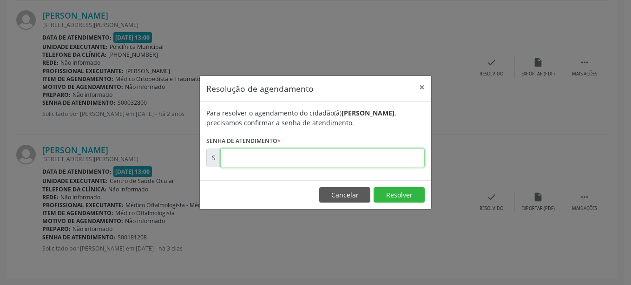
click at [266, 162] on input "text" at bounding box center [322, 157] width 205 height 19
type input "00181208"
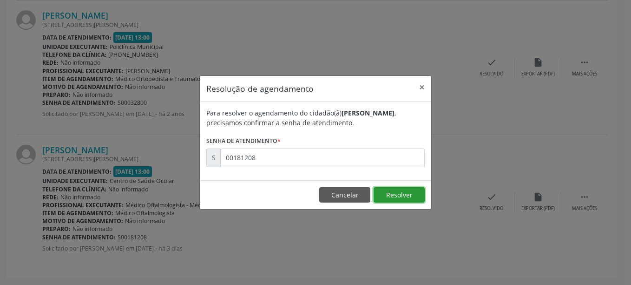
click at [388, 187] on button "Resolver" at bounding box center [399, 195] width 51 height 16
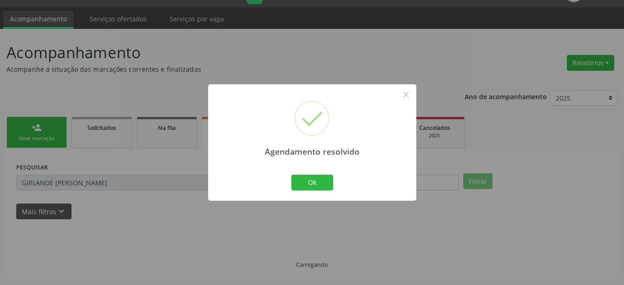
scroll to position [278, 0]
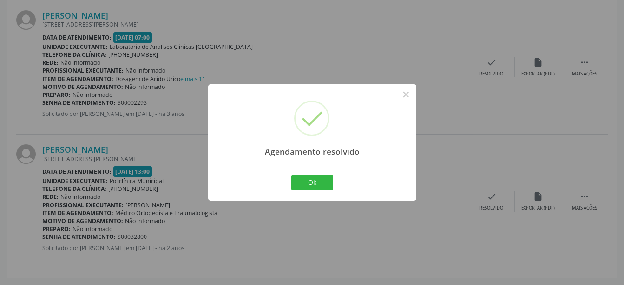
click at [319, 174] on div "Ok Cancel" at bounding box center [312, 182] width 46 height 20
click at [318, 180] on button "Ok" at bounding box center [313, 182] width 42 height 16
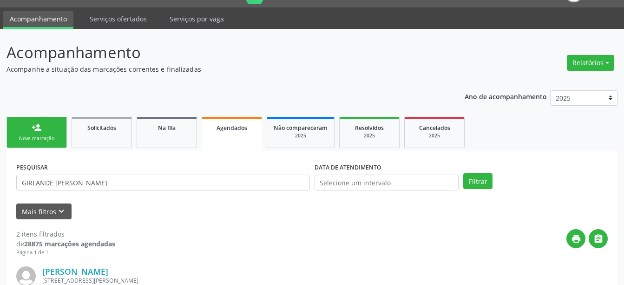
scroll to position [6, 0]
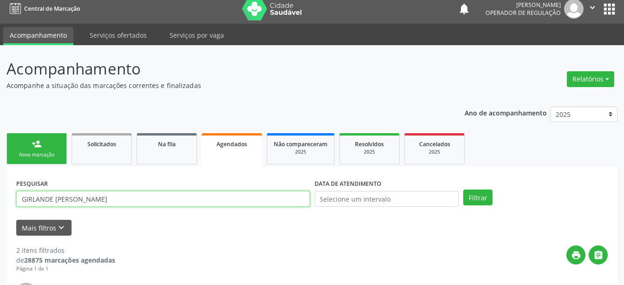
click at [156, 196] on input "GIRLANDE [PERSON_NAME]" at bounding box center [163, 199] width 294 height 16
type input "[PERSON_NAME]"
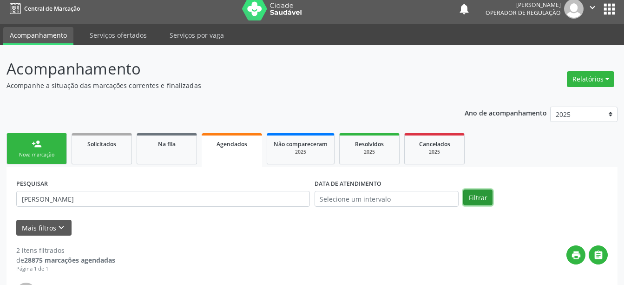
click at [479, 194] on button "Filtrar" at bounding box center [478, 197] width 29 height 16
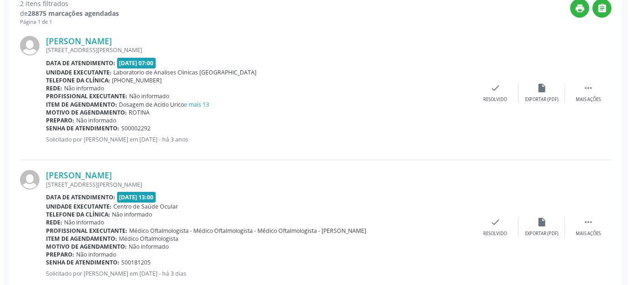
scroll to position [278, 0]
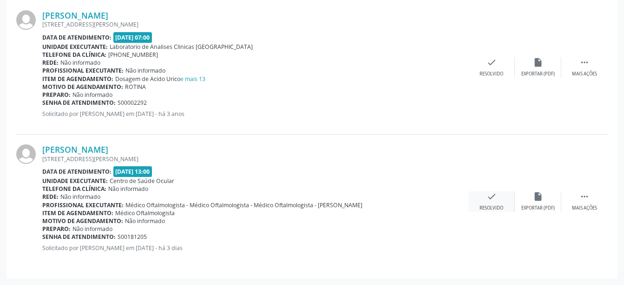
click at [493, 192] on icon "check" at bounding box center [492, 196] width 10 height 10
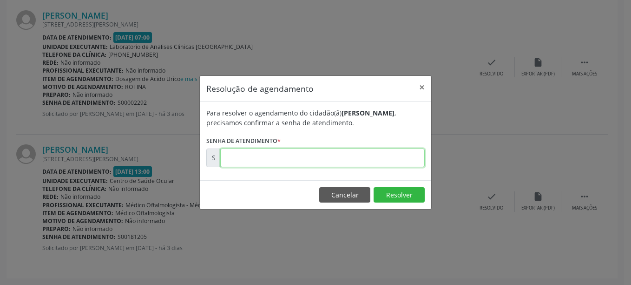
click at [385, 163] on input "text" at bounding box center [322, 157] width 205 height 19
type input "00181205"
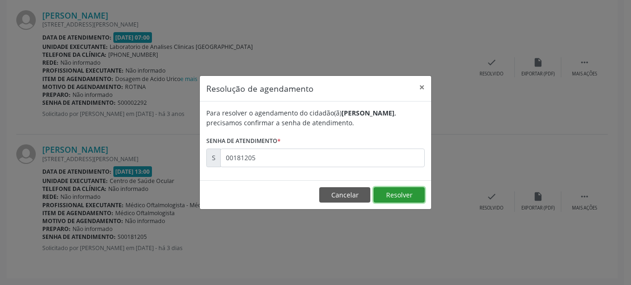
click at [390, 192] on button "Resolver" at bounding box center [399, 195] width 51 height 16
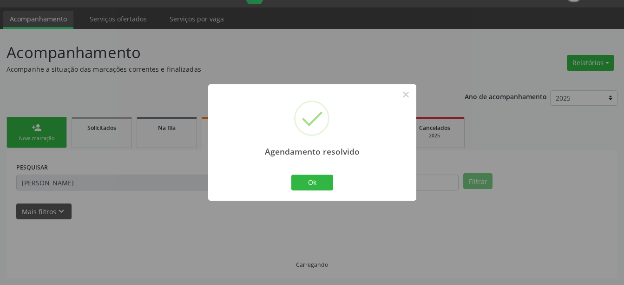
scroll to position [144, 0]
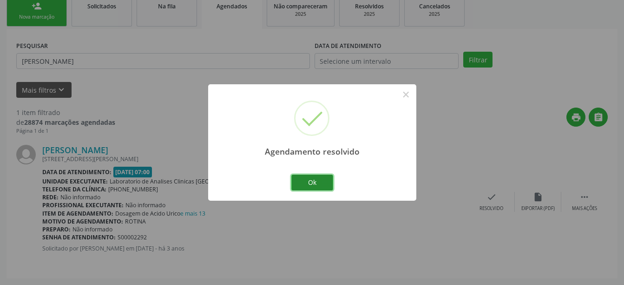
click at [330, 181] on button "Ok" at bounding box center [313, 182] width 42 height 16
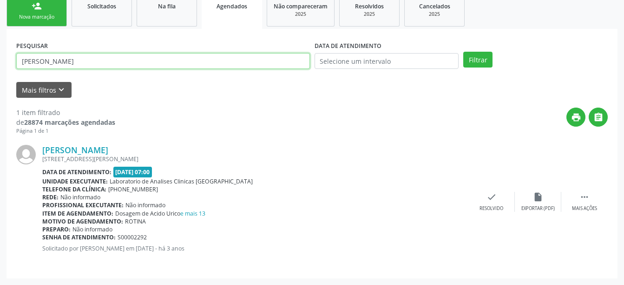
click at [282, 61] on input "[PERSON_NAME]" at bounding box center [163, 61] width 294 height 16
type input "[PERSON_NAME][DEMOGRAPHIC_DATA]"
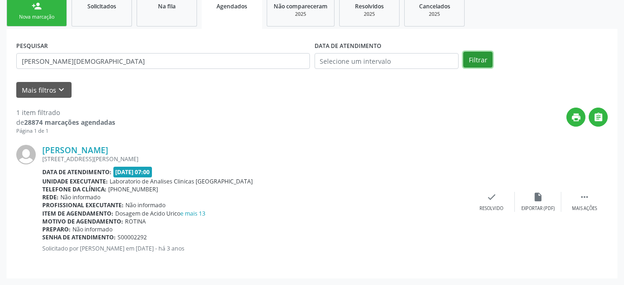
click at [481, 57] on button "Filtrar" at bounding box center [478, 60] width 29 height 16
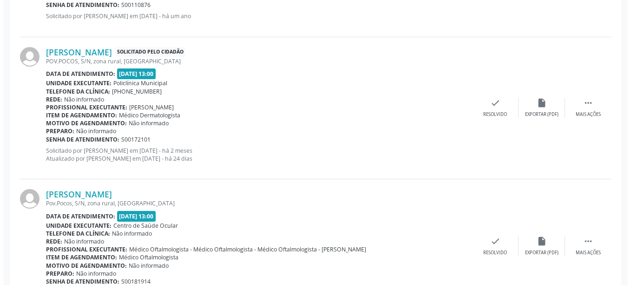
scroll to position [554, 0]
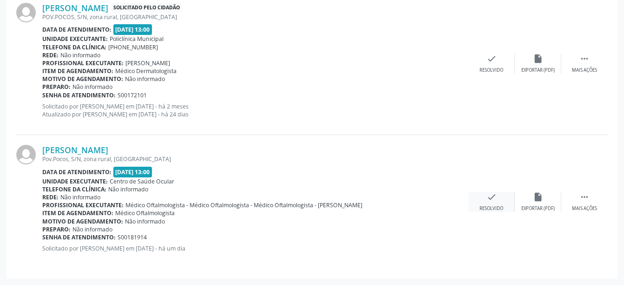
click at [489, 199] on icon "check" at bounding box center [492, 197] width 10 height 10
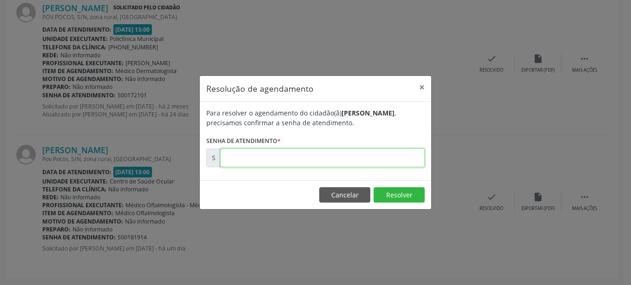
click at [338, 154] on input "text" at bounding box center [322, 157] width 205 height 19
type input "00181914"
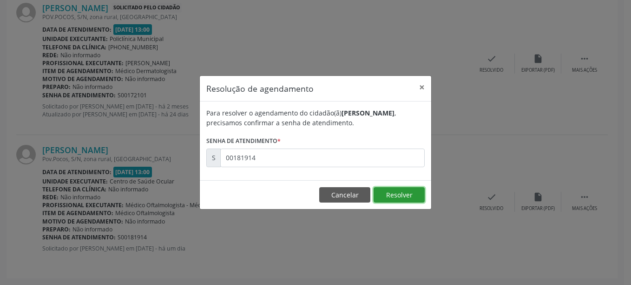
click at [392, 194] on button "Resolver" at bounding box center [399, 195] width 51 height 16
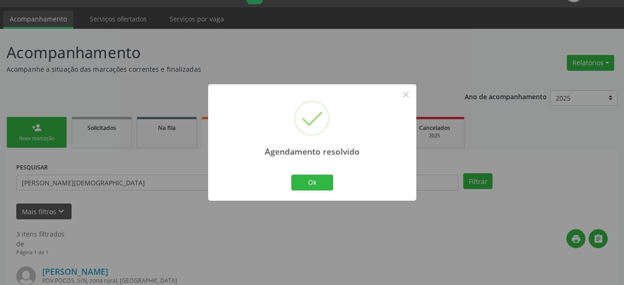
scroll to position [420, 0]
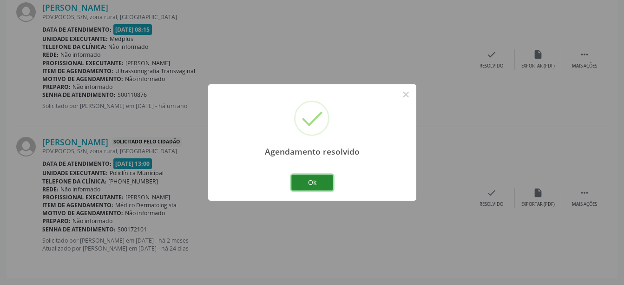
click at [306, 179] on button "Ok" at bounding box center [313, 182] width 42 height 16
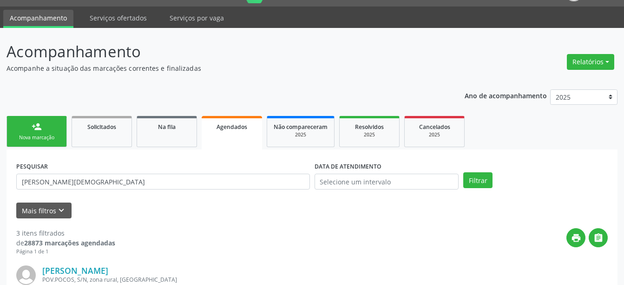
scroll to position [0, 0]
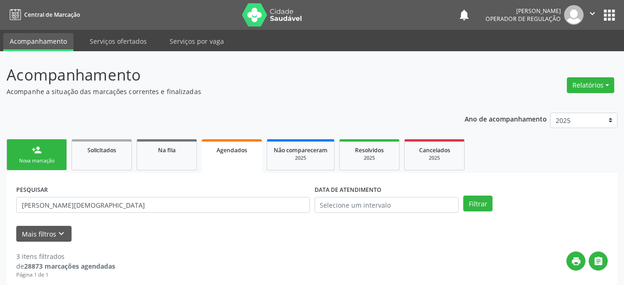
click at [193, 196] on div "PESQUISAR [PERSON_NAME]" at bounding box center [163, 200] width 298 height 36
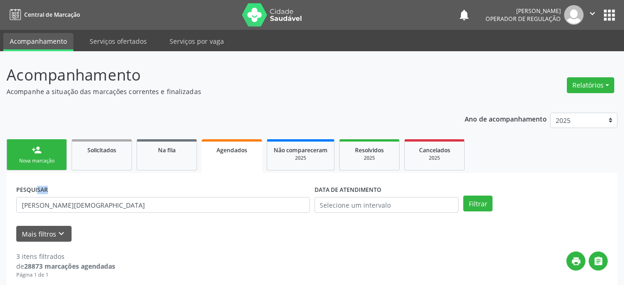
click at [193, 196] on div "PESQUISAR [PERSON_NAME]" at bounding box center [163, 200] width 298 height 36
drag, startPoint x: 193, startPoint y: 196, endPoint x: 176, endPoint y: 202, distance: 18.2
click at [176, 202] on div "PESQUISAR [PERSON_NAME]" at bounding box center [163, 200] width 298 height 36
click at [176, 202] on input "[PERSON_NAME][DEMOGRAPHIC_DATA]" at bounding box center [163, 205] width 294 height 16
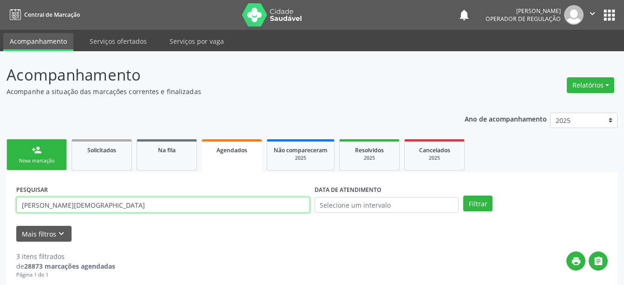
click at [176, 202] on input "[PERSON_NAME][DEMOGRAPHIC_DATA]" at bounding box center [163, 205] width 294 height 16
type input "[PERSON_NAME]"
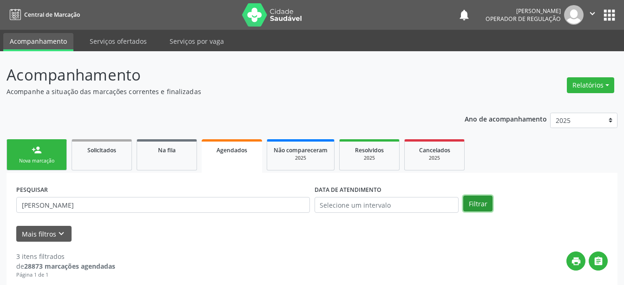
click at [477, 202] on button "Filtrar" at bounding box center [478, 203] width 29 height 16
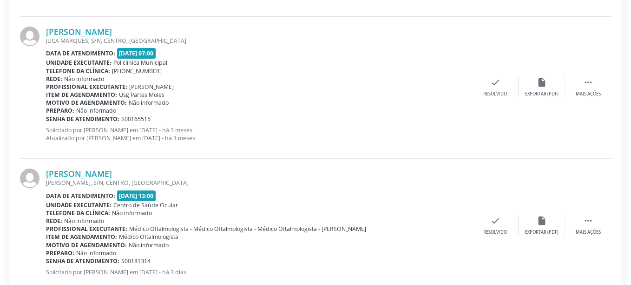
scroll to position [554, 0]
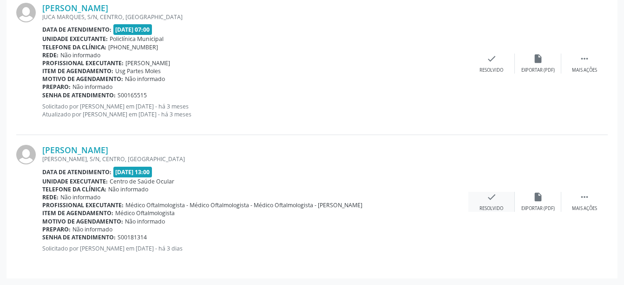
click at [496, 192] on icon "check" at bounding box center [492, 197] width 10 height 10
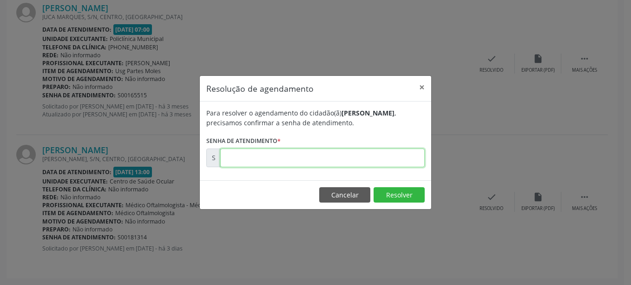
click at [411, 162] on input "text" at bounding box center [322, 157] width 205 height 19
type input "00181314"
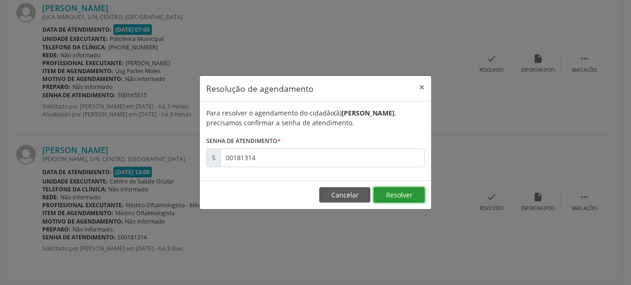
click at [391, 193] on button "Resolver" at bounding box center [399, 195] width 51 height 16
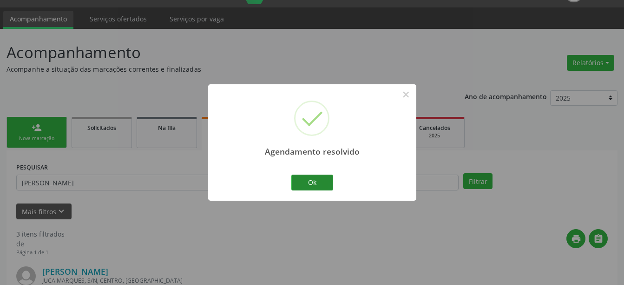
scroll to position [420, 0]
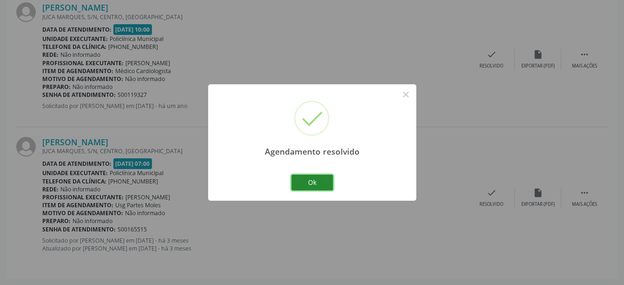
click at [311, 188] on button "Ok" at bounding box center [313, 182] width 42 height 16
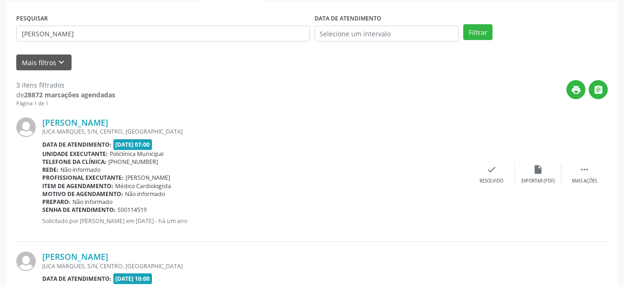
scroll to position [0, 0]
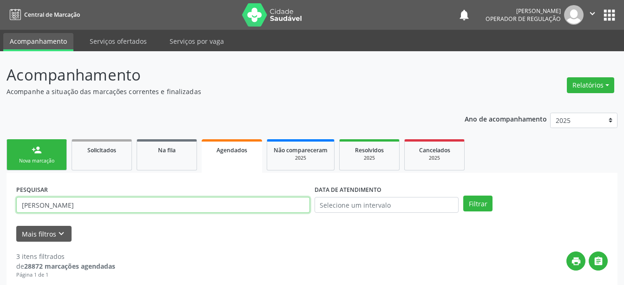
click at [154, 202] on input "[PERSON_NAME]" at bounding box center [163, 205] width 294 height 16
type input "PEDRINA [DATE][PERSON_NAME]"
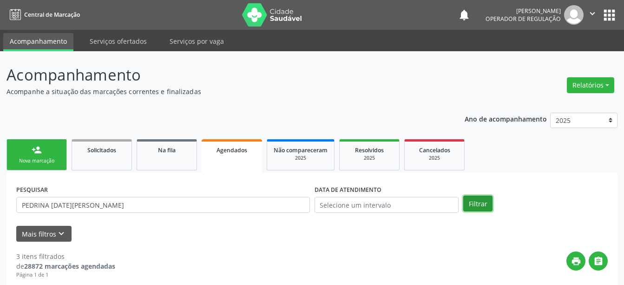
click at [477, 203] on button "Filtrar" at bounding box center [478, 203] width 29 height 16
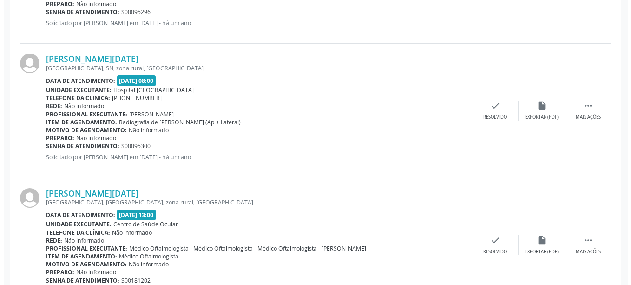
scroll to position [412, 0]
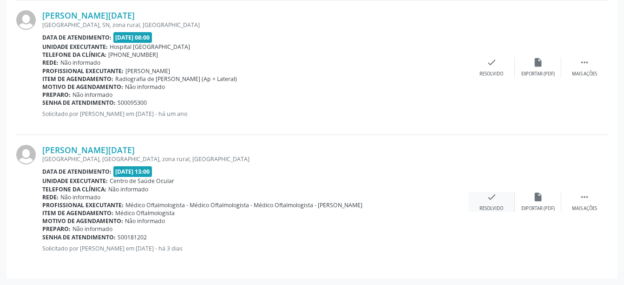
click at [490, 199] on icon "check" at bounding box center [492, 197] width 10 height 10
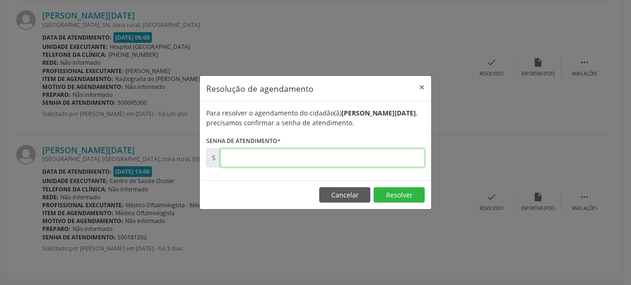
click at [417, 163] on input "text" at bounding box center [322, 157] width 205 height 19
type input "00181202"
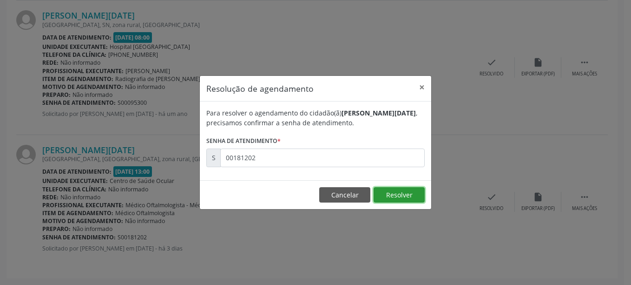
click at [405, 194] on button "Resolver" at bounding box center [399, 195] width 51 height 16
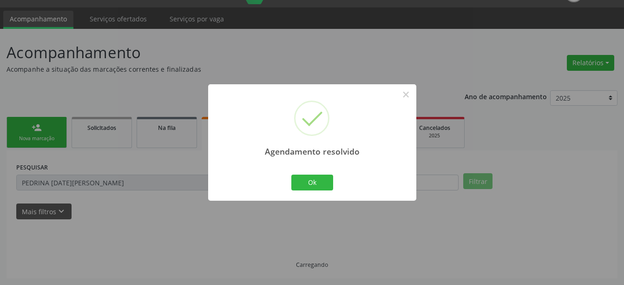
scroll to position [278, 0]
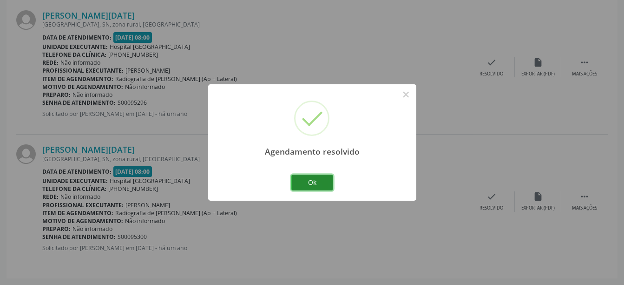
click at [298, 181] on button "Ok" at bounding box center [313, 182] width 42 height 16
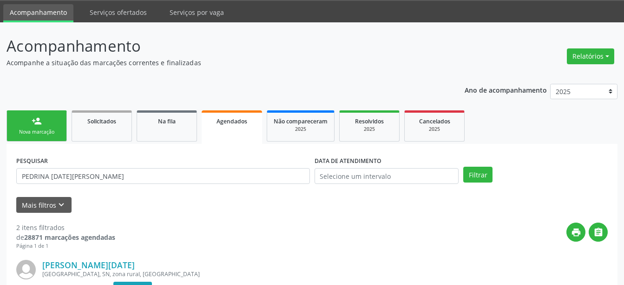
scroll to position [6, 0]
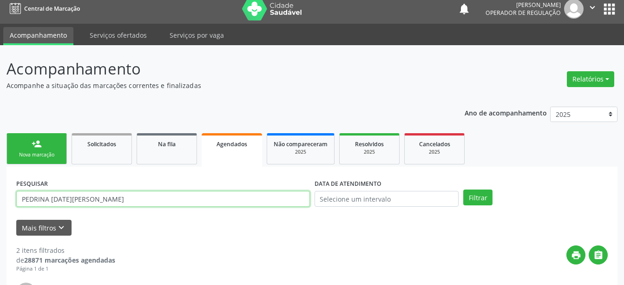
click at [208, 196] on input "PEDRINA [DATE][PERSON_NAME]" at bounding box center [163, 199] width 294 height 16
type input "[PERSON_NAME]"
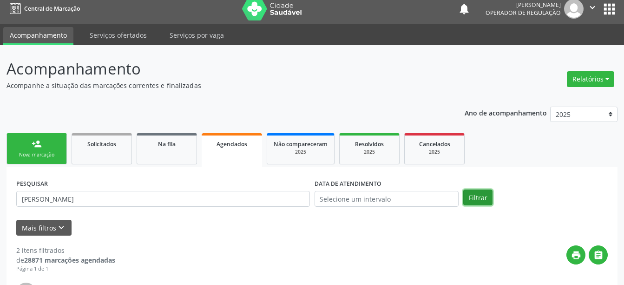
click at [474, 204] on button "Filtrar" at bounding box center [478, 197] width 29 height 16
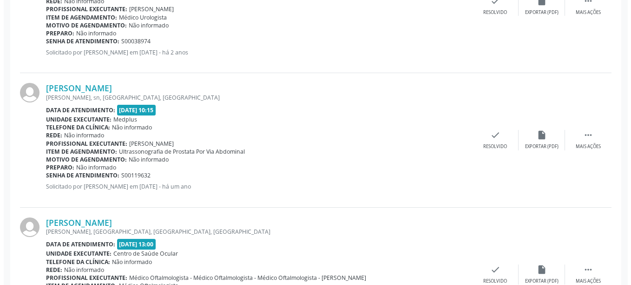
scroll to position [948, 0]
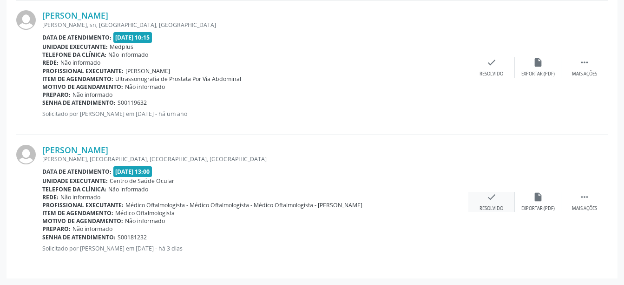
click at [492, 198] on icon "check" at bounding box center [492, 197] width 10 height 10
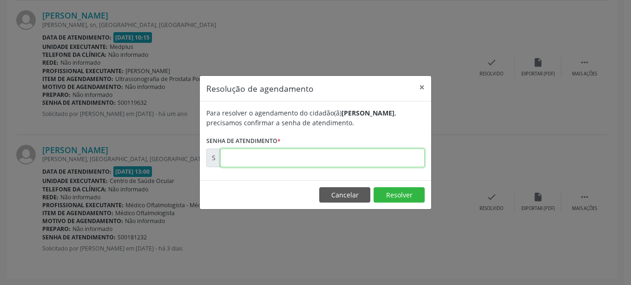
click at [351, 160] on input "text" at bounding box center [322, 157] width 205 height 19
type input "00181232"
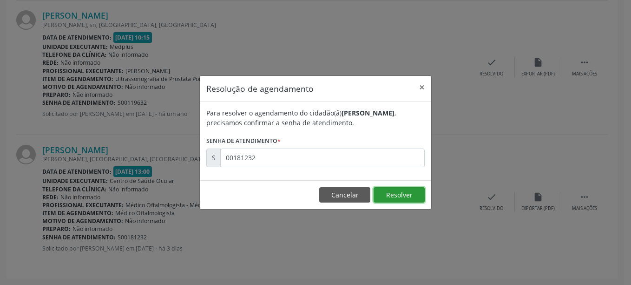
drag, startPoint x: 397, startPoint y: 201, endPoint x: 397, endPoint y: 195, distance: 6.5
click at [397, 195] on button "Resolver" at bounding box center [399, 195] width 51 height 16
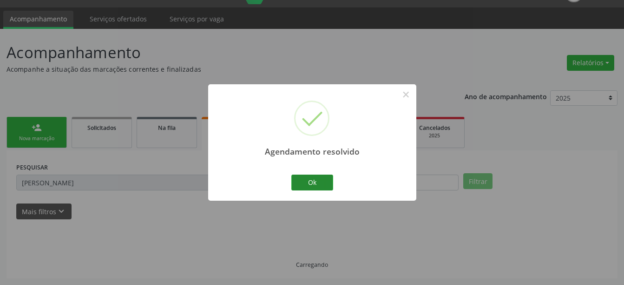
scroll to position [814, 0]
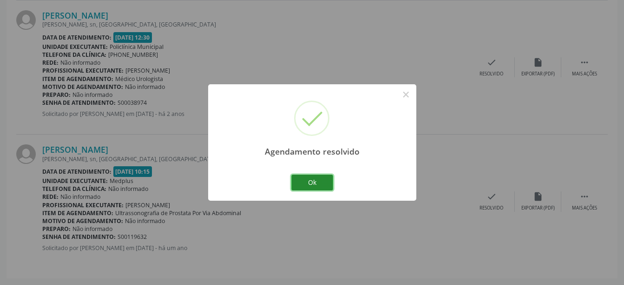
click at [304, 179] on button "Ok" at bounding box center [313, 182] width 42 height 16
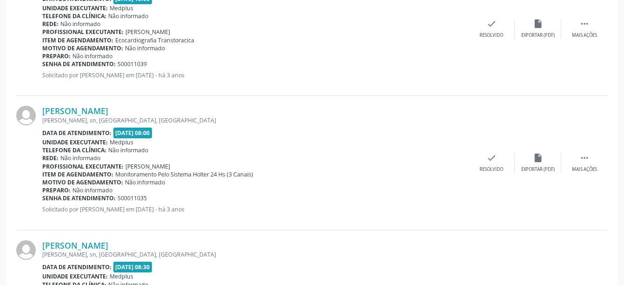
scroll to position [68, 0]
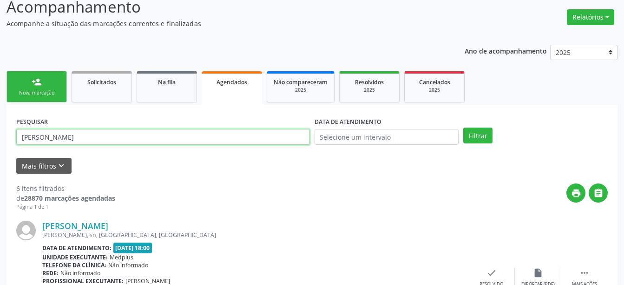
click at [220, 135] on input "[PERSON_NAME]" at bounding box center [163, 137] width 294 height 16
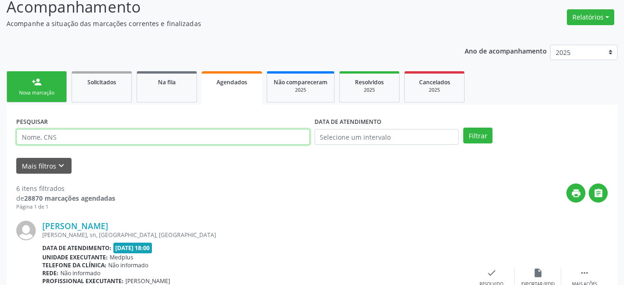
click at [220, 135] on input "text" at bounding box center [163, 137] width 294 height 16
type input "[PERSON_NAME]"
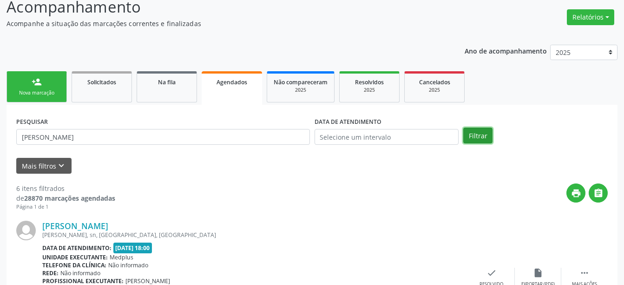
click at [477, 137] on button "Filtrar" at bounding box center [478, 135] width 29 height 16
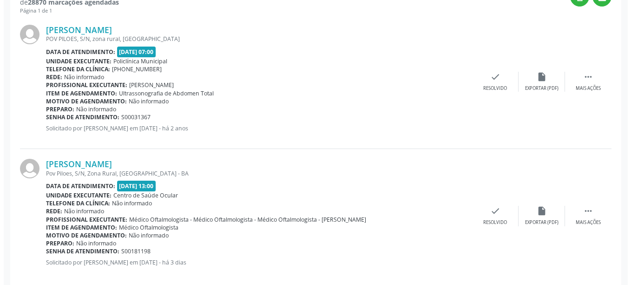
scroll to position [278, 0]
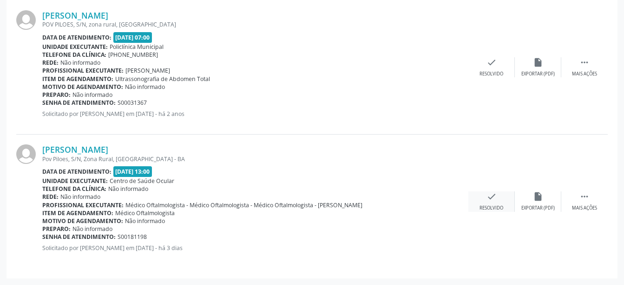
click at [497, 197] on div "check Resolvido" at bounding box center [492, 201] width 46 height 20
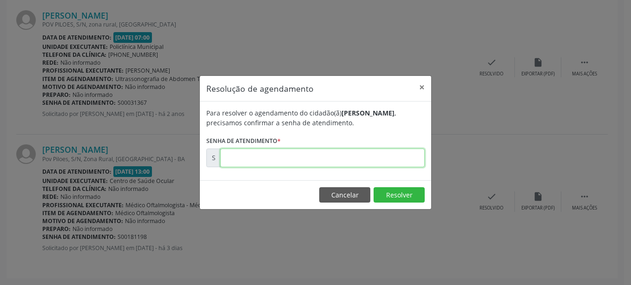
click at [378, 161] on input "text" at bounding box center [322, 157] width 205 height 19
type input "00181198"
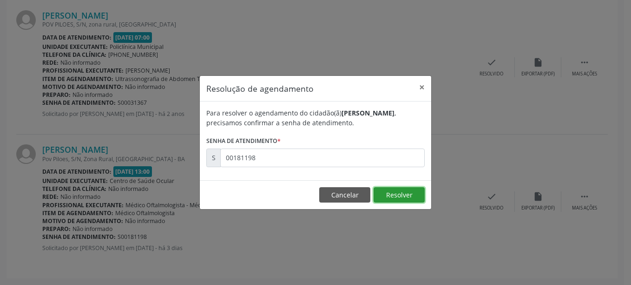
click at [401, 197] on button "Resolver" at bounding box center [399, 195] width 51 height 16
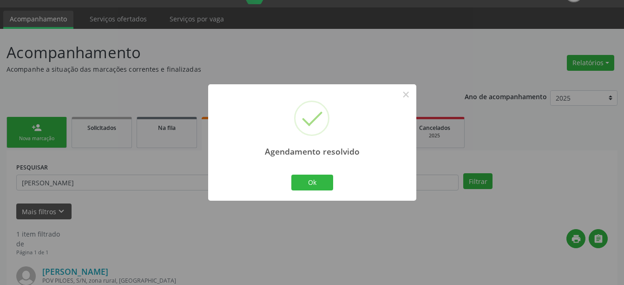
scroll to position [144, 0]
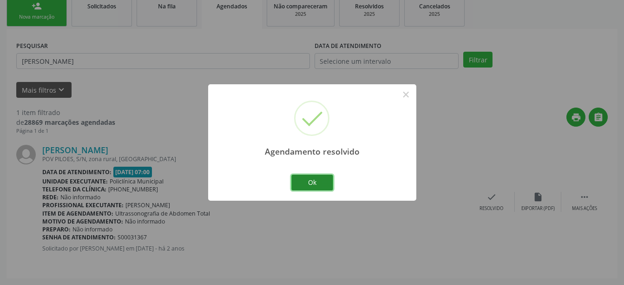
click at [315, 178] on button "Ok" at bounding box center [313, 182] width 42 height 16
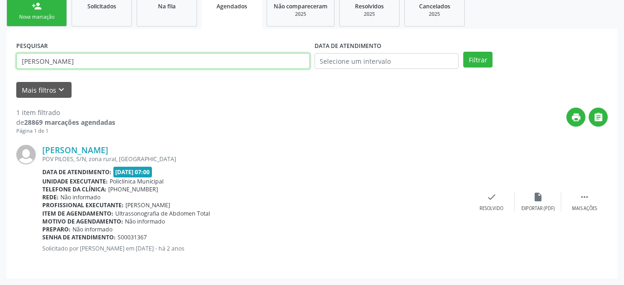
click at [210, 62] on input "[PERSON_NAME]" at bounding box center [163, 61] width 294 height 16
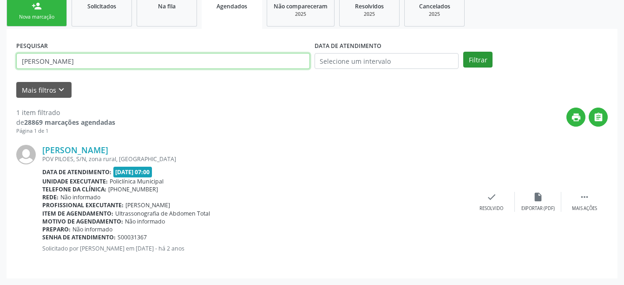
type input "[PERSON_NAME]"
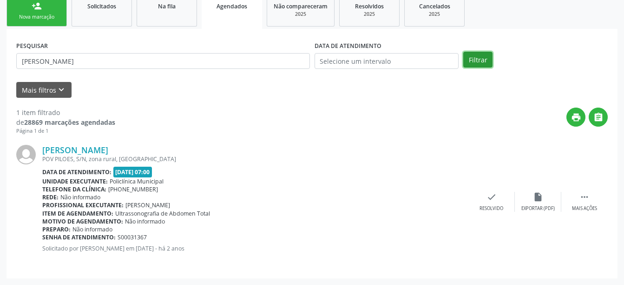
click at [485, 56] on button "Filtrar" at bounding box center [478, 60] width 29 height 16
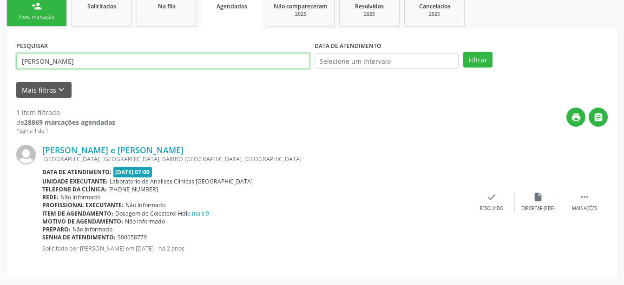
click at [143, 60] on input "[PERSON_NAME]" at bounding box center [163, 61] width 294 height 16
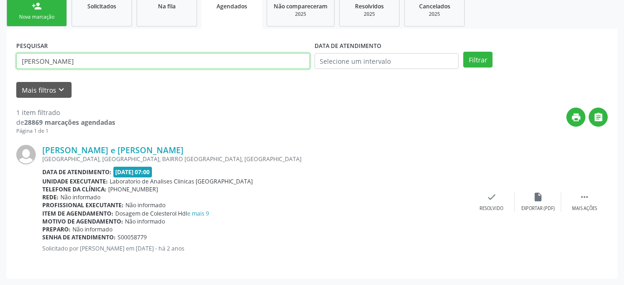
click at [143, 60] on input "[PERSON_NAME]" at bounding box center [163, 61] width 294 height 16
type input "[PERSON_NAME]"
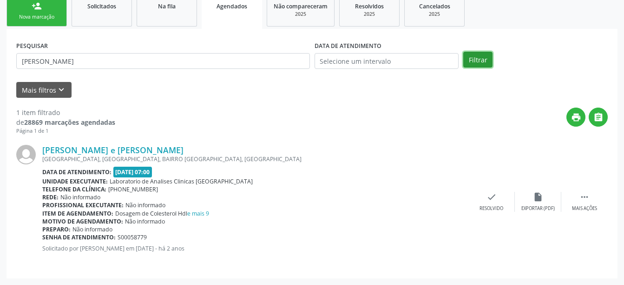
click at [472, 59] on button "Filtrar" at bounding box center [478, 60] width 29 height 16
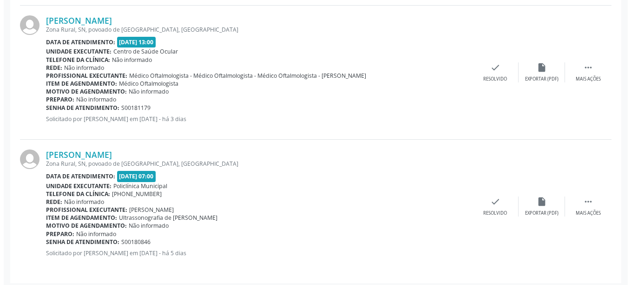
scroll to position [546, 0]
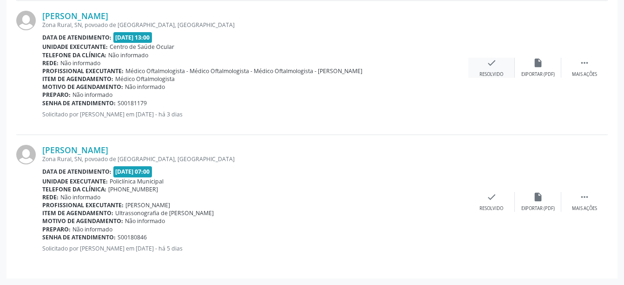
click at [490, 61] on icon "check" at bounding box center [492, 63] width 10 height 10
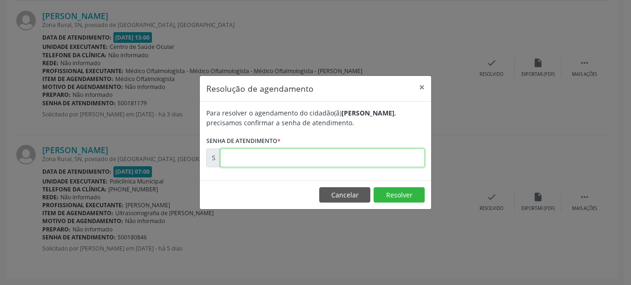
click at [351, 156] on input "text" at bounding box center [322, 157] width 205 height 19
type input "00181179"
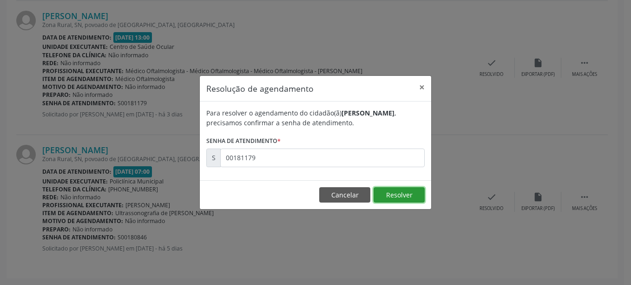
click at [412, 198] on button "Resolver" at bounding box center [399, 195] width 51 height 16
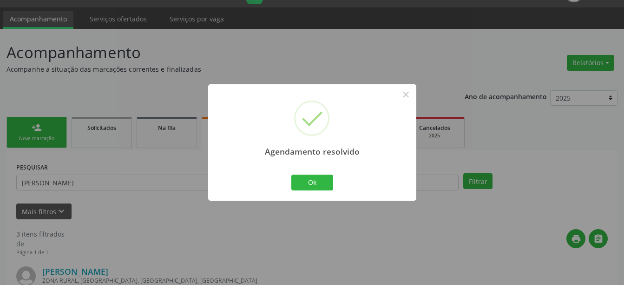
scroll to position [412, 0]
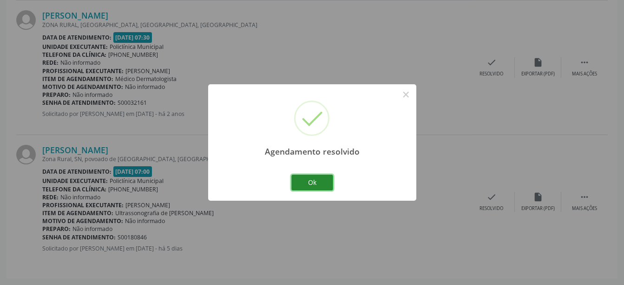
click at [305, 185] on button "Ok" at bounding box center [313, 182] width 42 height 16
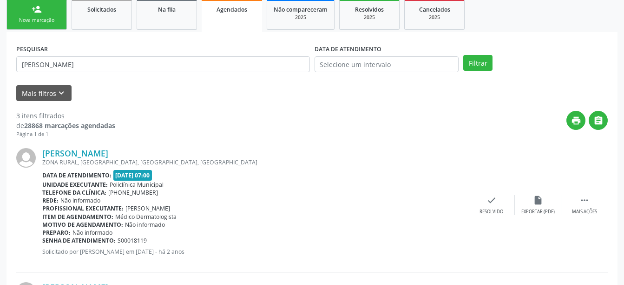
scroll to position [0, 0]
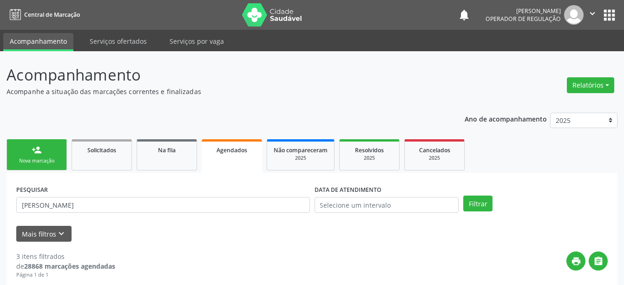
click at [590, 12] on icon "" at bounding box center [593, 13] width 10 height 10
click at [564, 58] on link "Sair" at bounding box center [569, 56] width 64 height 13
